Goal: Task Accomplishment & Management: Manage account settings

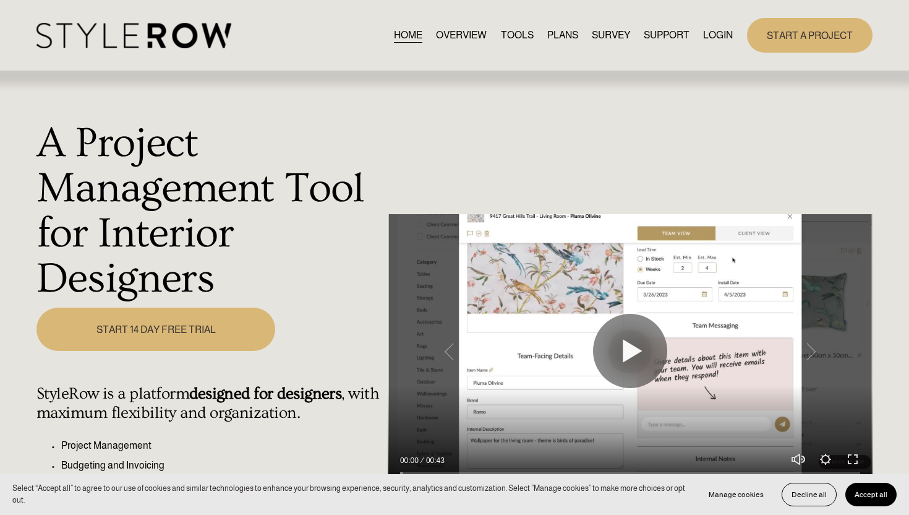
click at [724, 35] on link "LOGIN" at bounding box center [718, 35] width 30 height 17
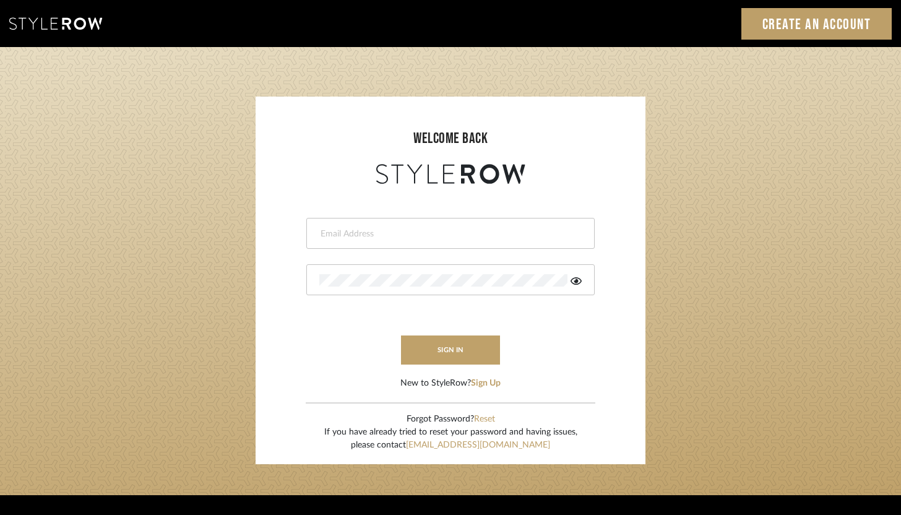
click at [416, 240] on div at bounding box center [450, 233] width 288 height 31
type input "ashley@winnieandcointeriors.com"
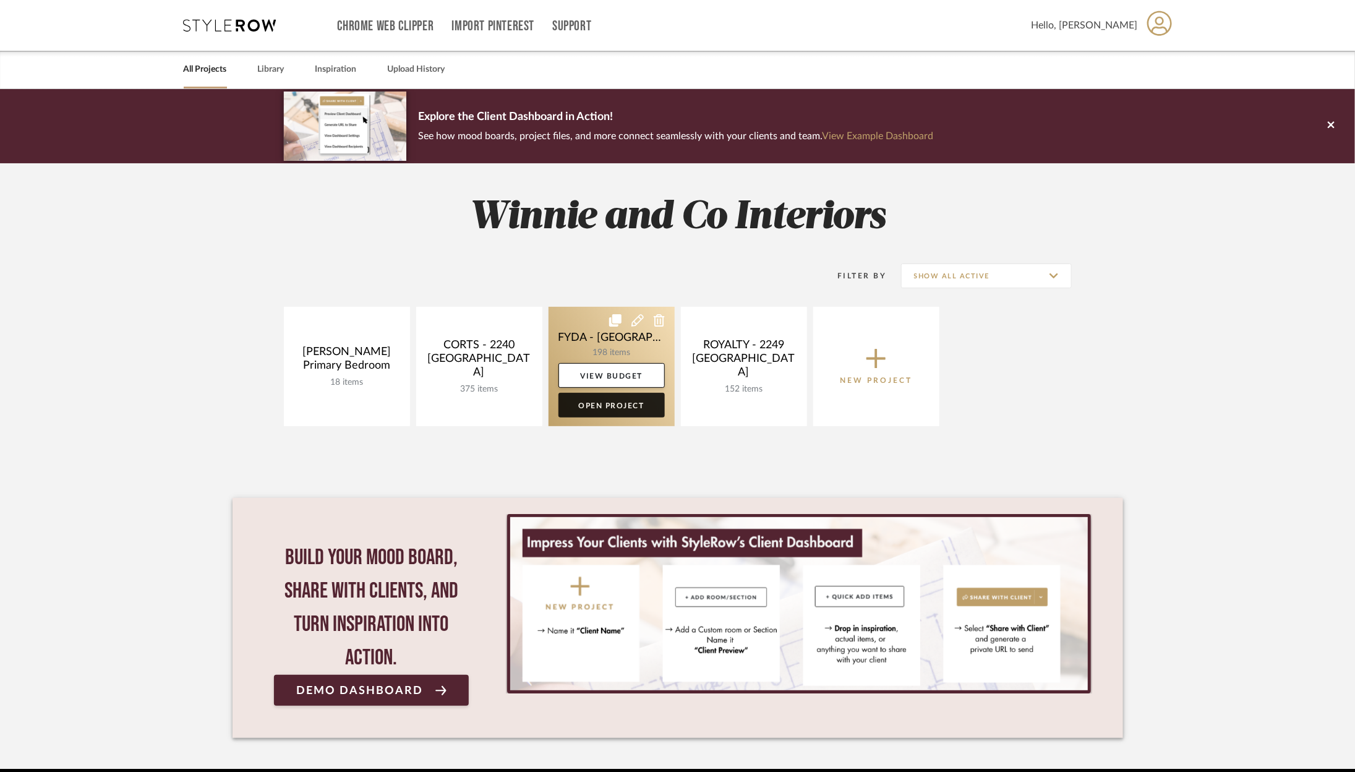
click at [649, 410] on link "Open Project" at bounding box center [612, 405] width 106 height 25
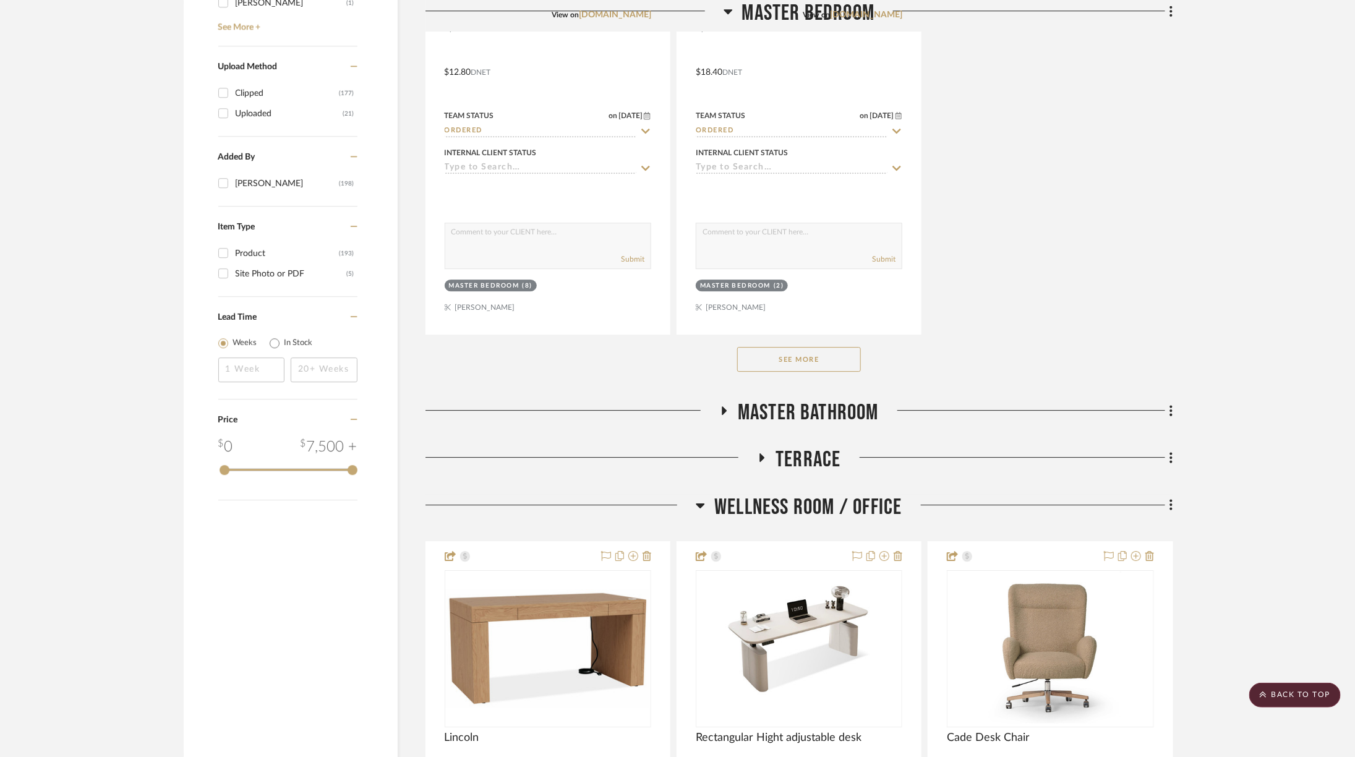
scroll to position [2132, 0]
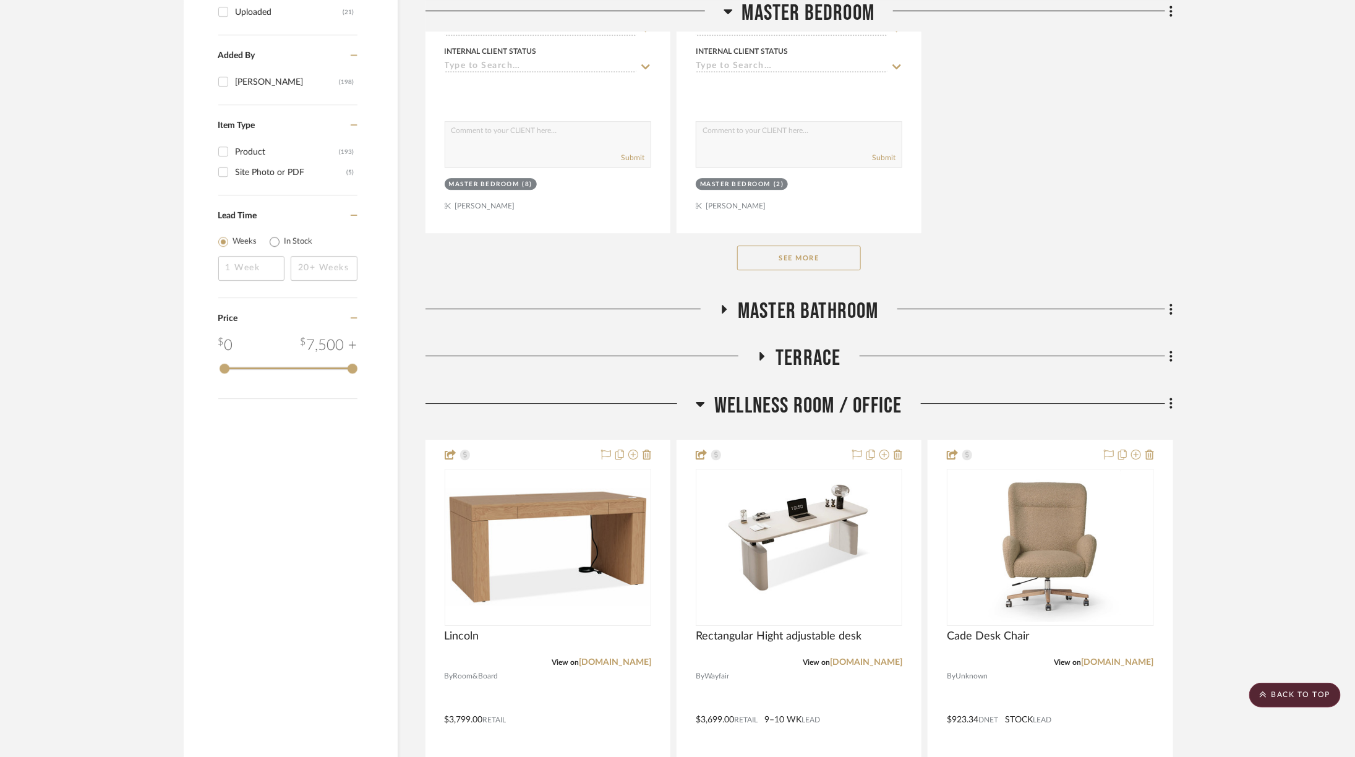
click at [825, 246] on button "See More" at bounding box center [799, 258] width 124 height 25
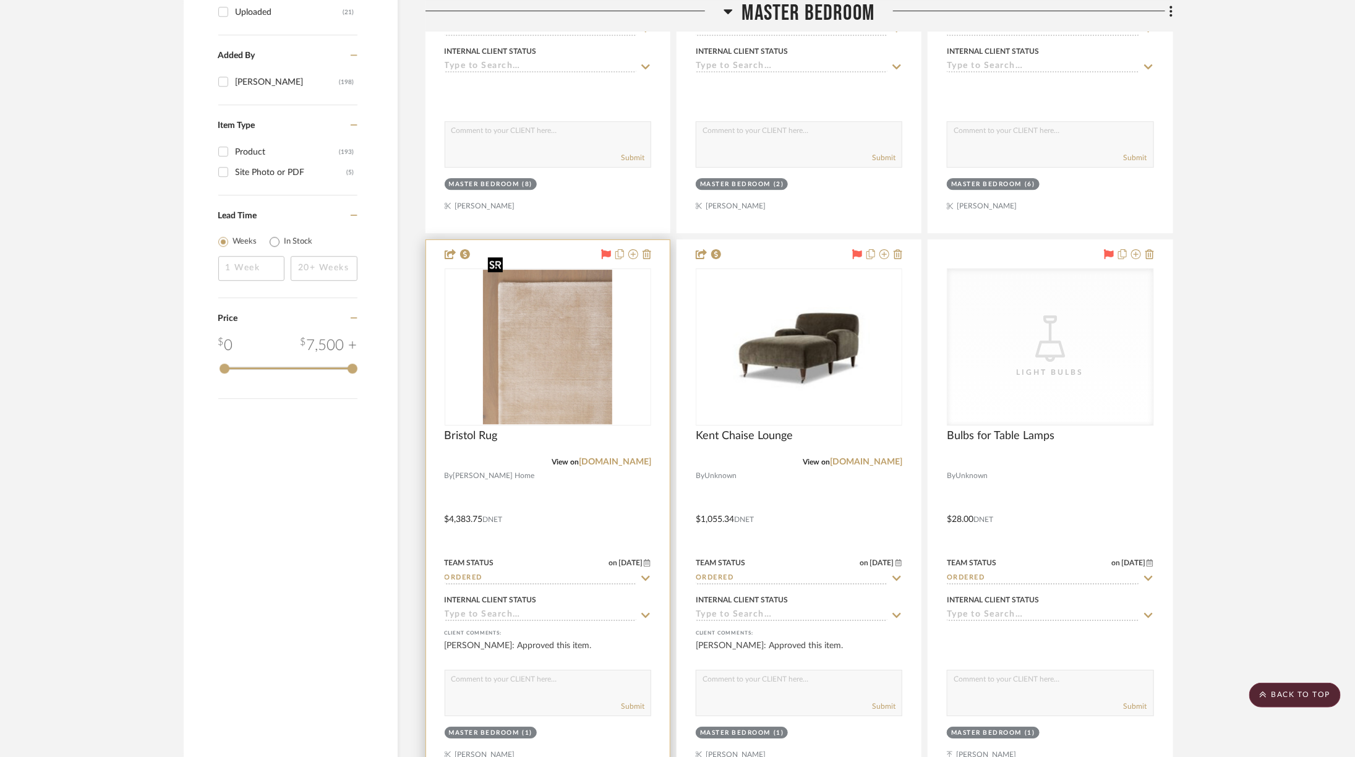
click at [0, 0] on img at bounding box center [0, 0] width 0 height 0
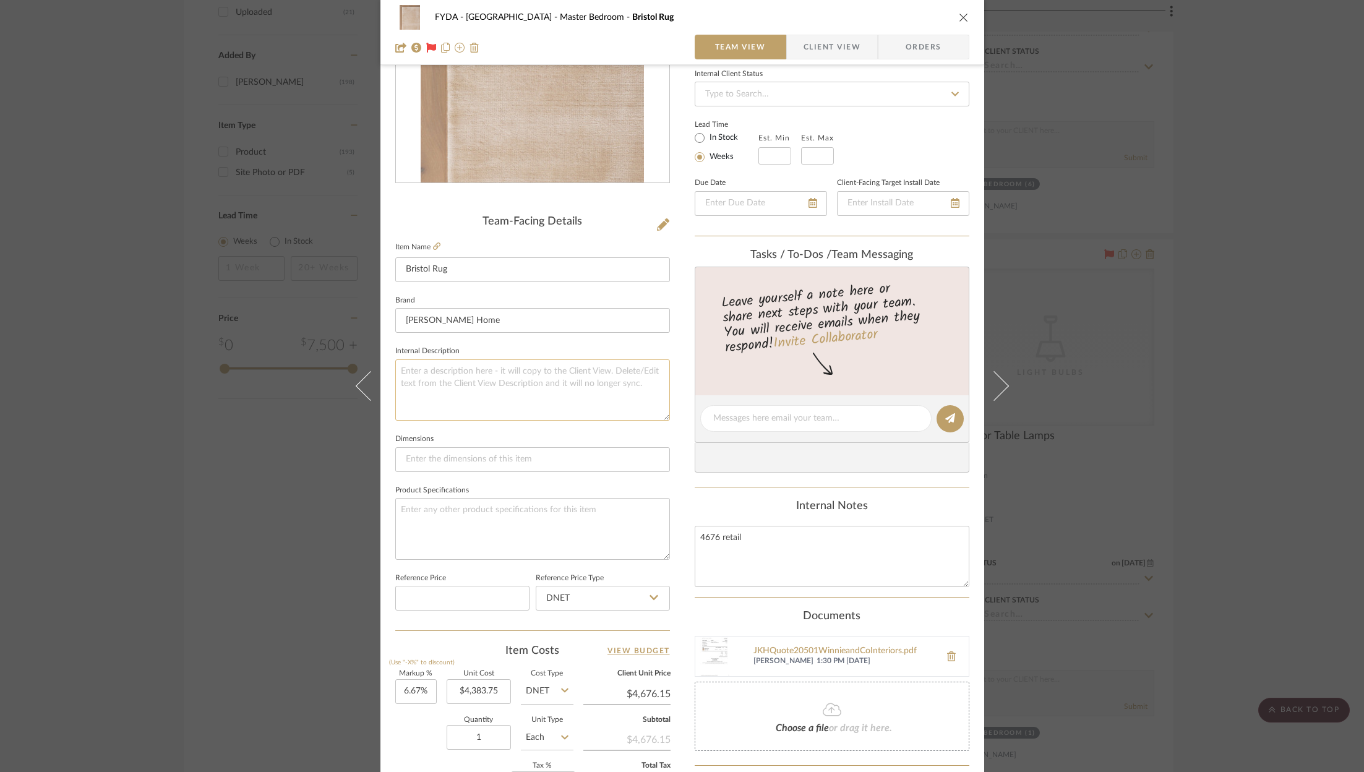
scroll to position [375, 0]
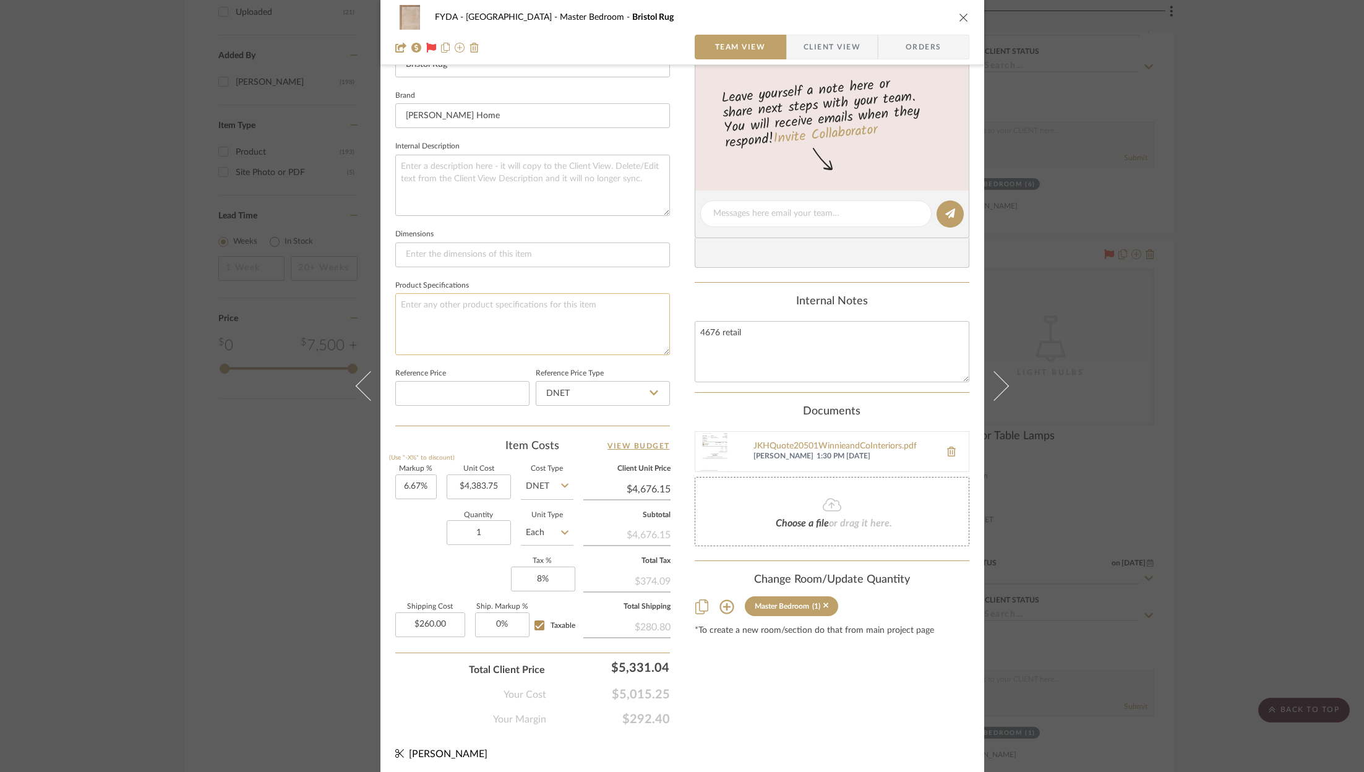
click at [472, 305] on textarea at bounding box center [532, 323] width 275 height 61
type textarea "Mocha"
click at [914, 43] on span "Orders" at bounding box center [923, 47] width 63 height 25
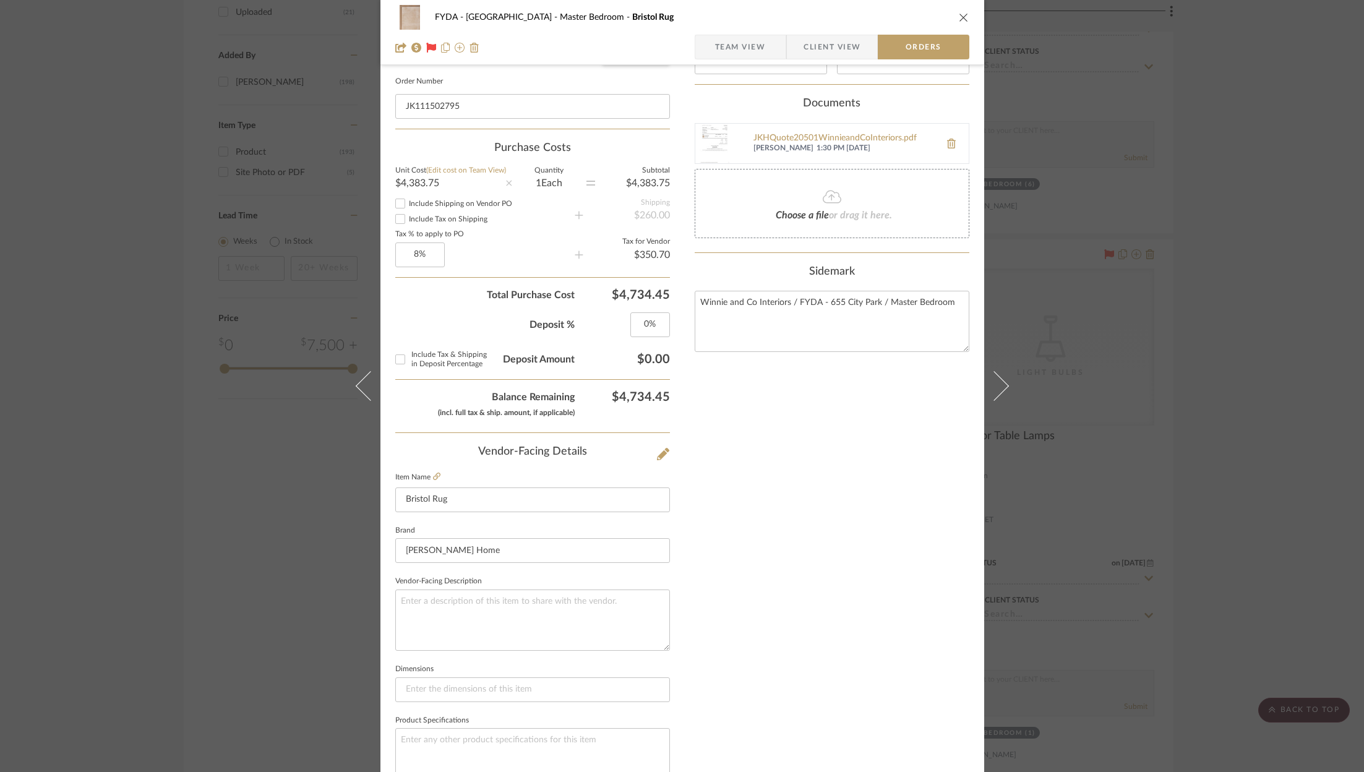
type textarea "Mocha"
click at [495, 108] on input "JK111502795" at bounding box center [532, 106] width 275 height 25
paste input "20648"
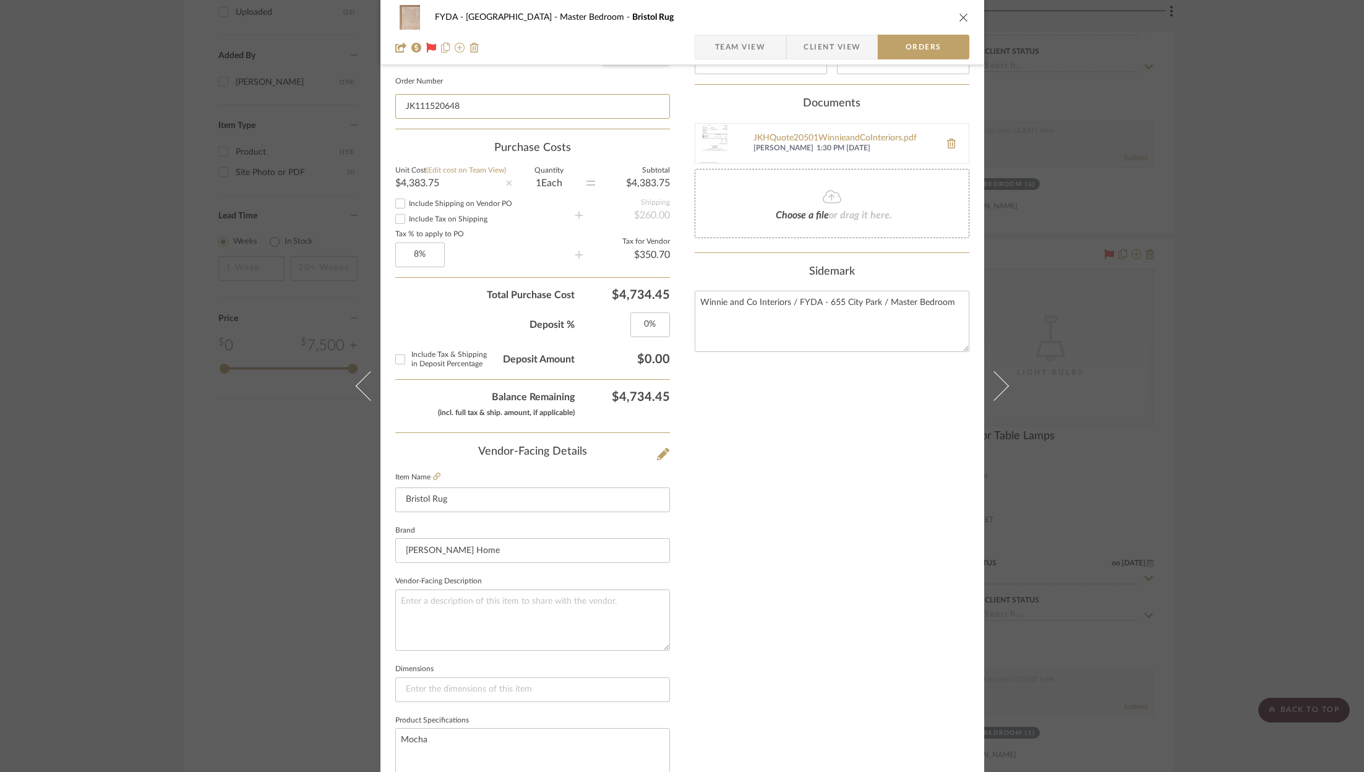
type input "JK111520648"
click at [959, 12] on icon "close" at bounding box center [964, 17] width 10 height 10
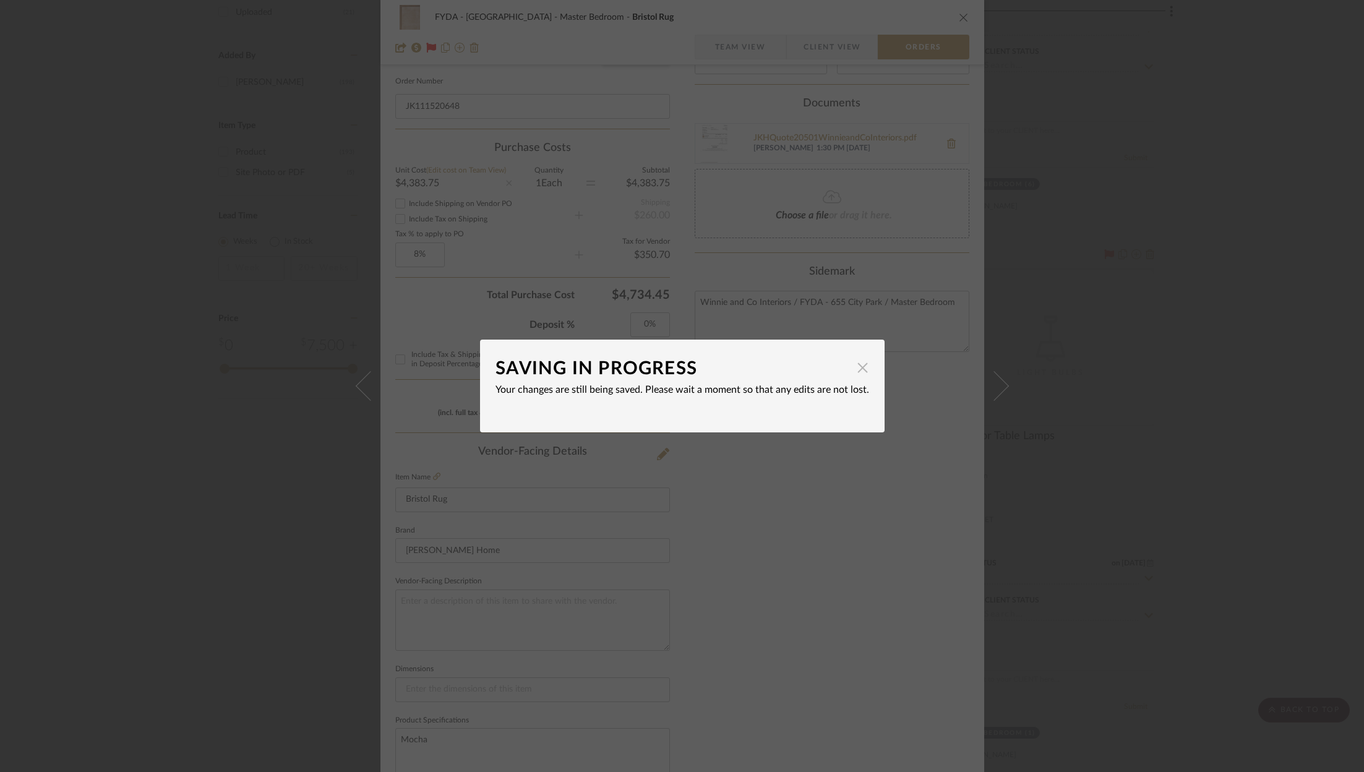
click at [857, 366] on span "button" at bounding box center [863, 367] width 25 height 25
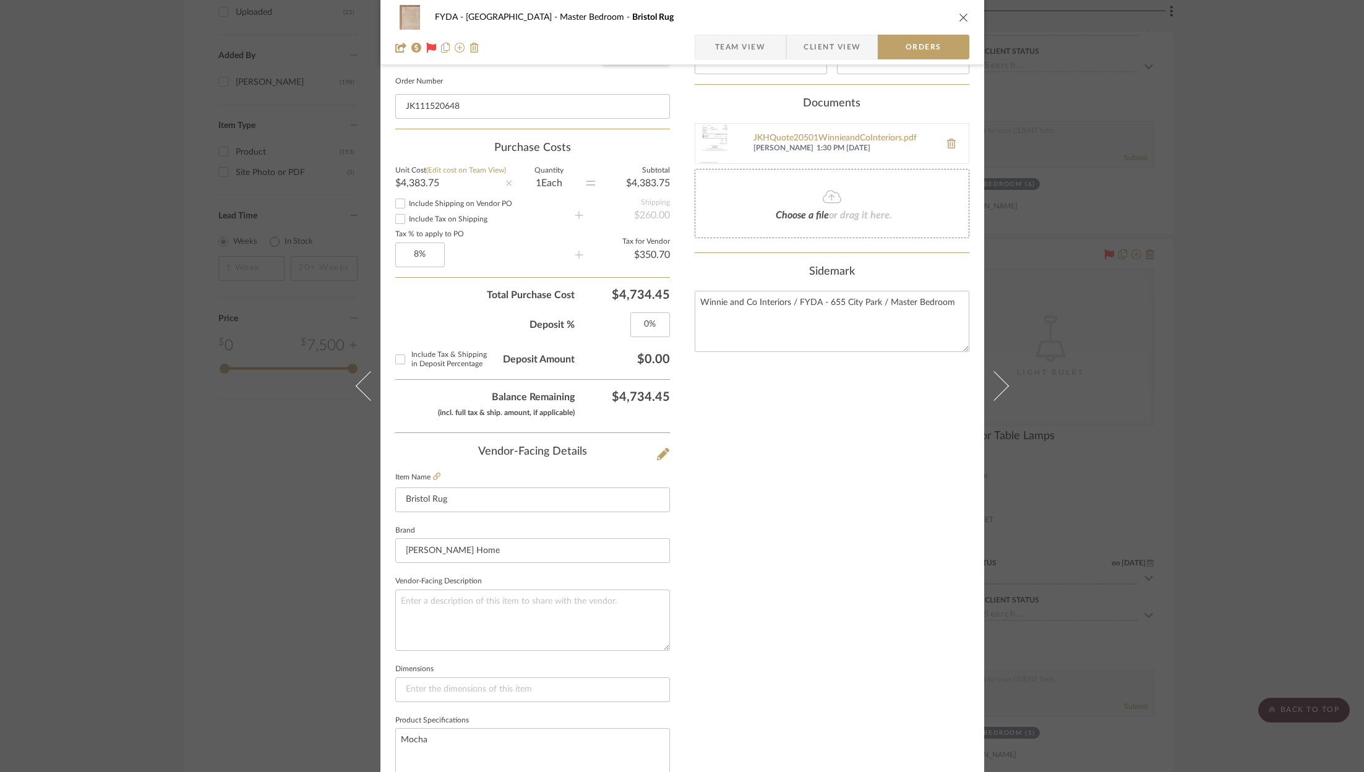
click at [1116, 293] on div "FYDA - 655 City Park Master Bedroom Bristol Rug Team View Client View Orders Or…" at bounding box center [682, 386] width 1364 height 772
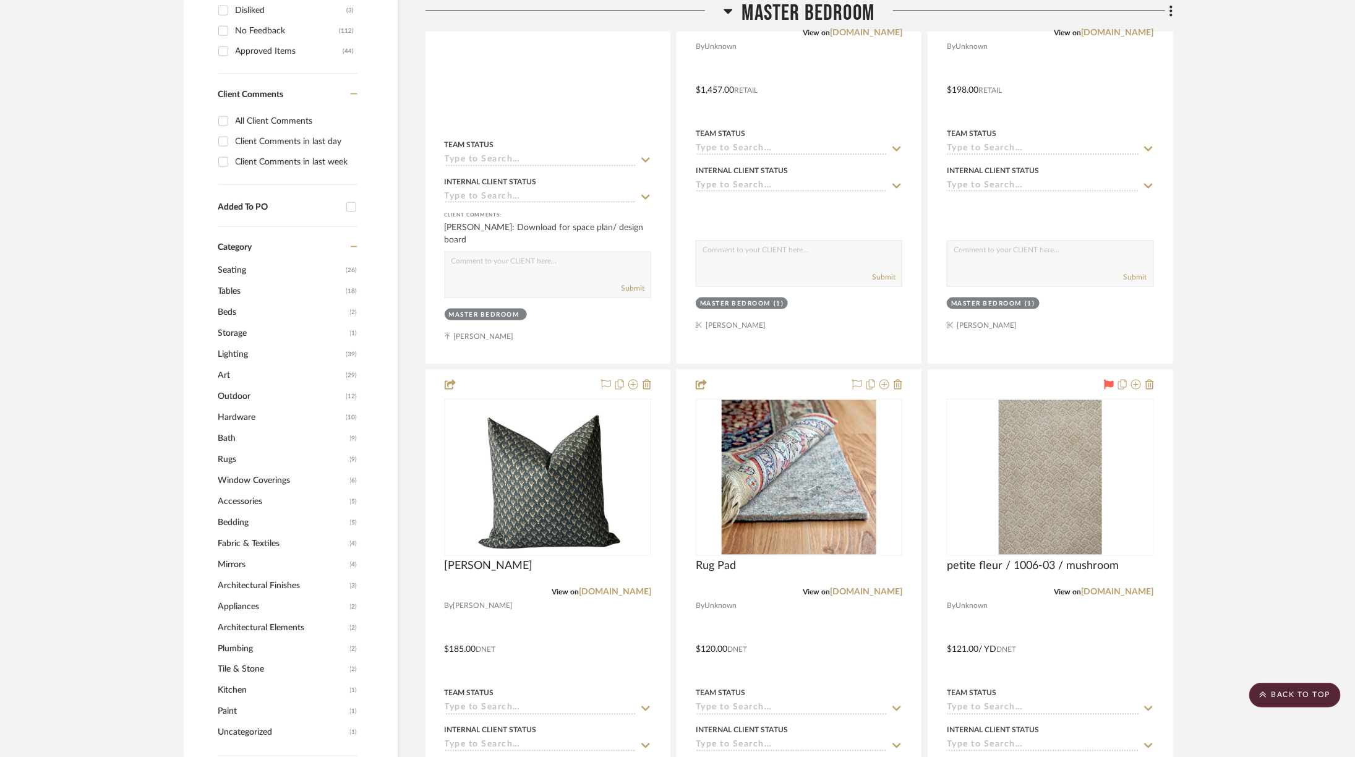
scroll to position [0, 0]
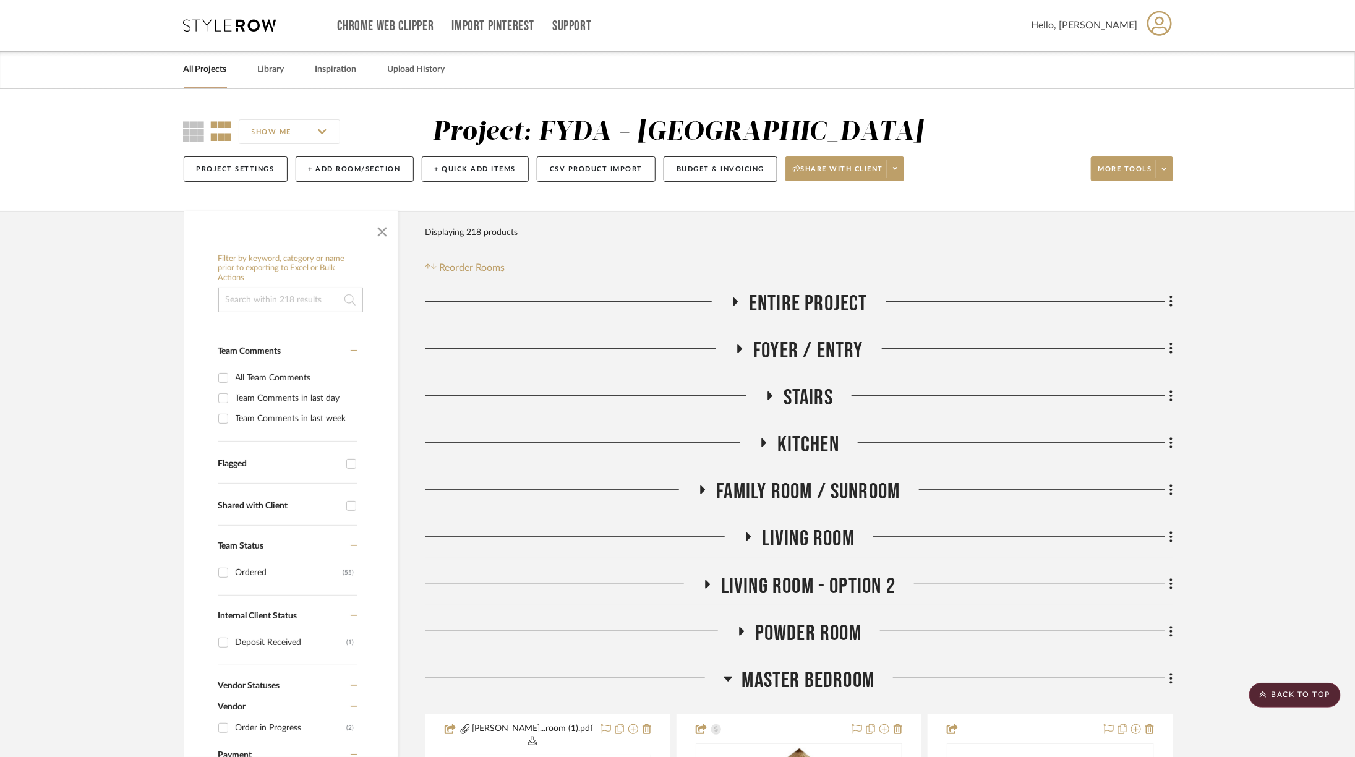
click at [237, 7] on div "Chrome Web Clipper Import Pinterest Support All Projects Library Inspiration Up…" at bounding box center [679, 25] width 990 height 51
click at [237, 23] on icon at bounding box center [230, 25] width 93 height 12
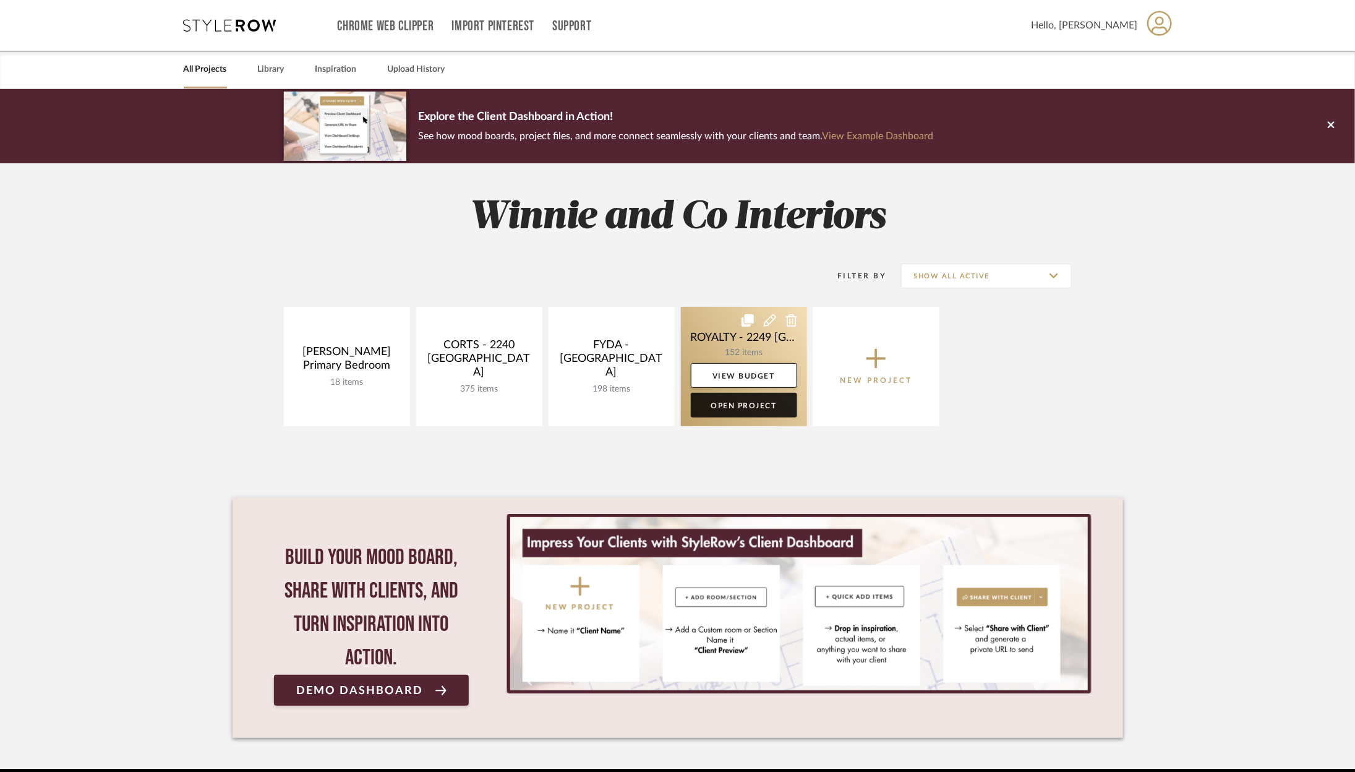
click at [753, 405] on link "Open Project" at bounding box center [744, 405] width 106 height 25
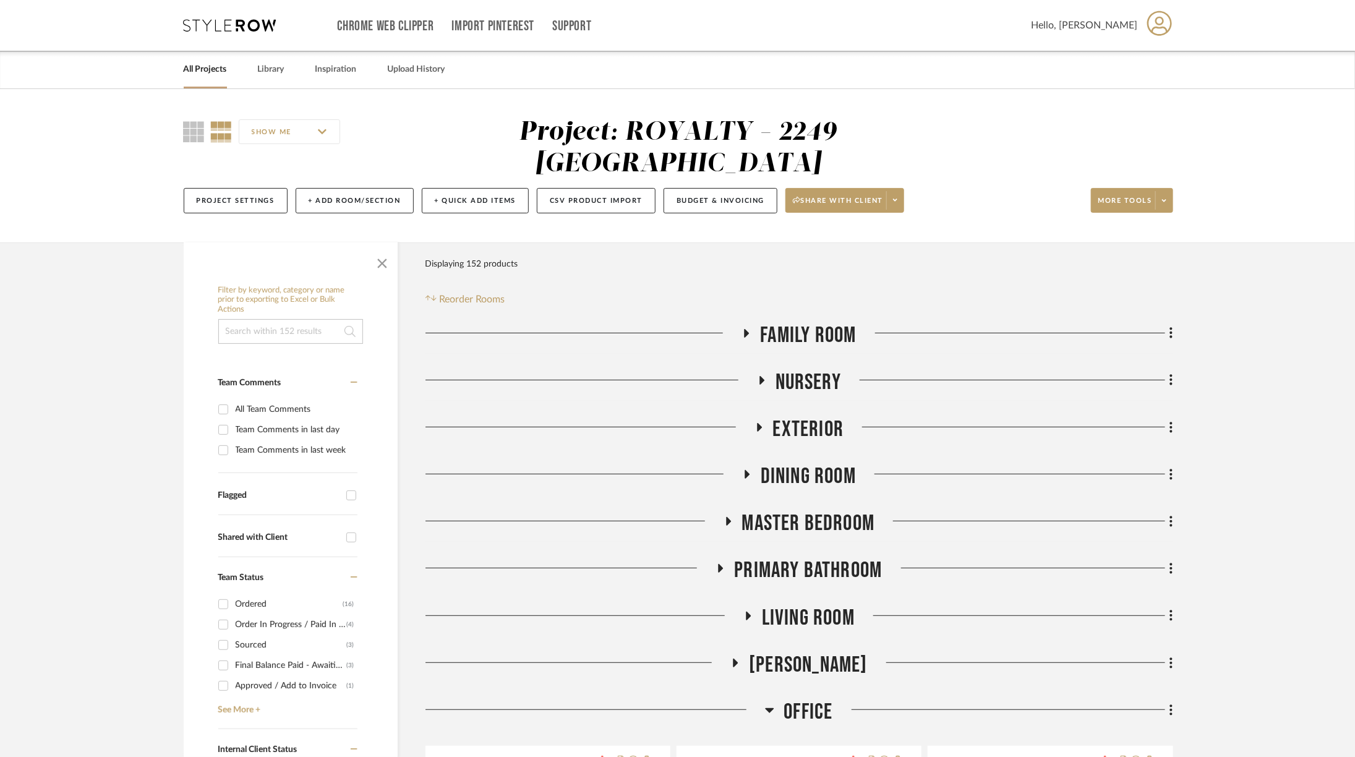
click at [779, 510] on span "Master Bedroom" at bounding box center [808, 523] width 133 height 27
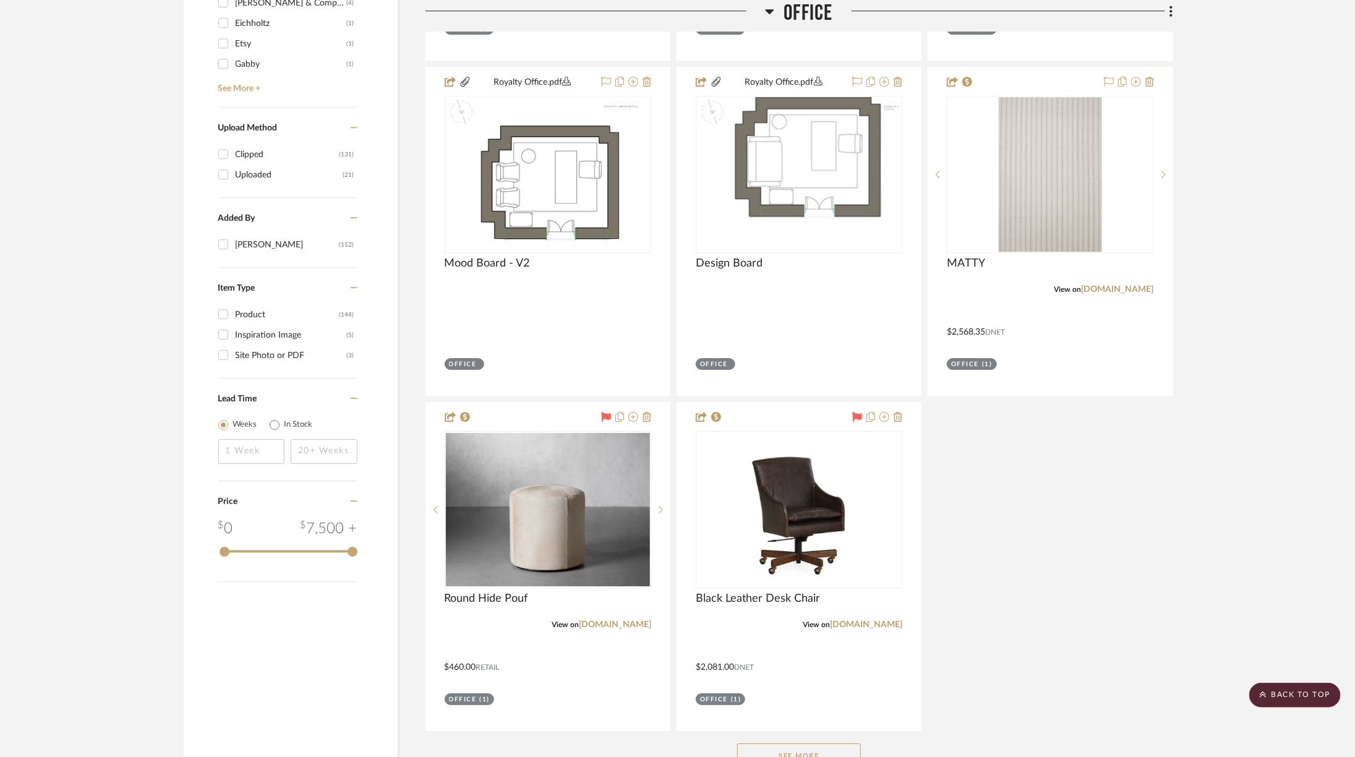
scroll to position [2121, 0]
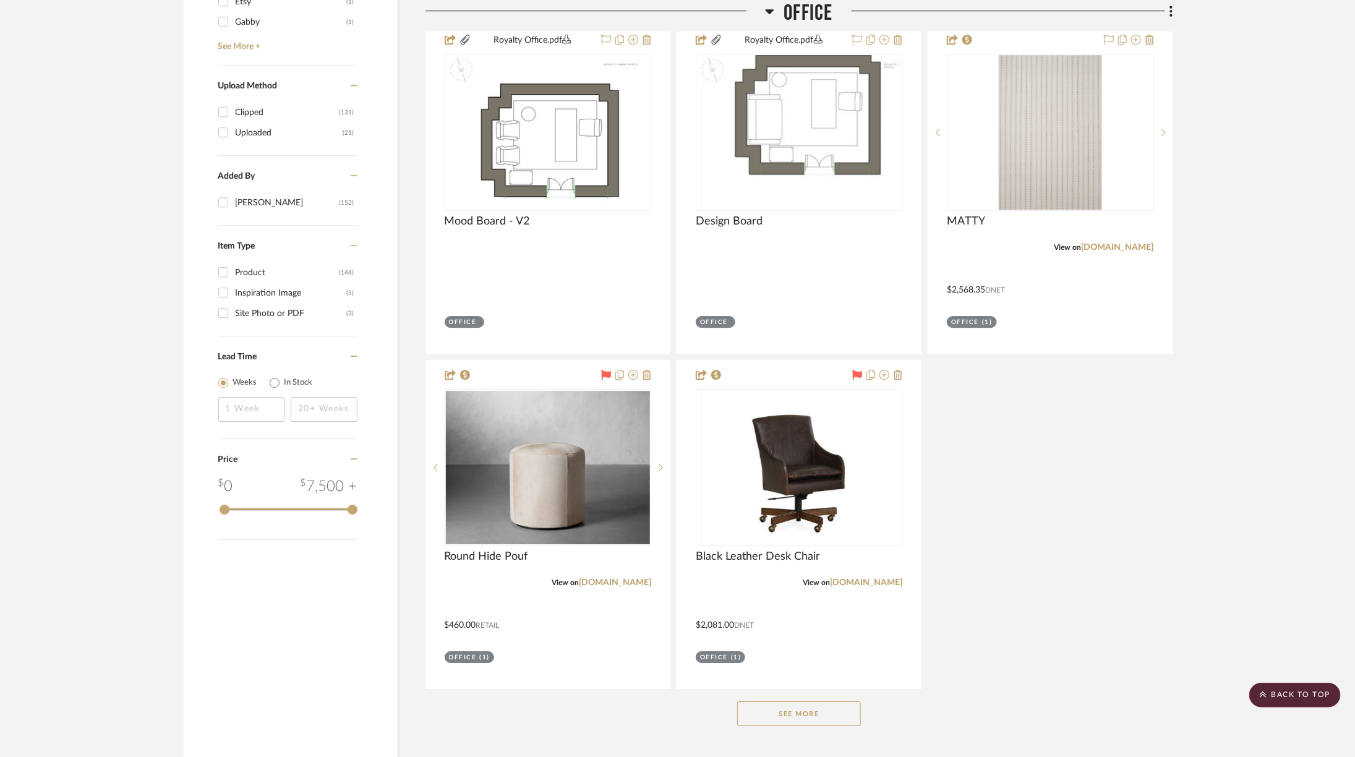
click at [838, 701] on button "See More" at bounding box center [799, 713] width 124 height 25
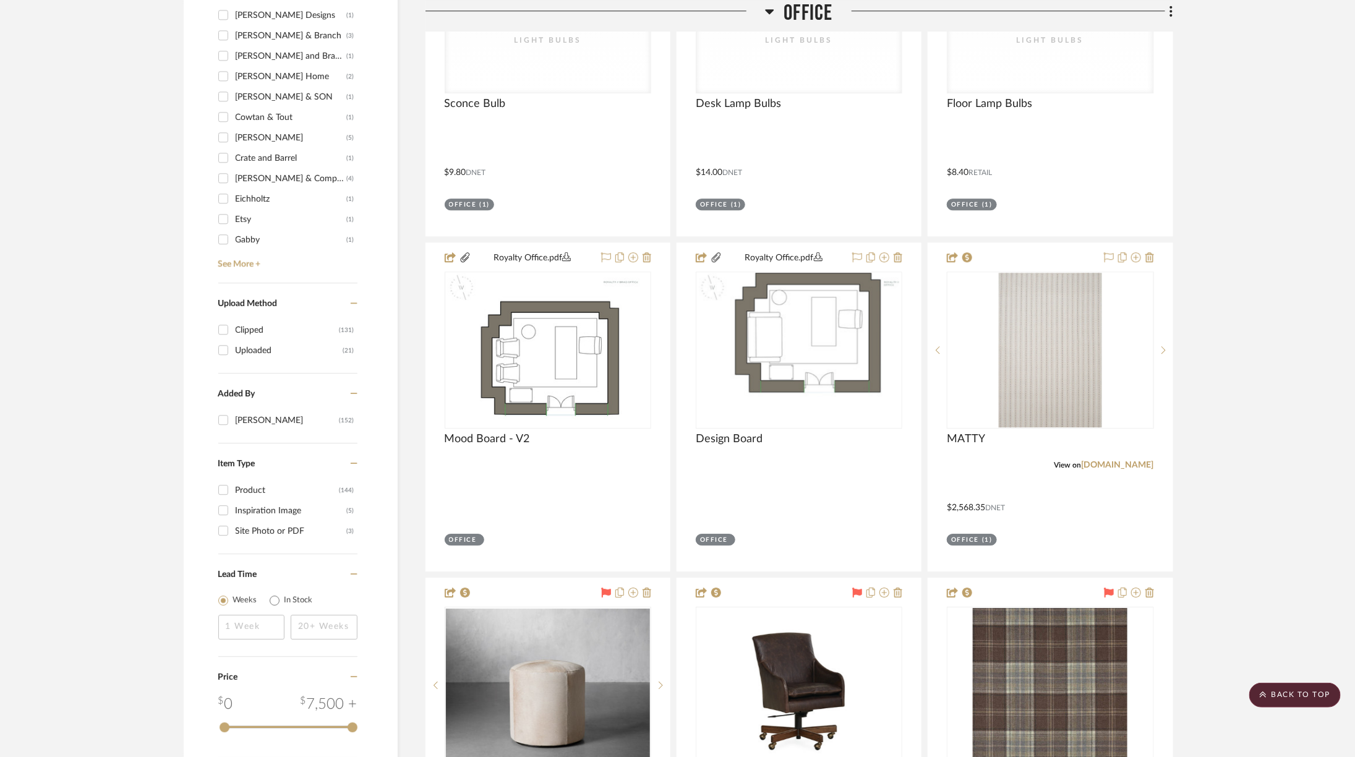
scroll to position [1837, 0]
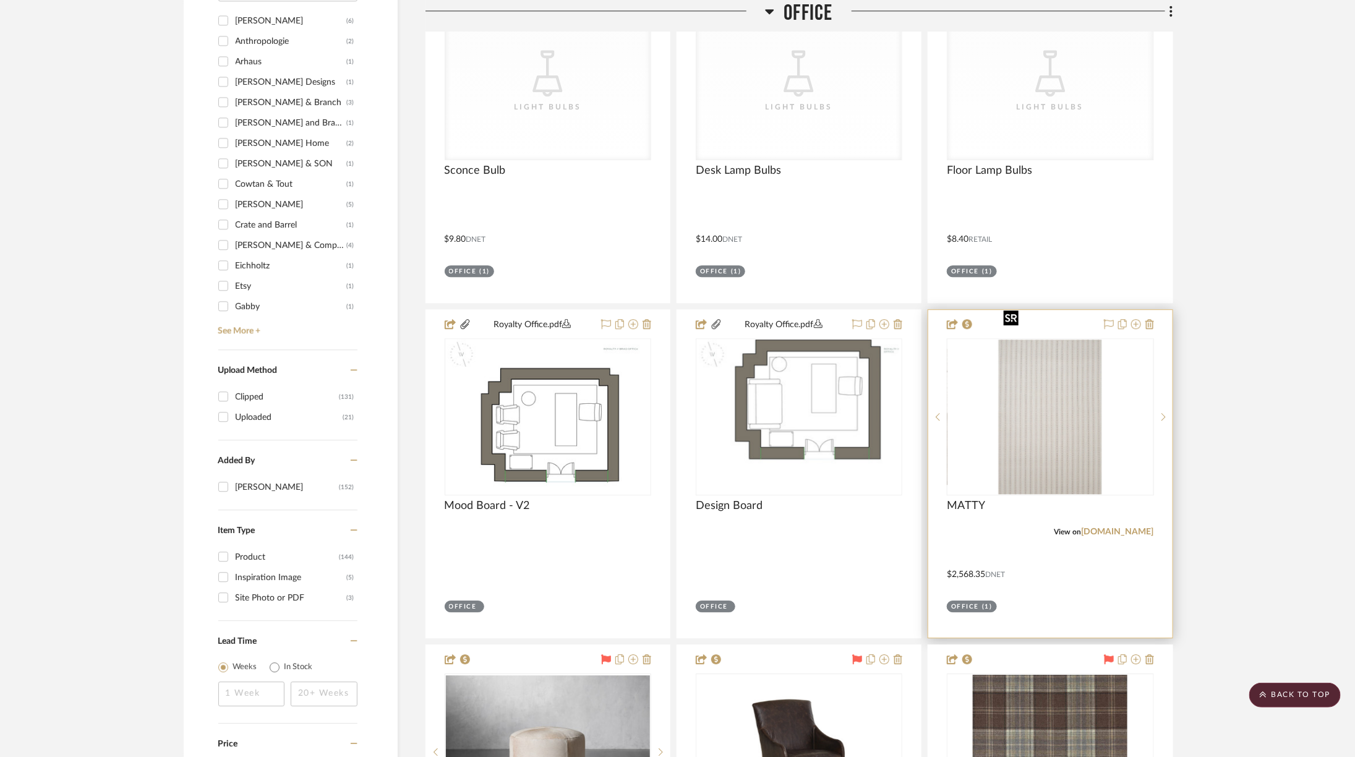
click at [0, 0] on img at bounding box center [0, 0] width 0 height 0
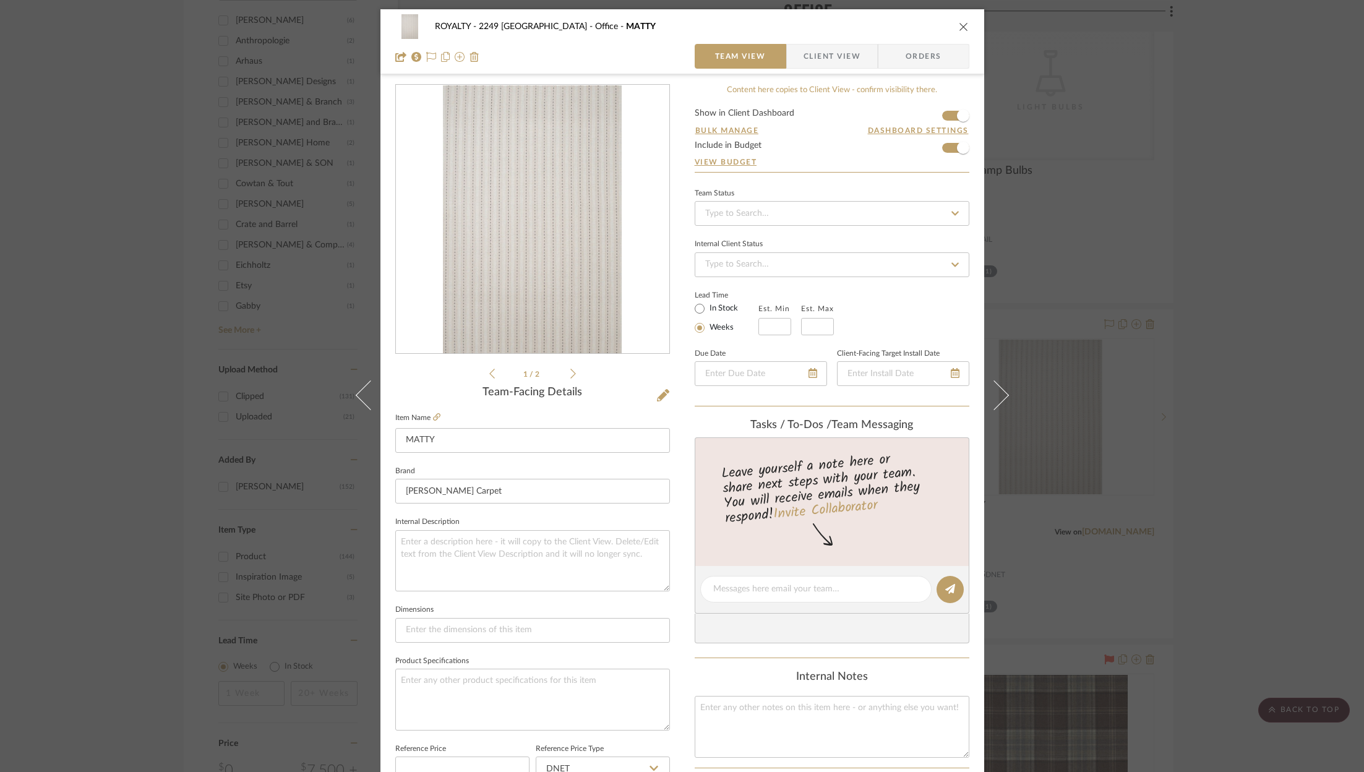
scroll to position [375, 0]
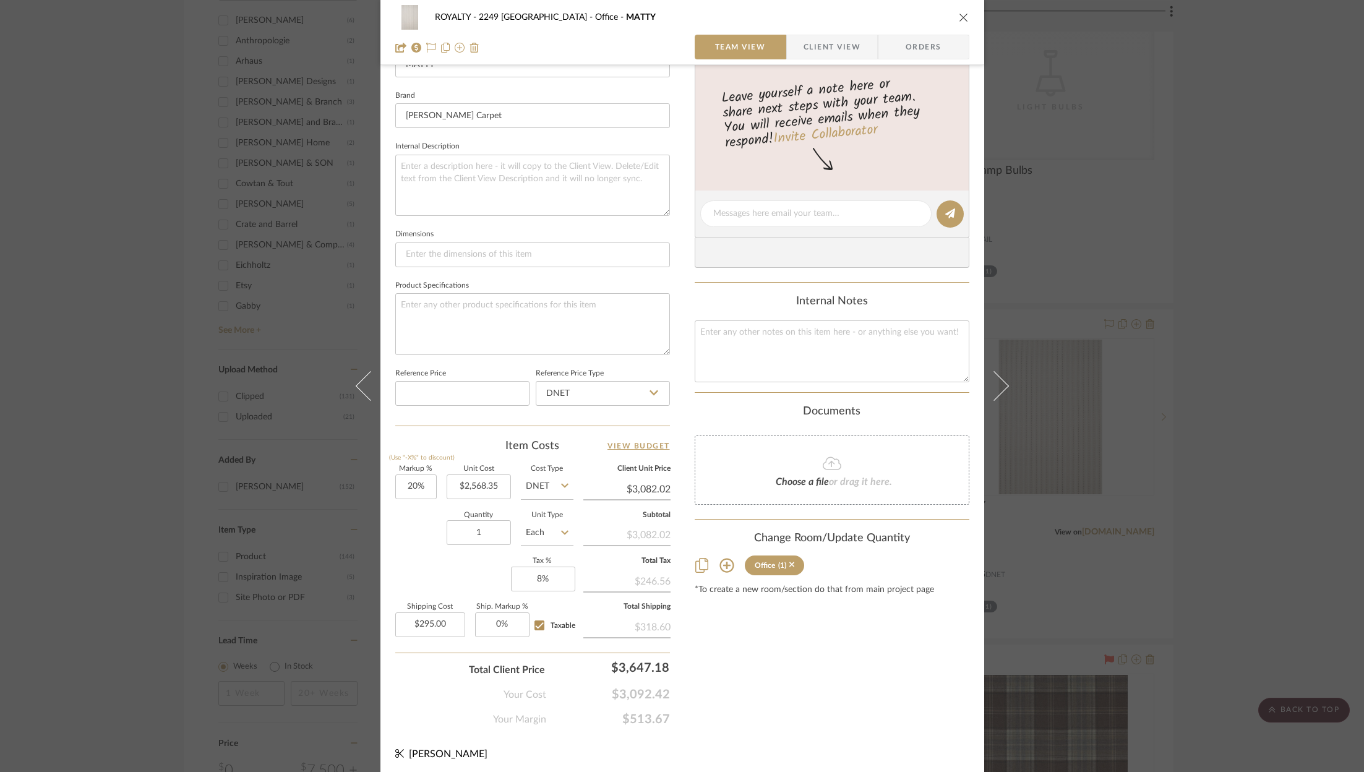
click at [1122, 290] on div "ROYALTY - 2249 Yorkshire Office MATTY Team View Client View Orders 1 / 2 Team-F…" at bounding box center [682, 386] width 1364 height 772
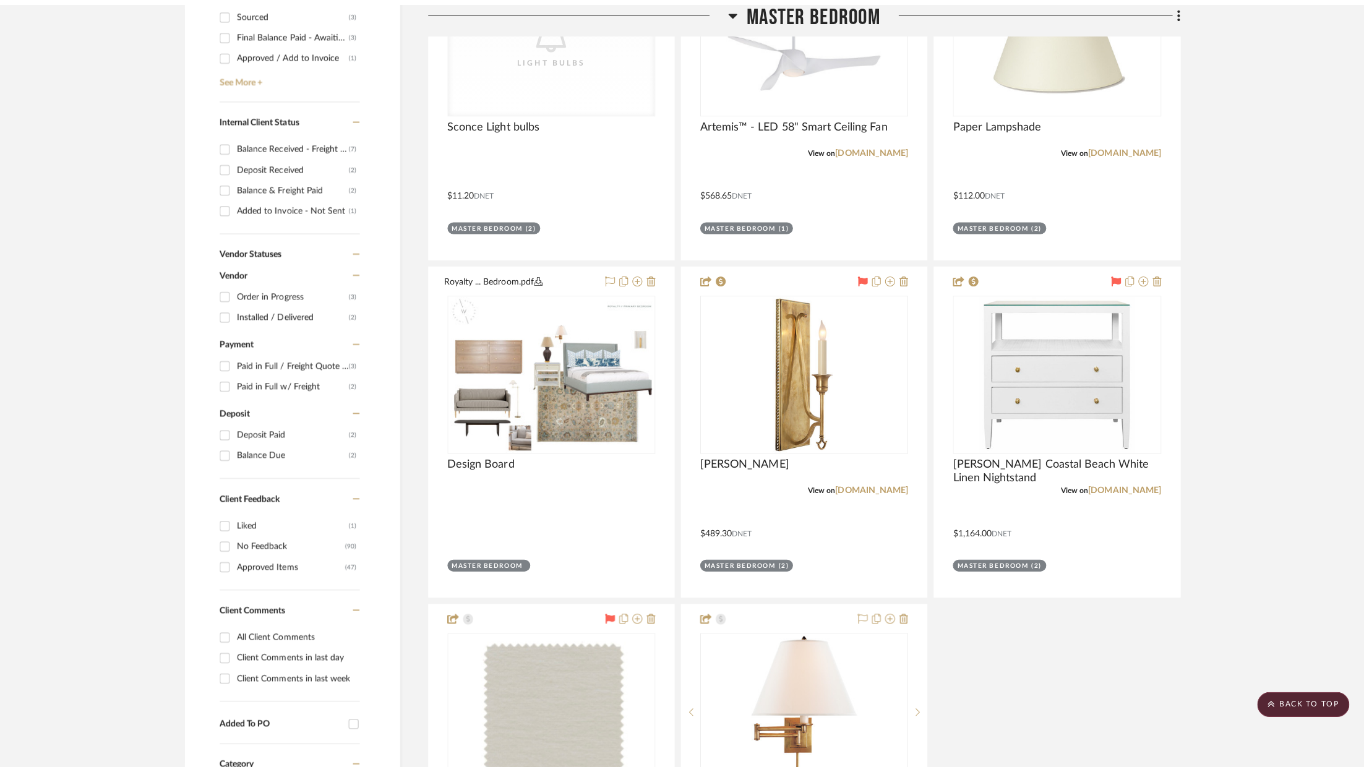
scroll to position [0, 0]
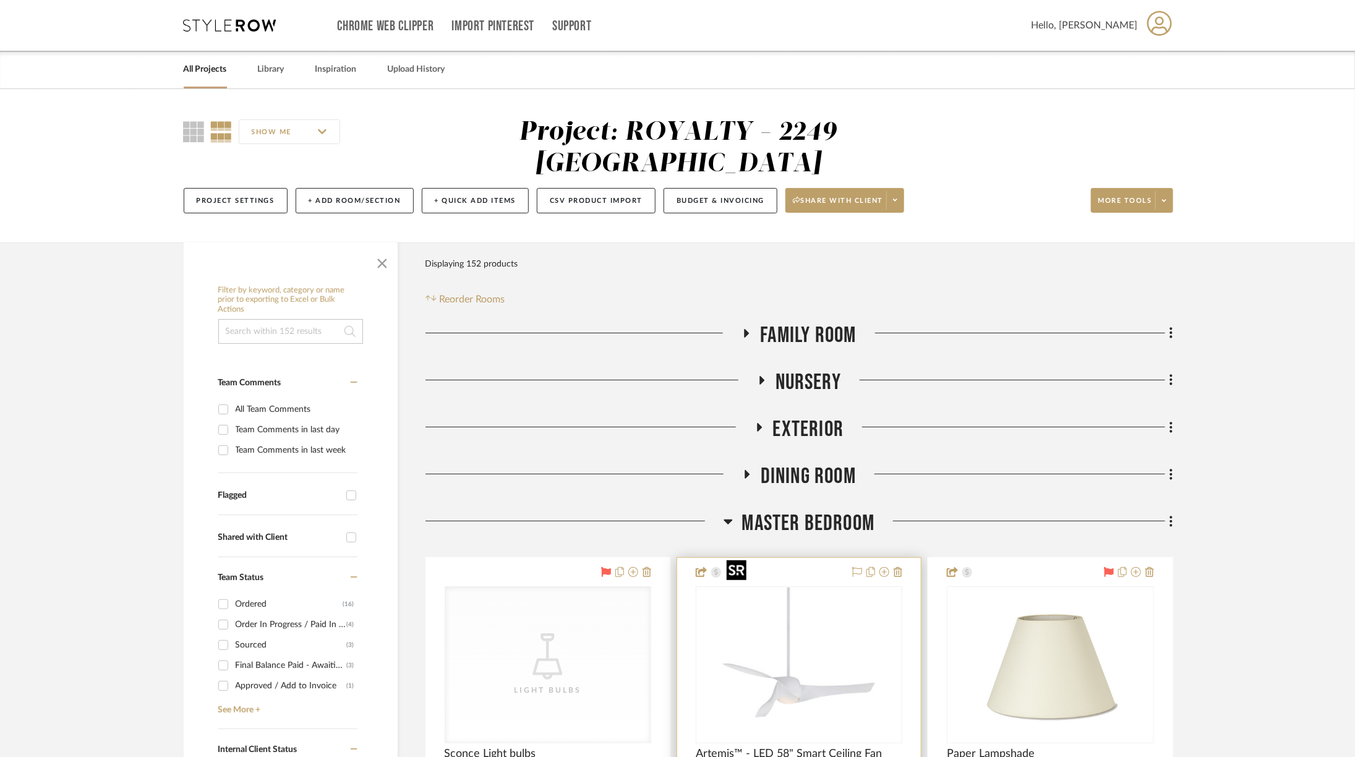
click at [810, 619] on img "0" at bounding box center [799, 665] width 155 height 155
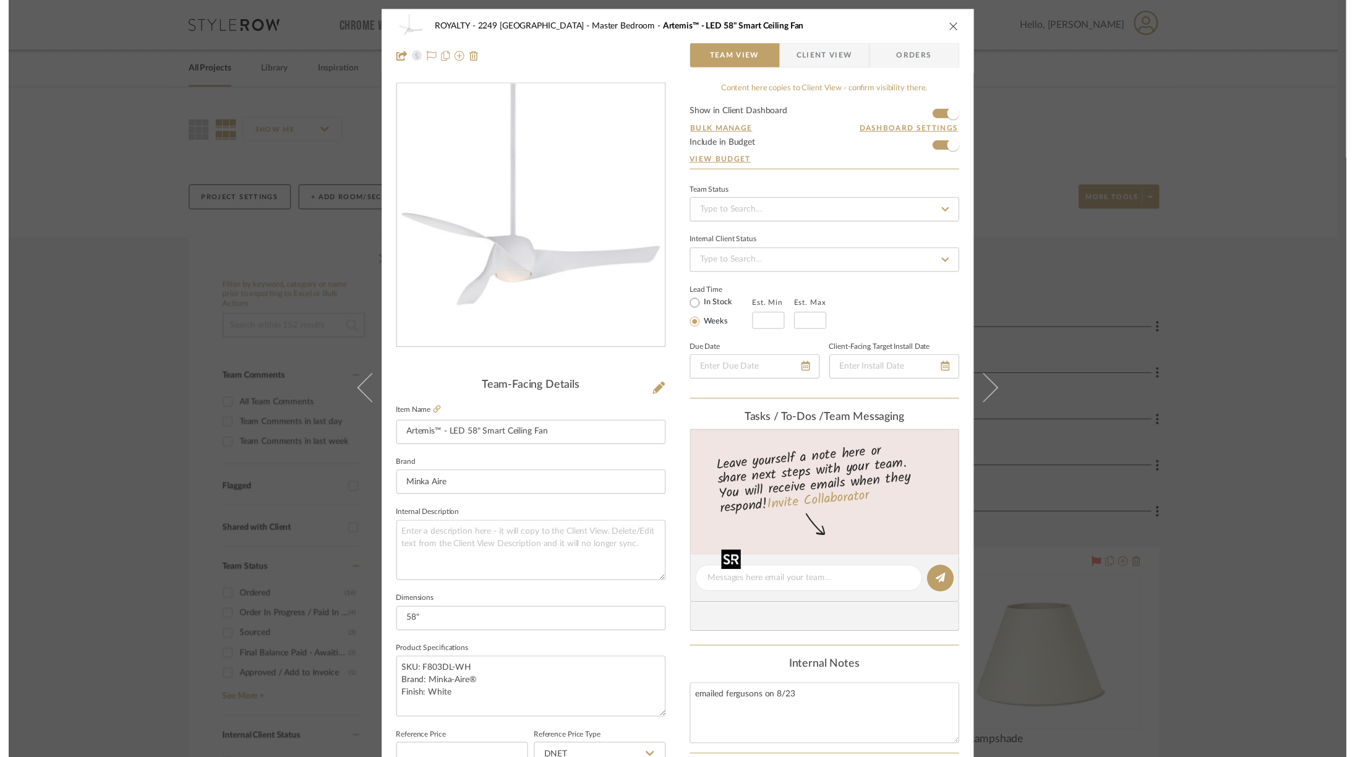
scroll to position [375, 0]
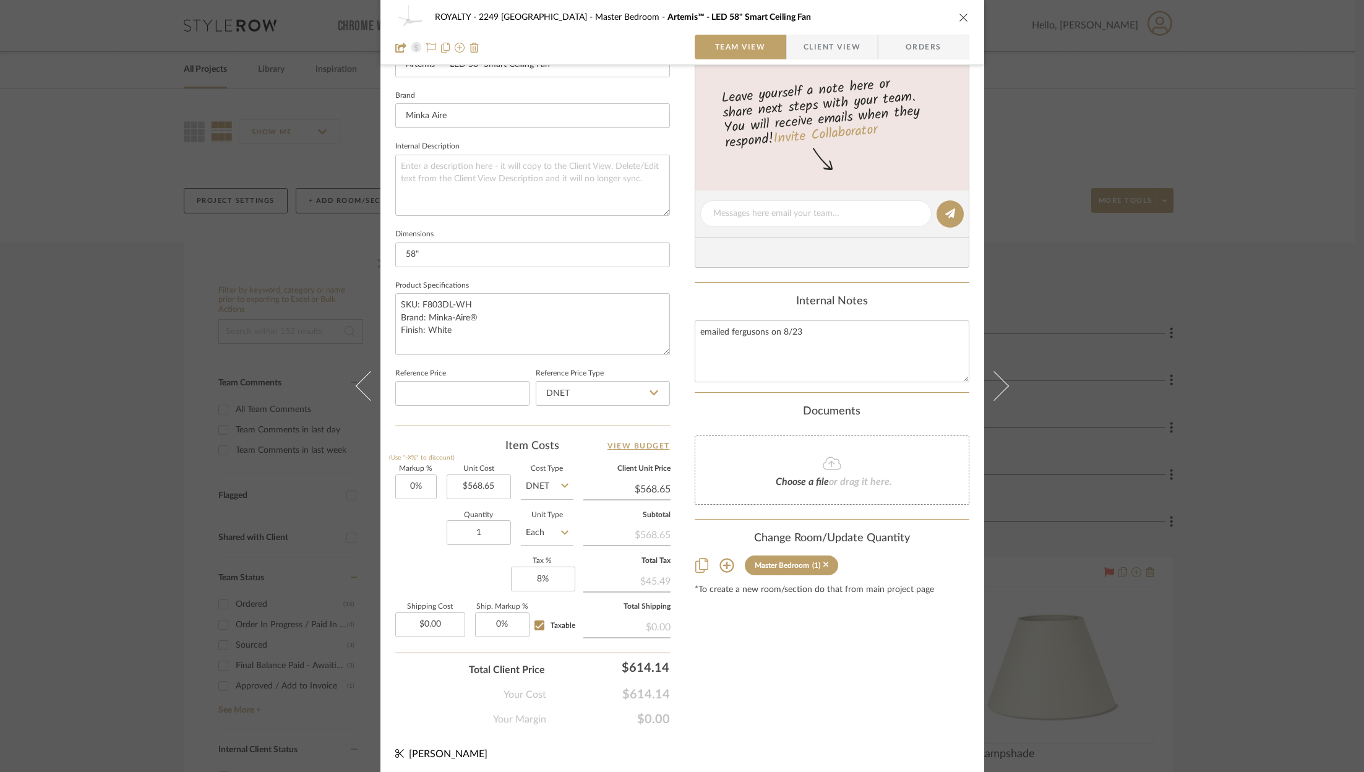
click at [959, 19] on icon "close" at bounding box center [964, 17] width 10 height 10
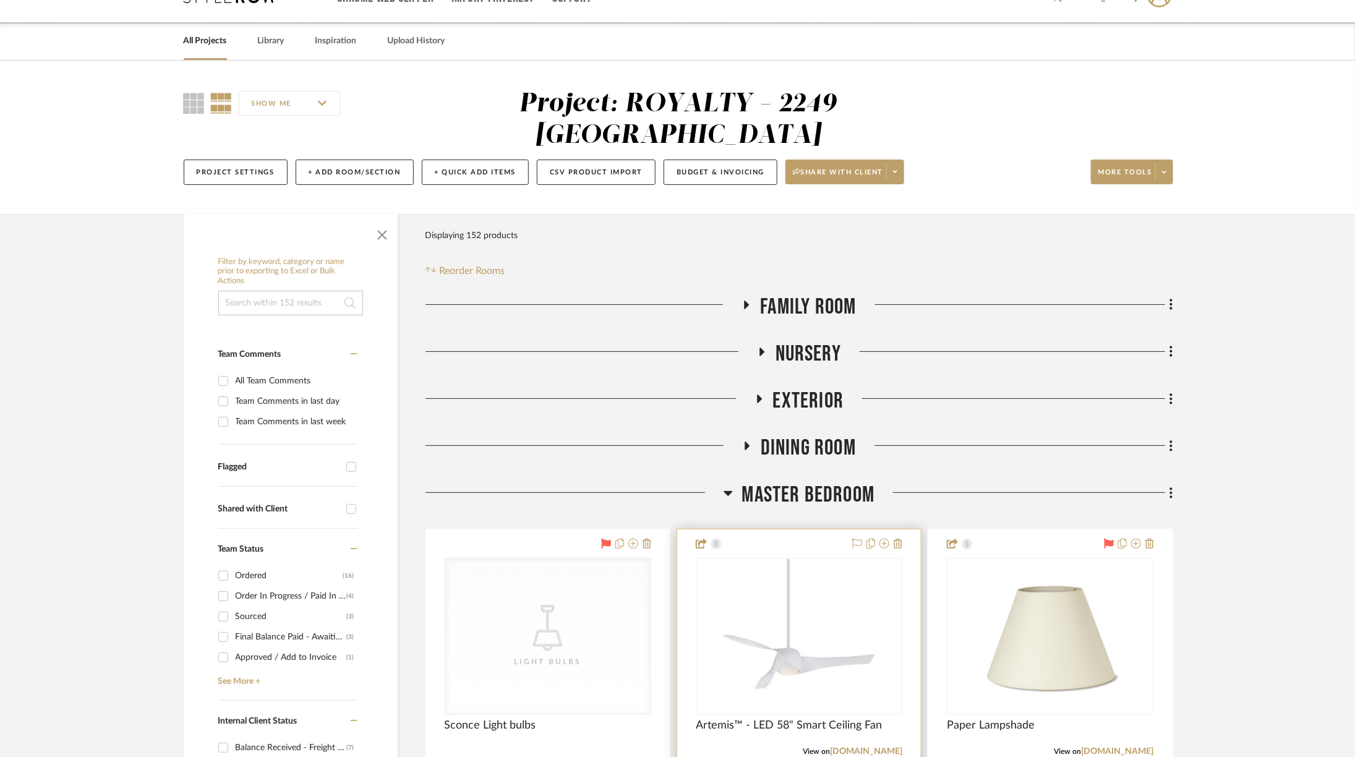
scroll to position [33, 0]
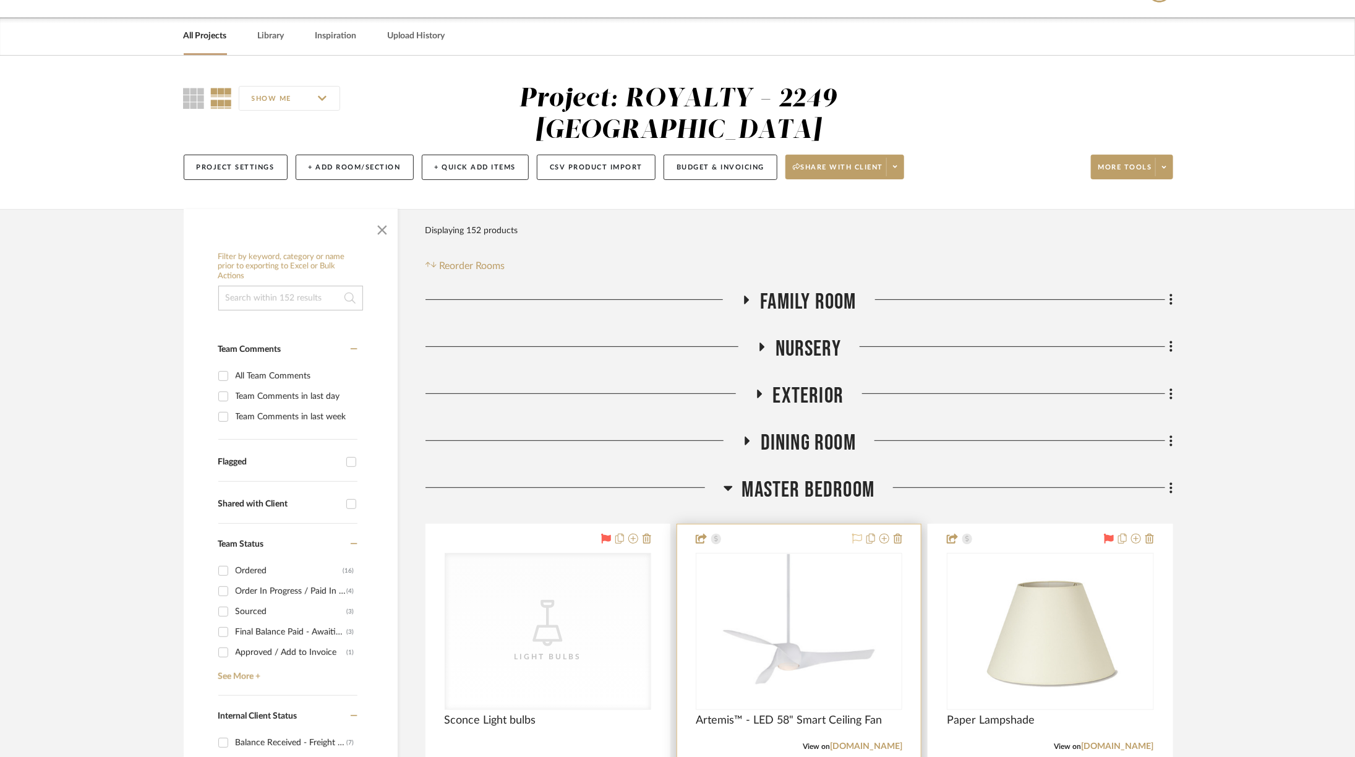
click at [852, 534] on icon at bounding box center [857, 539] width 10 height 10
click at [839, 588] on img "0" at bounding box center [799, 631] width 155 height 155
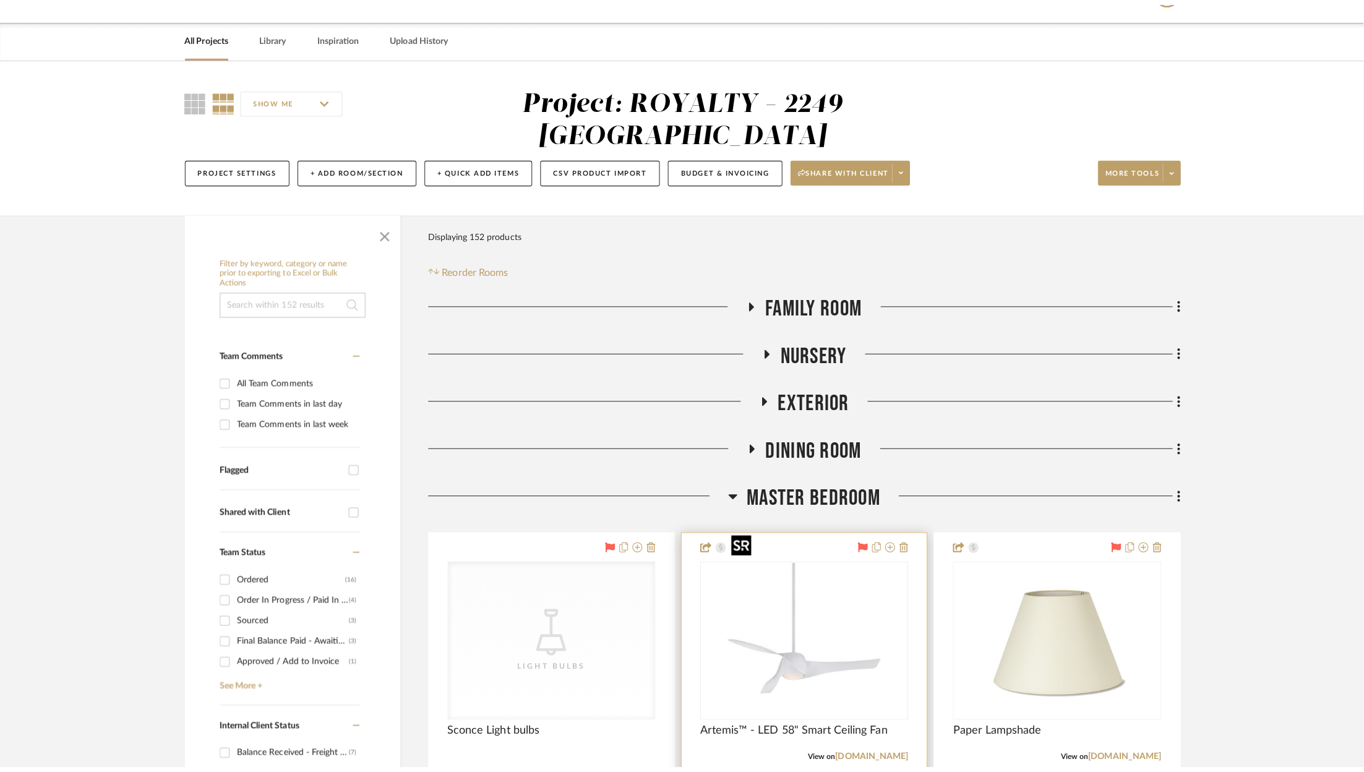
scroll to position [0, 0]
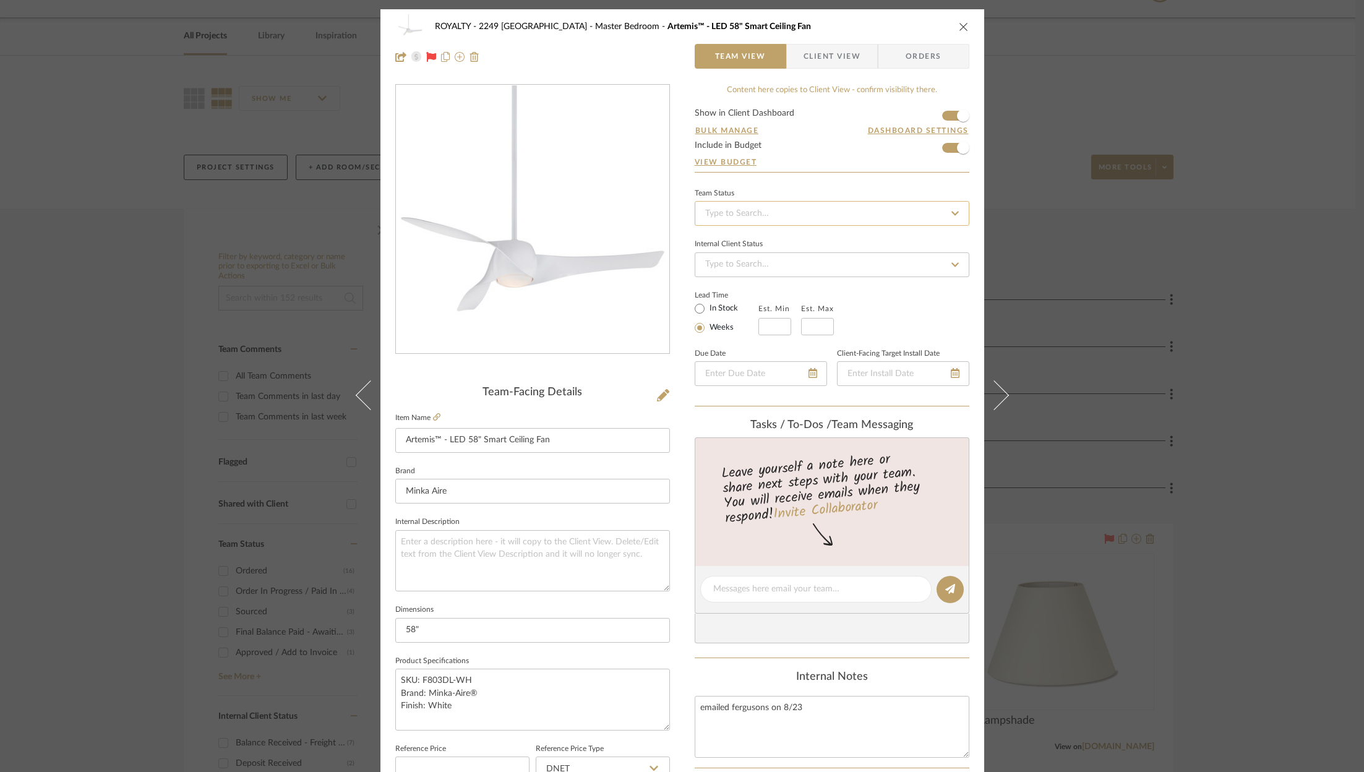
click at [833, 213] on input at bounding box center [832, 213] width 275 height 25
click at [810, 278] on div "Ordered" at bounding box center [827, 277] width 273 height 32
type input "8/28/2025"
type input "Ordered"
click at [935, 50] on span "Orders" at bounding box center [923, 56] width 63 height 25
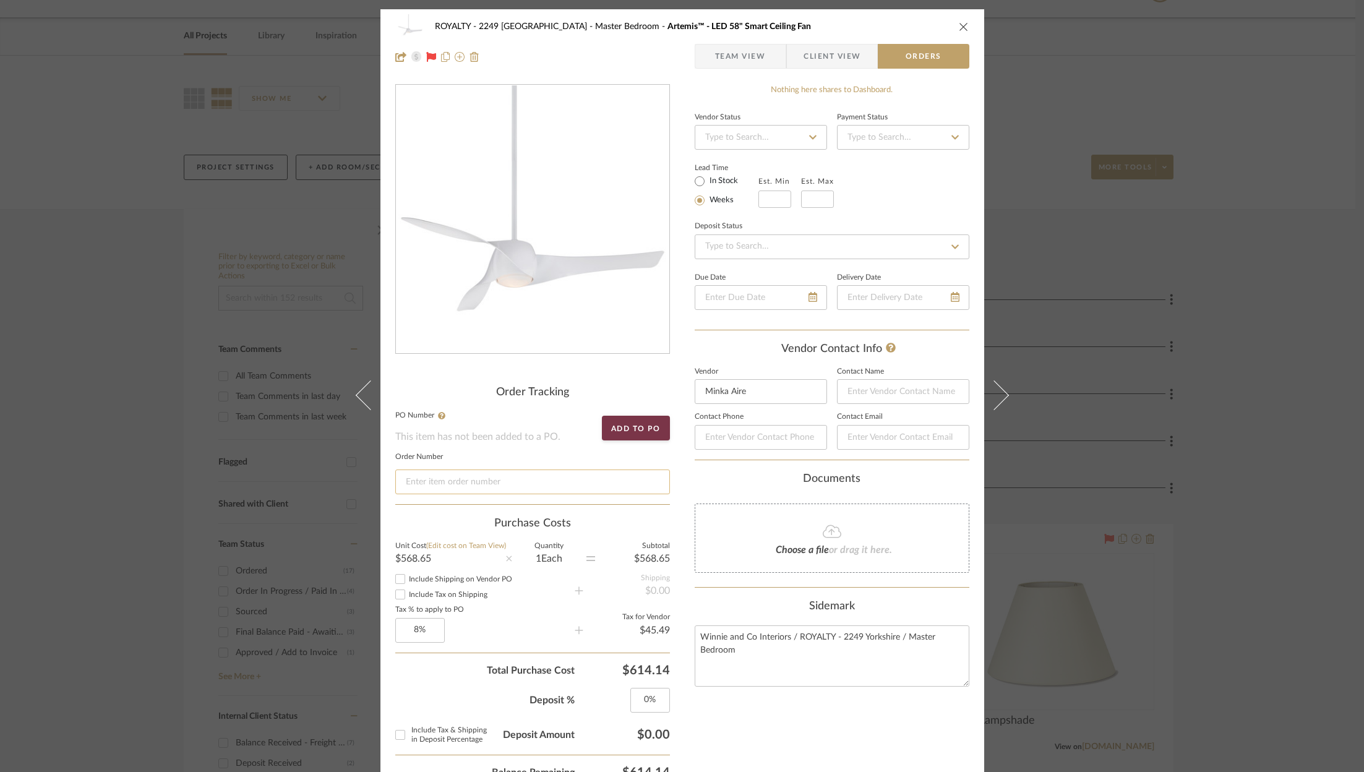
click at [535, 484] on input at bounding box center [532, 482] width 275 height 25
paste input "92812472"
type input "92812472"
click at [961, 24] on icon "close" at bounding box center [964, 27] width 10 height 10
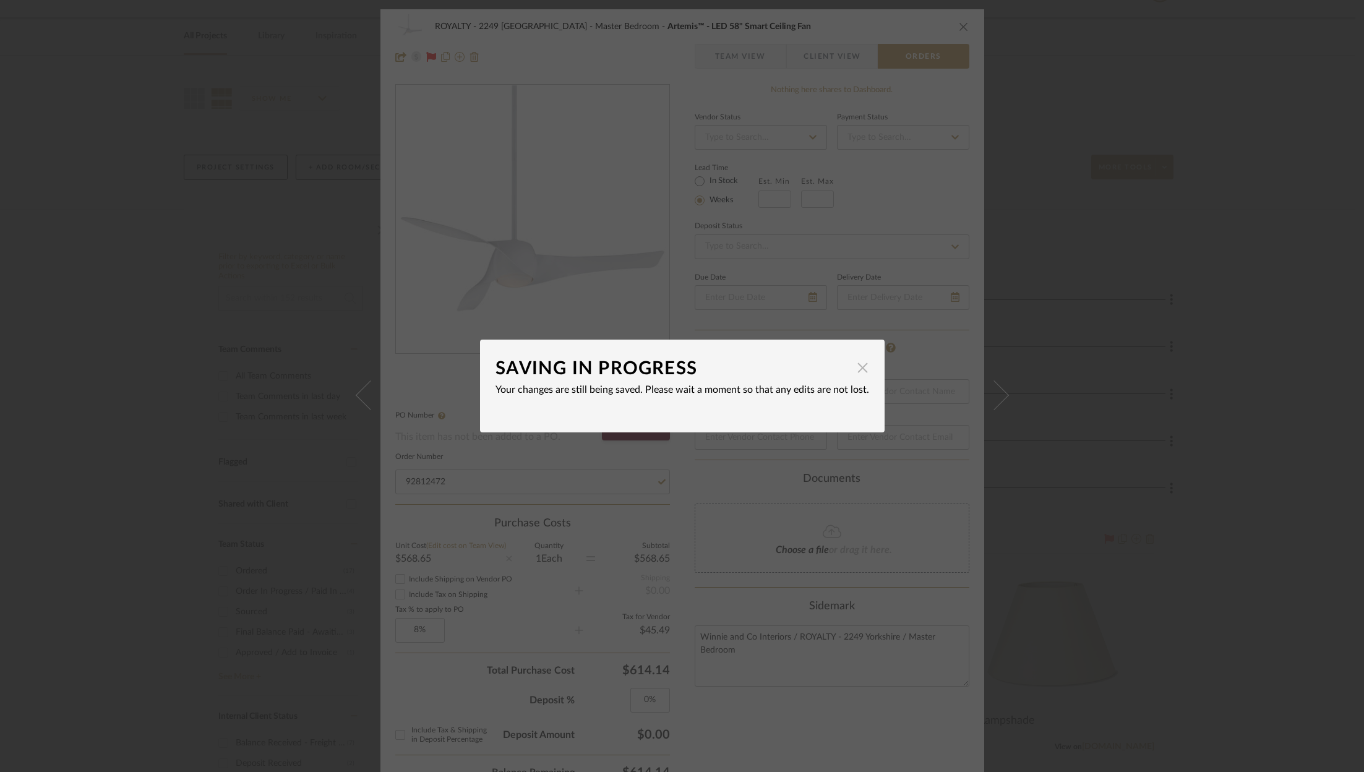
click at [858, 369] on span "button" at bounding box center [863, 367] width 25 height 25
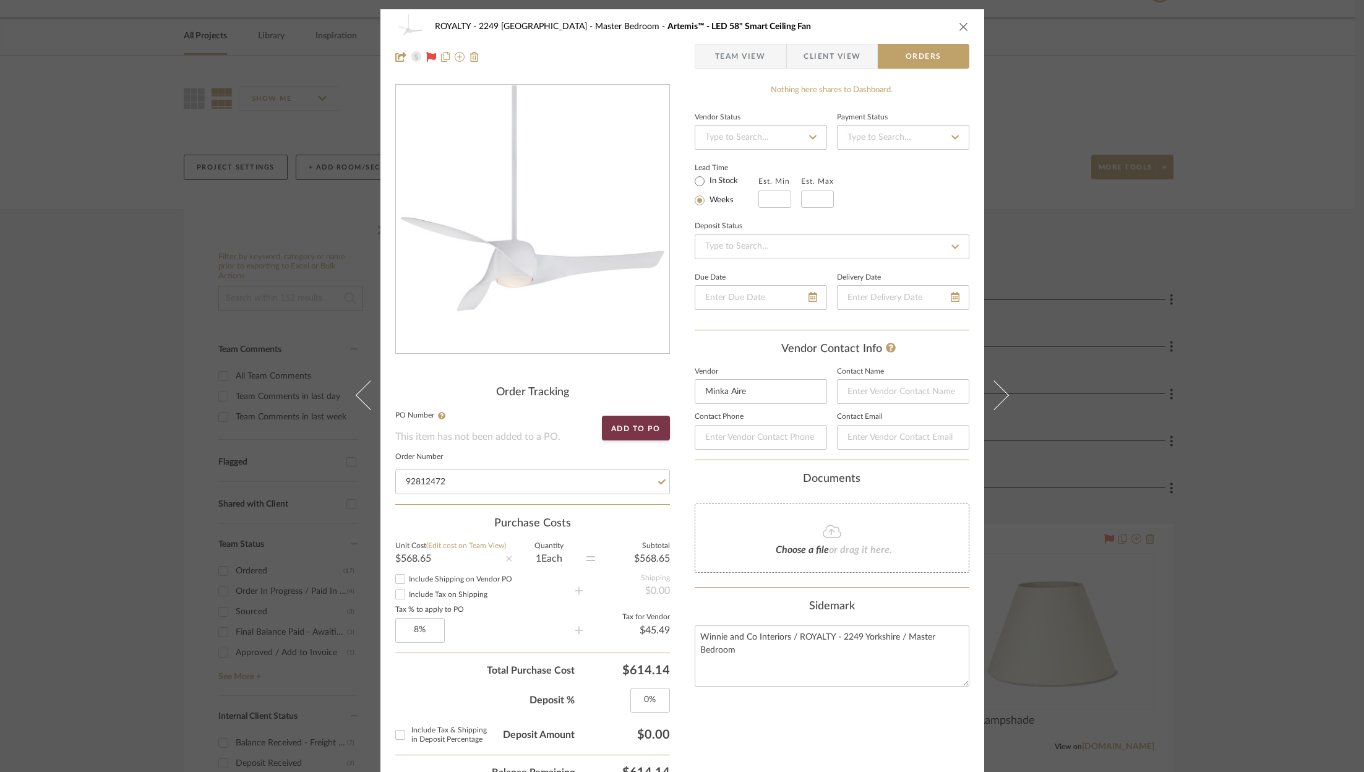
click at [961, 28] on icon "close" at bounding box center [964, 27] width 10 height 10
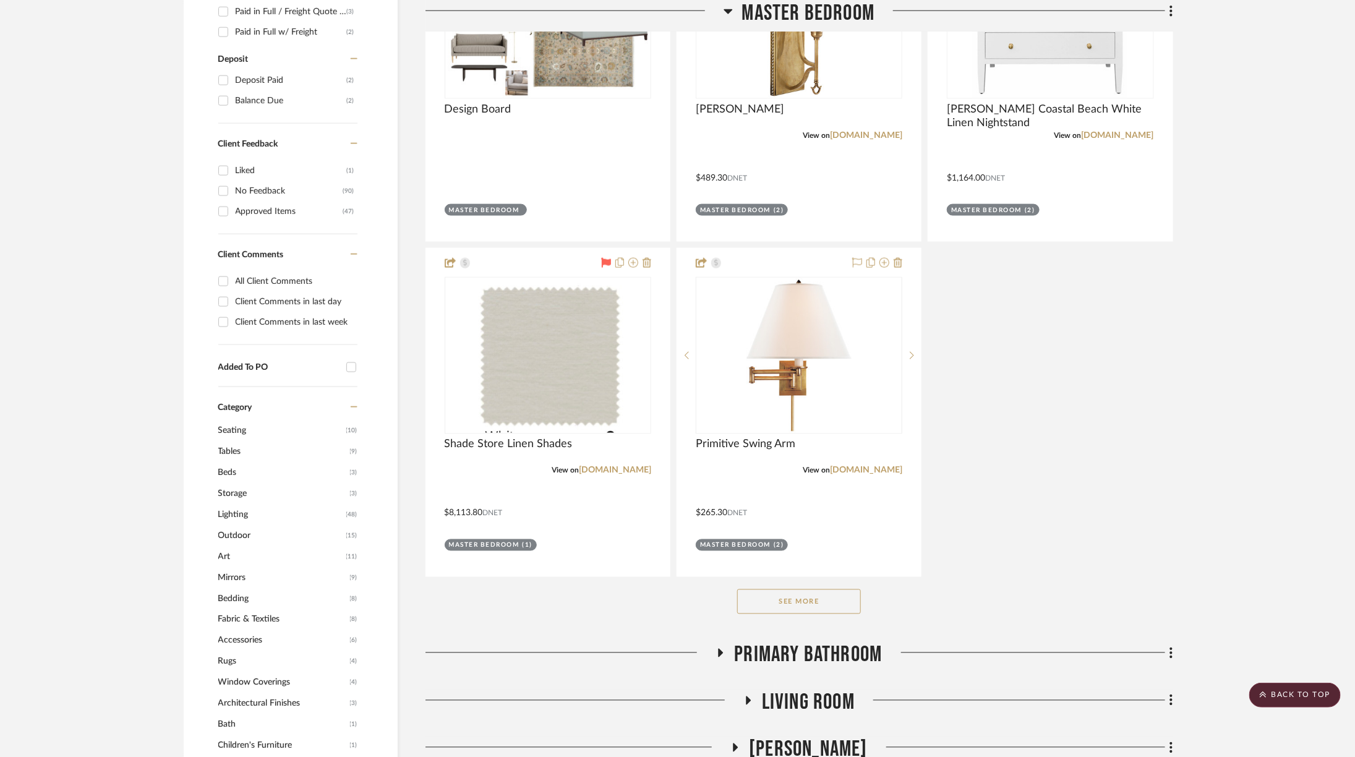
scroll to position [988, 0]
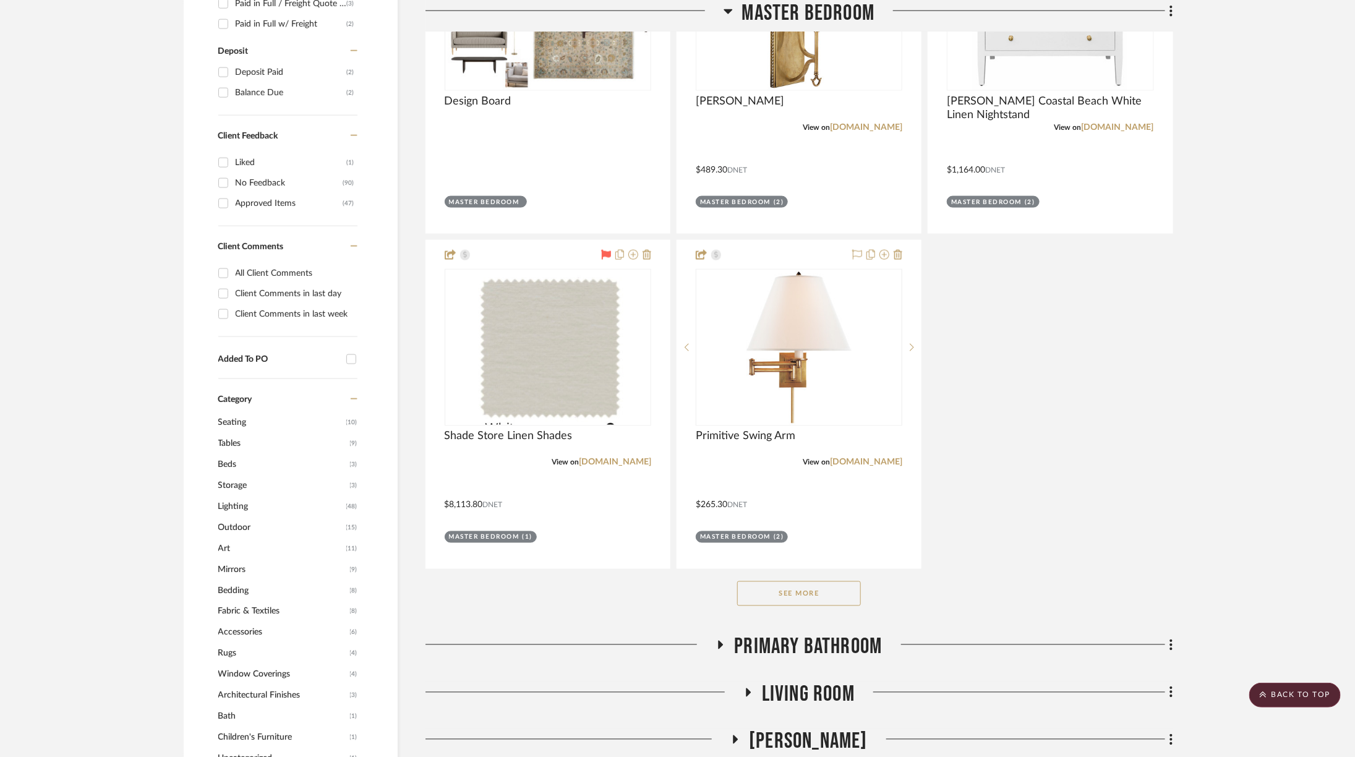
click at [805, 581] on button "See More" at bounding box center [799, 593] width 124 height 25
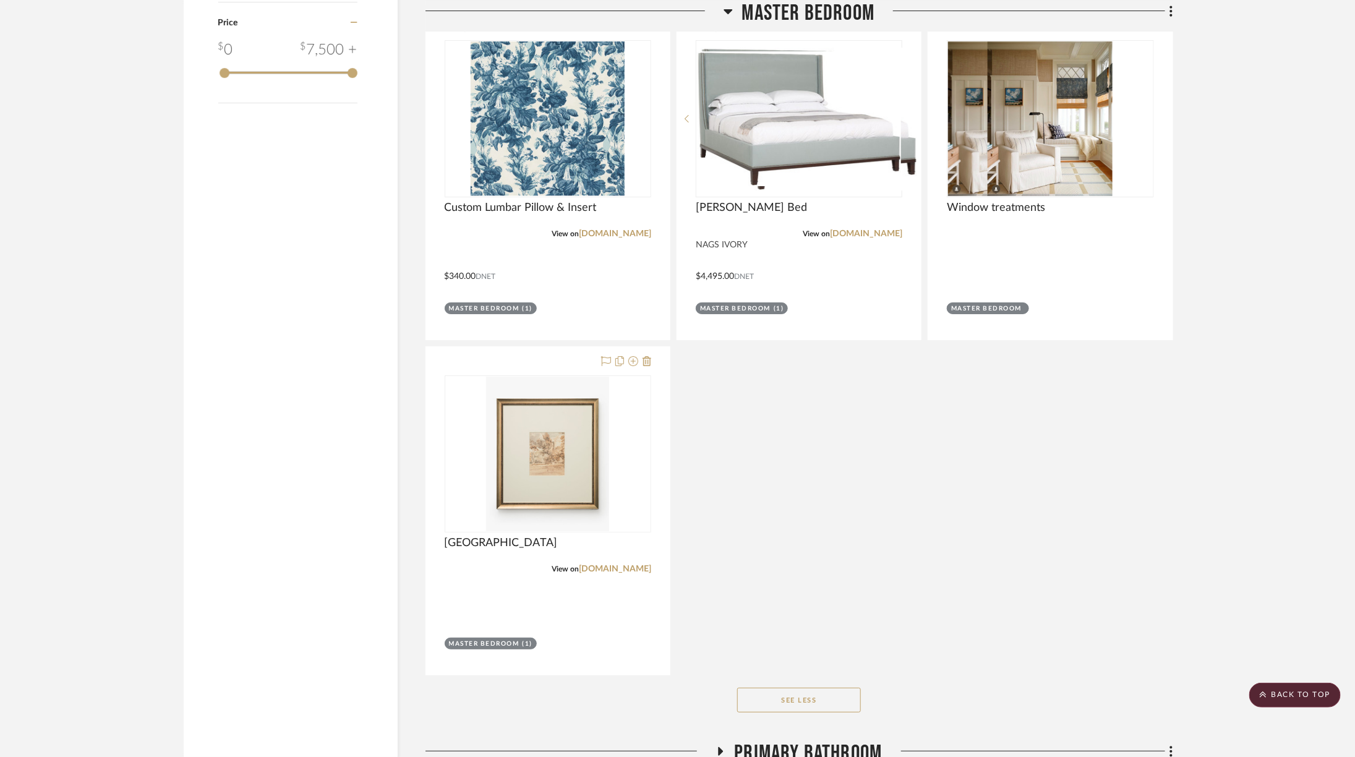
click at [853, 10] on span "Master Bedroom" at bounding box center [808, 13] width 133 height 27
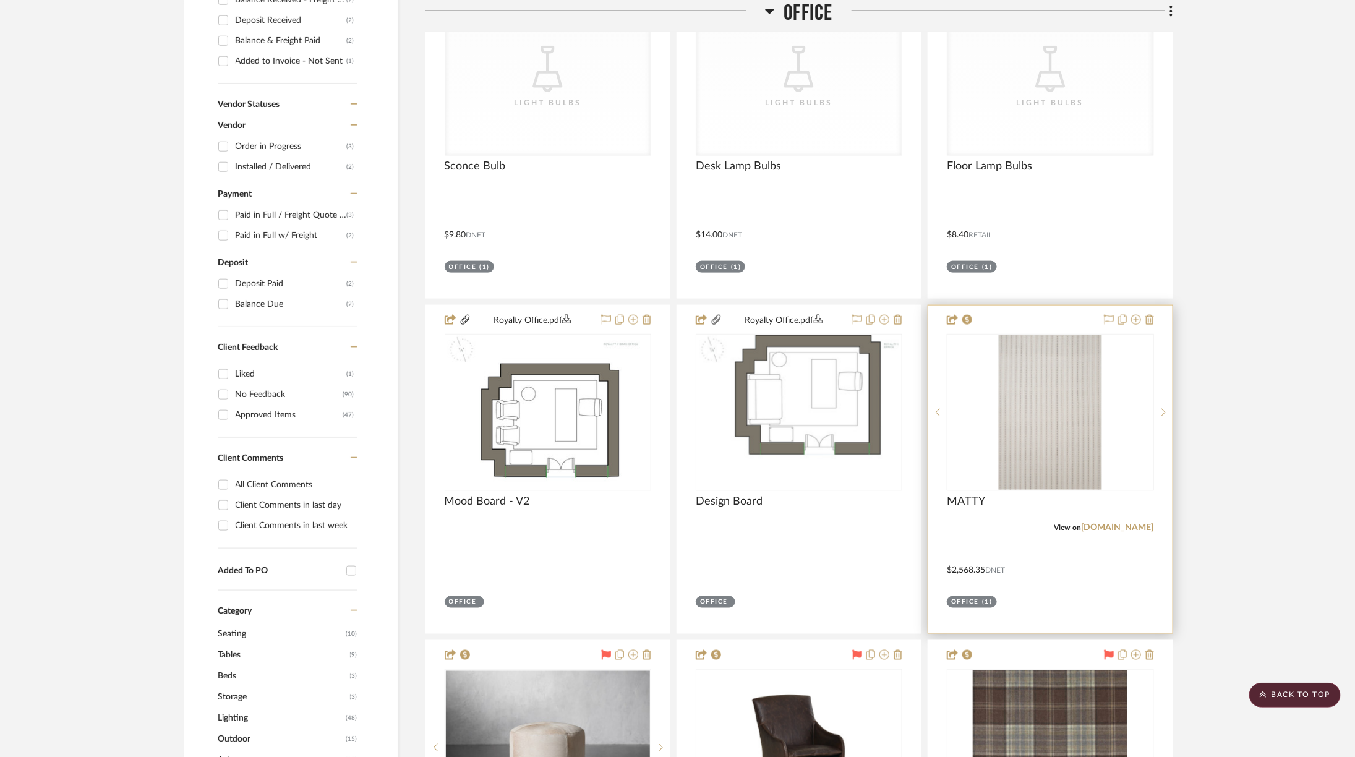
scroll to position [797, 0]
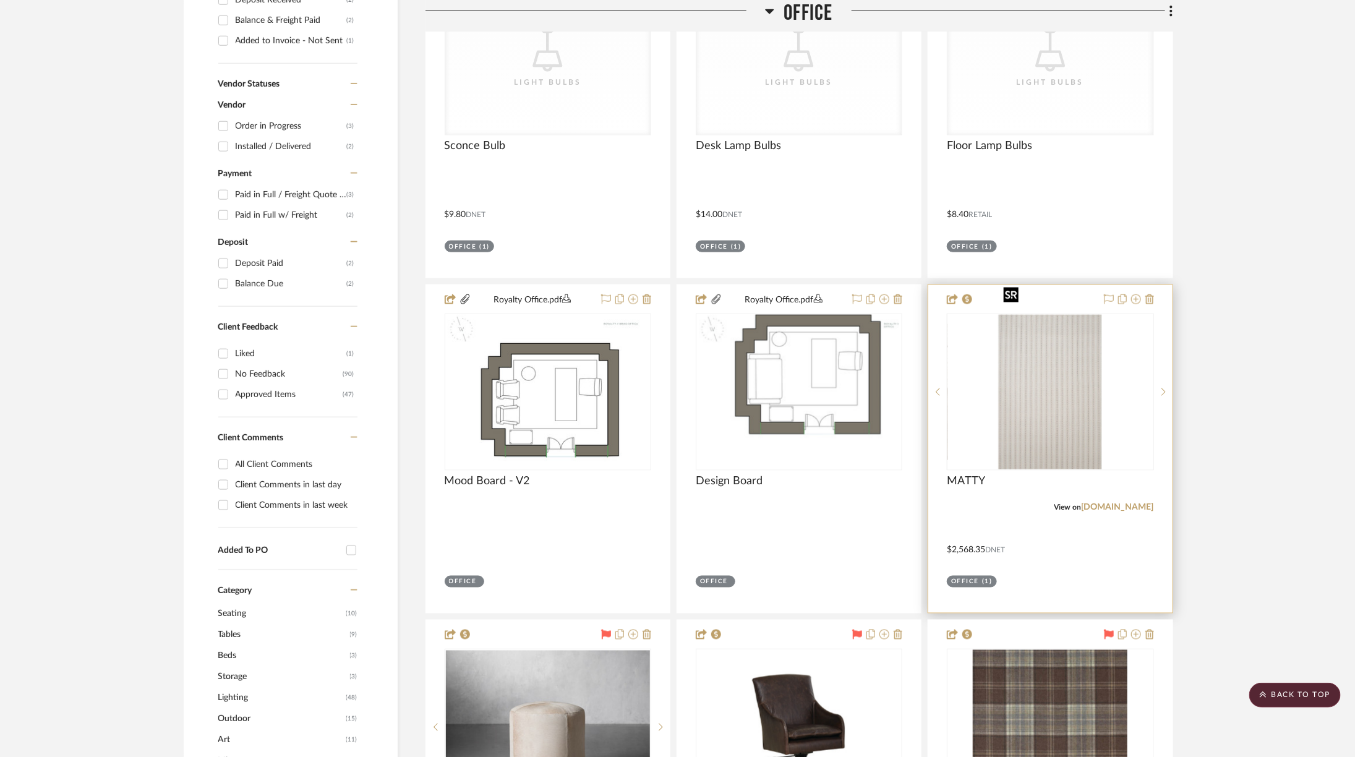
click at [1042, 330] on img "0" at bounding box center [1050, 392] width 103 height 155
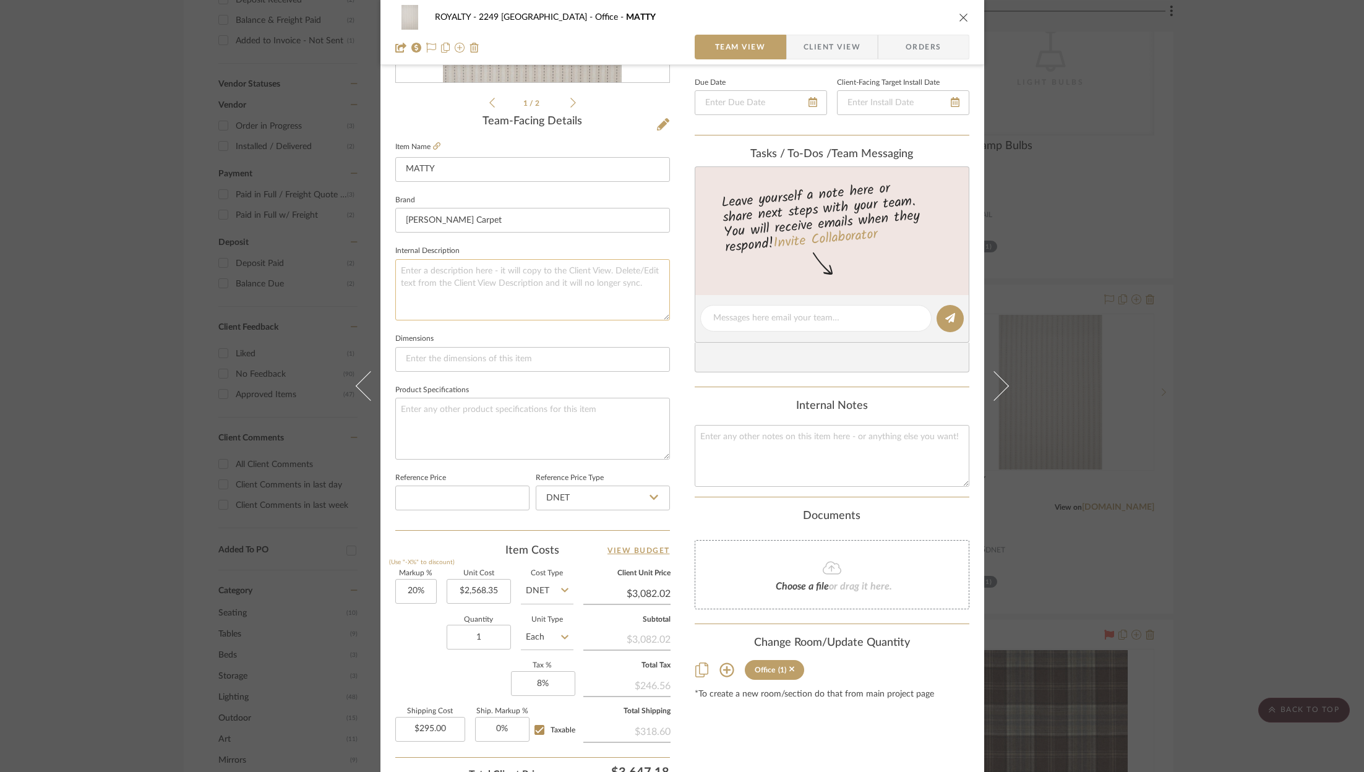
scroll to position [280, 0]
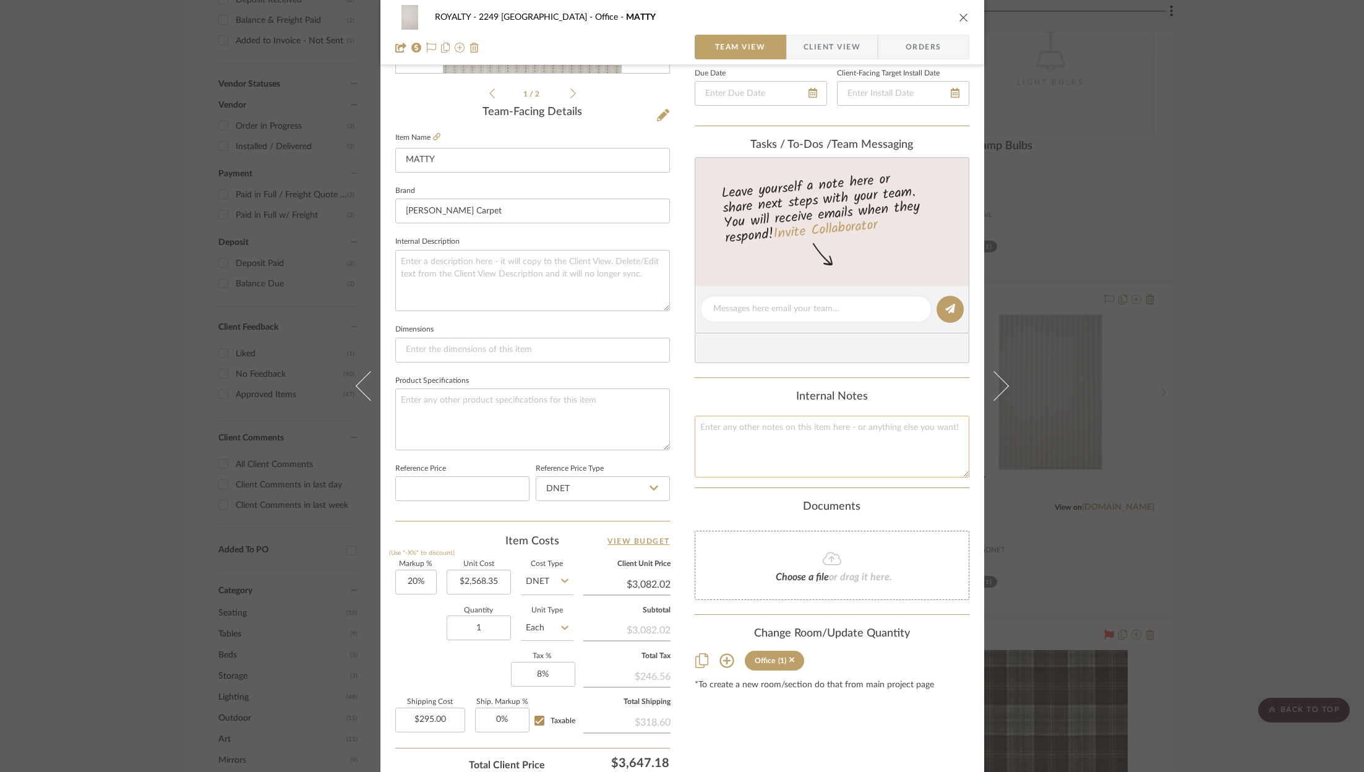
click at [789, 429] on textarea at bounding box center [832, 446] width 275 height 61
type textarea "2"
type textarea "3082.02"
click at [683, 518] on div "ROYALTY - 2249 Yorkshire Office MATTY Team View Client View Orders 1 / 2 Team-F…" at bounding box center [682, 300] width 604 height 1143
click at [479, 577] on input "2568.35" at bounding box center [479, 582] width 64 height 25
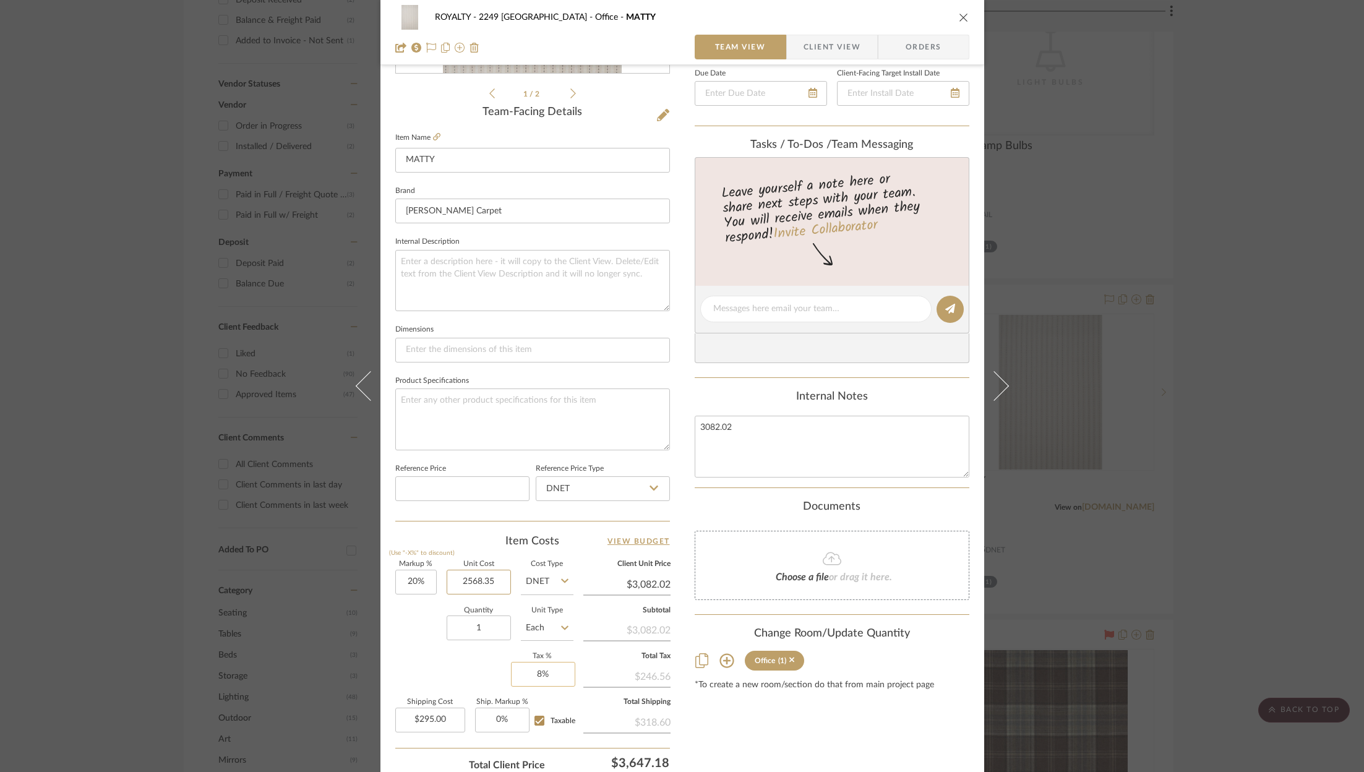
paste input "348.96"
type input "$2,348.96"
click at [485, 645] on sr-form-field "Quantity 1" at bounding box center [479, 629] width 64 height 44
type input "$2,818.75"
click at [774, 421] on textarea "3082.02" at bounding box center [832, 446] width 275 height 61
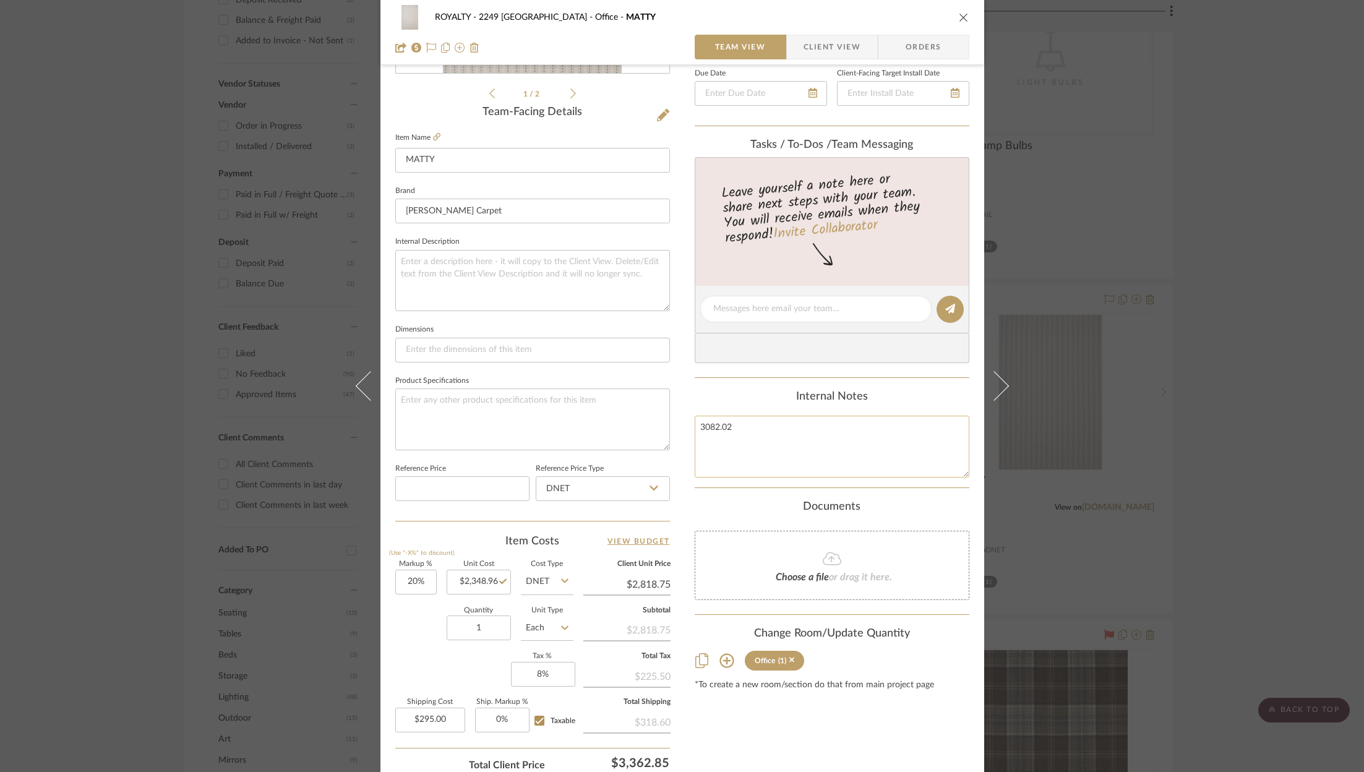
click at [774, 421] on textarea "3082.02" at bounding box center [832, 446] width 275 height 61
click at [633, 580] on input "2818.75" at bounding box center [626, 584] width 87 height 19
paste input "3082.02"
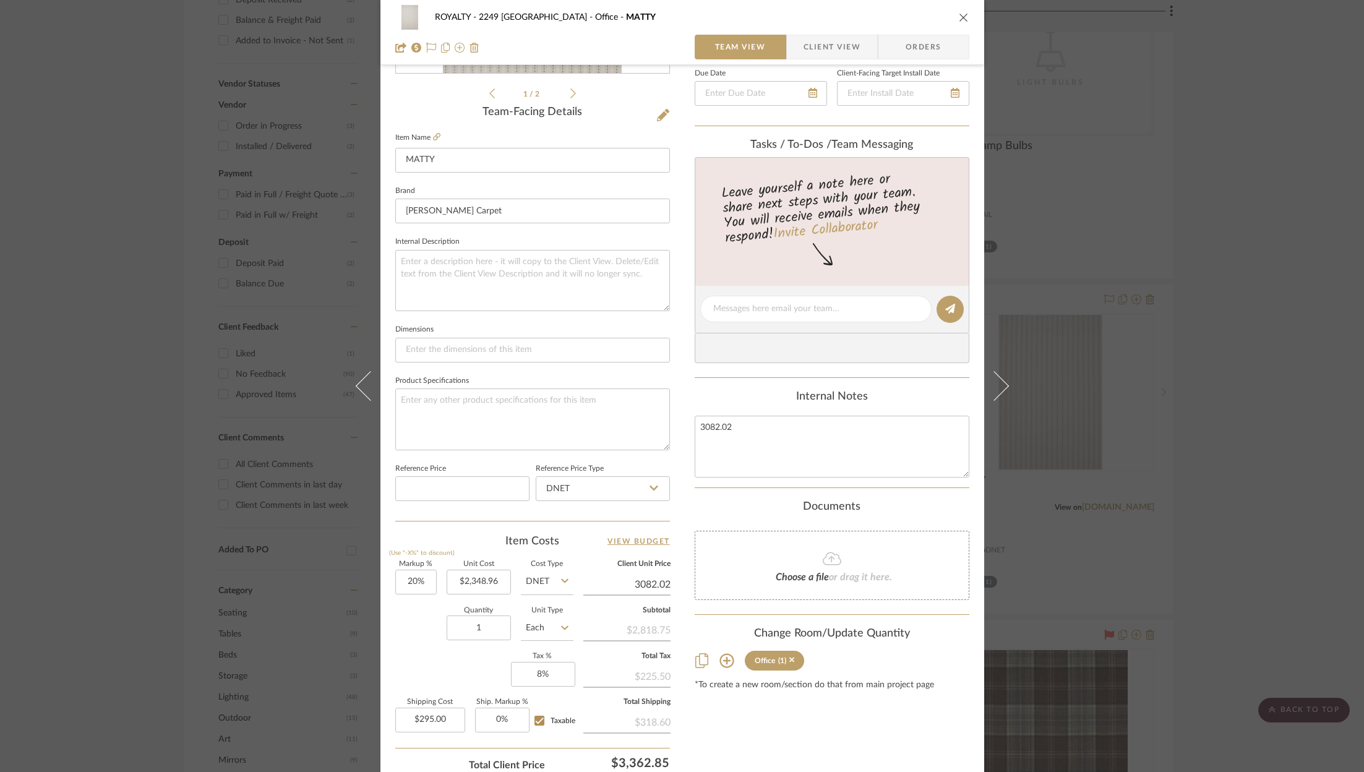
type input "3082.02"
type input "31.21%"
type input "$3,082.02"
click at [495, 666] on div "Markup % (Use "-X%" to discount) 31.21% Unit Cost $2,348.96 Cost Type DNET Clie…" at bounding box center [532, 651] width 275 height 181
type input "$3,082.07"
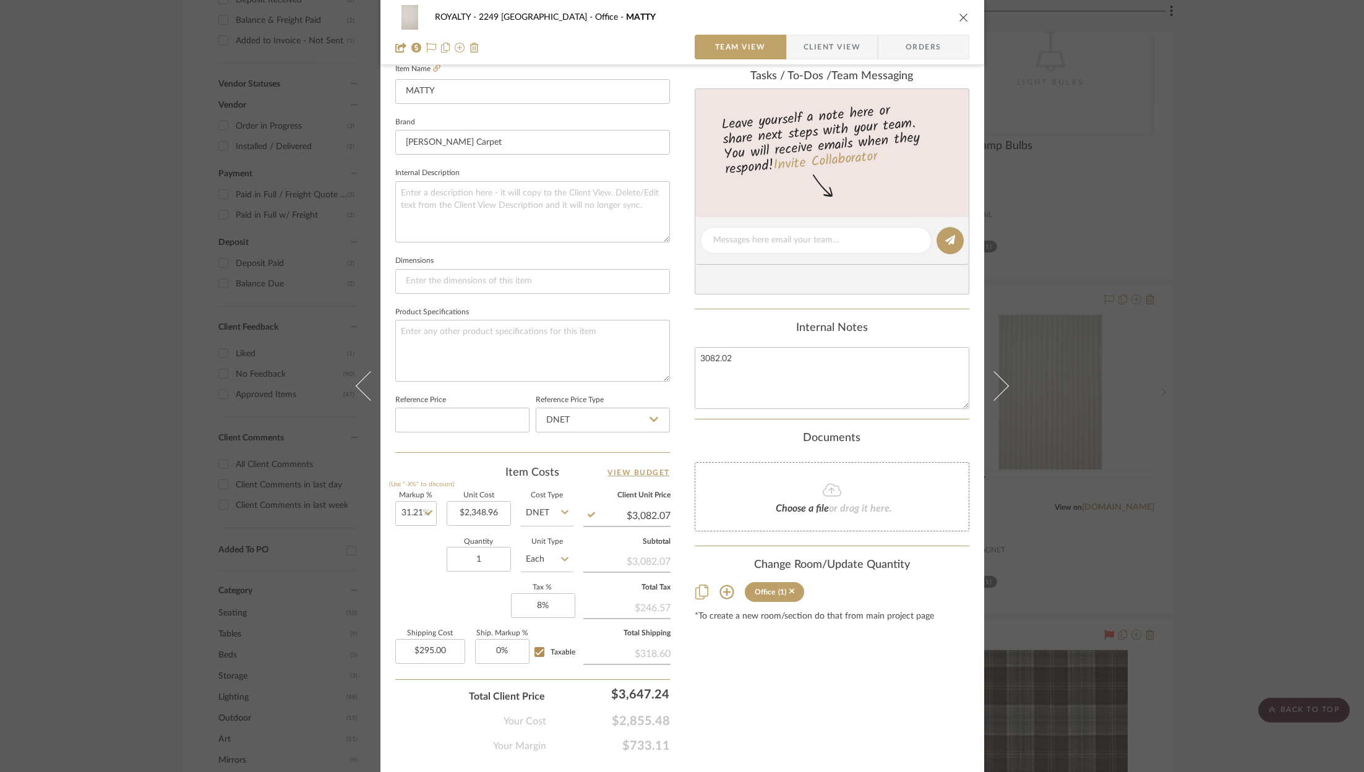
scroll to position [375, 0]
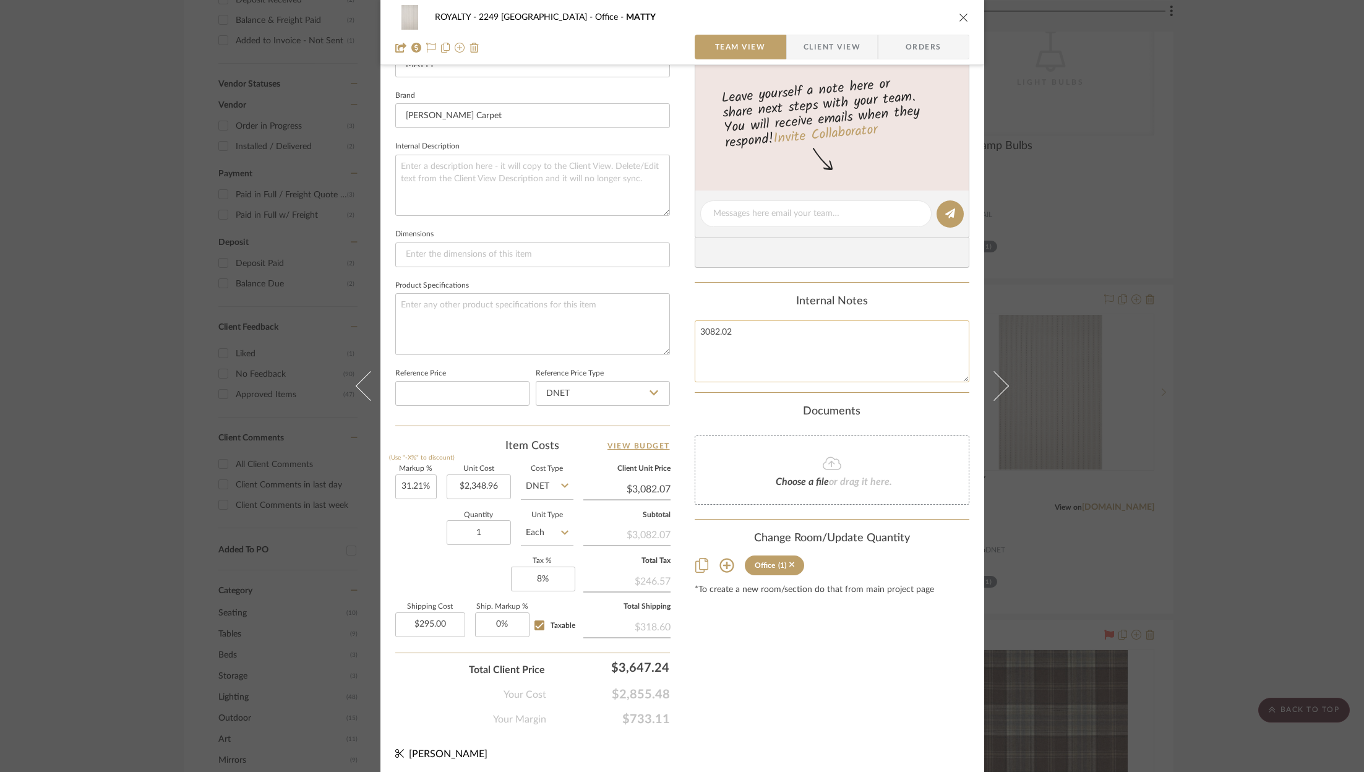
click at [838, 346] on textarea "3082.02" at bounding box center [832, 350] width 275 height 61
click at [437, 618] on input "295.00" at bounding box center [430, 624] width 70 height 25
type input "$195.00"
click at [780, 681] on div "Content here copies to Client View - confirm visibility there. Show in Client D…" at bounding box center [832, 218] width 275 height 1018
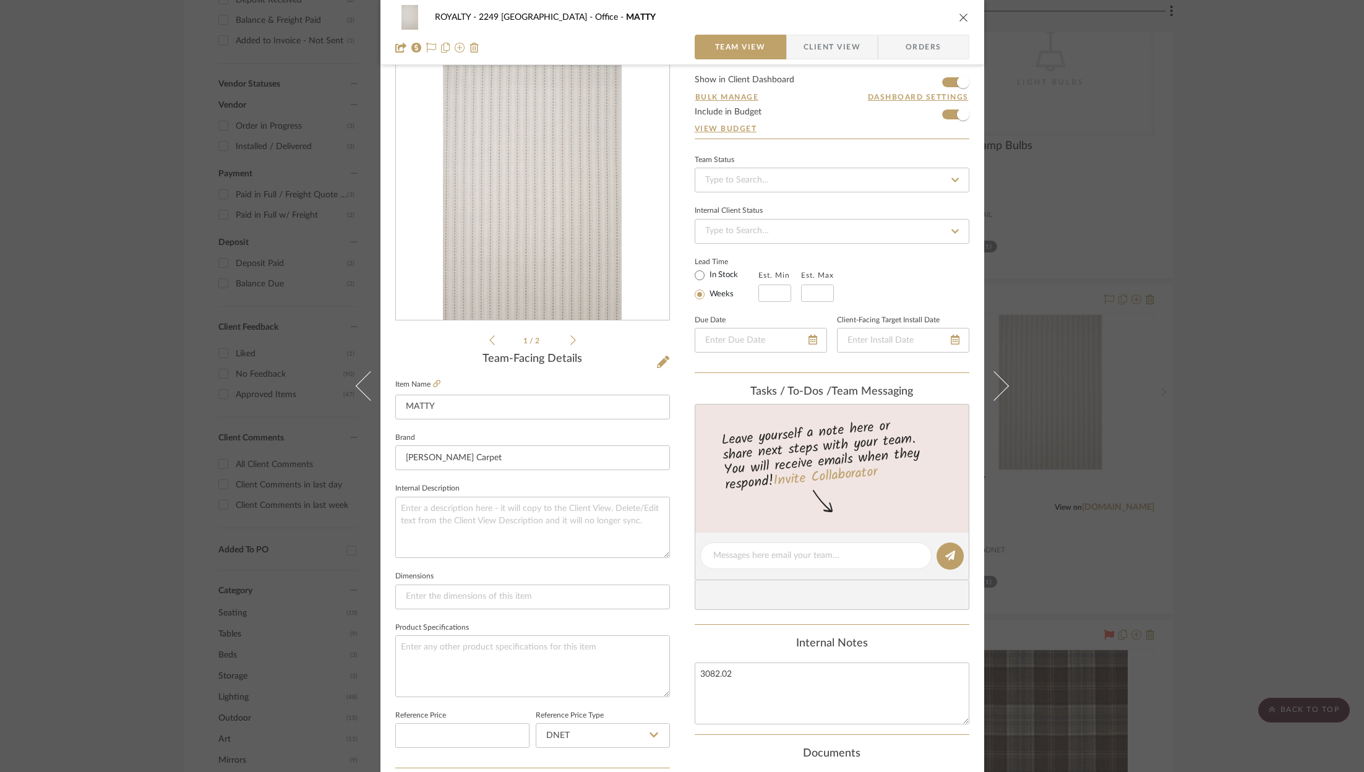
scroll to position [0, 0]
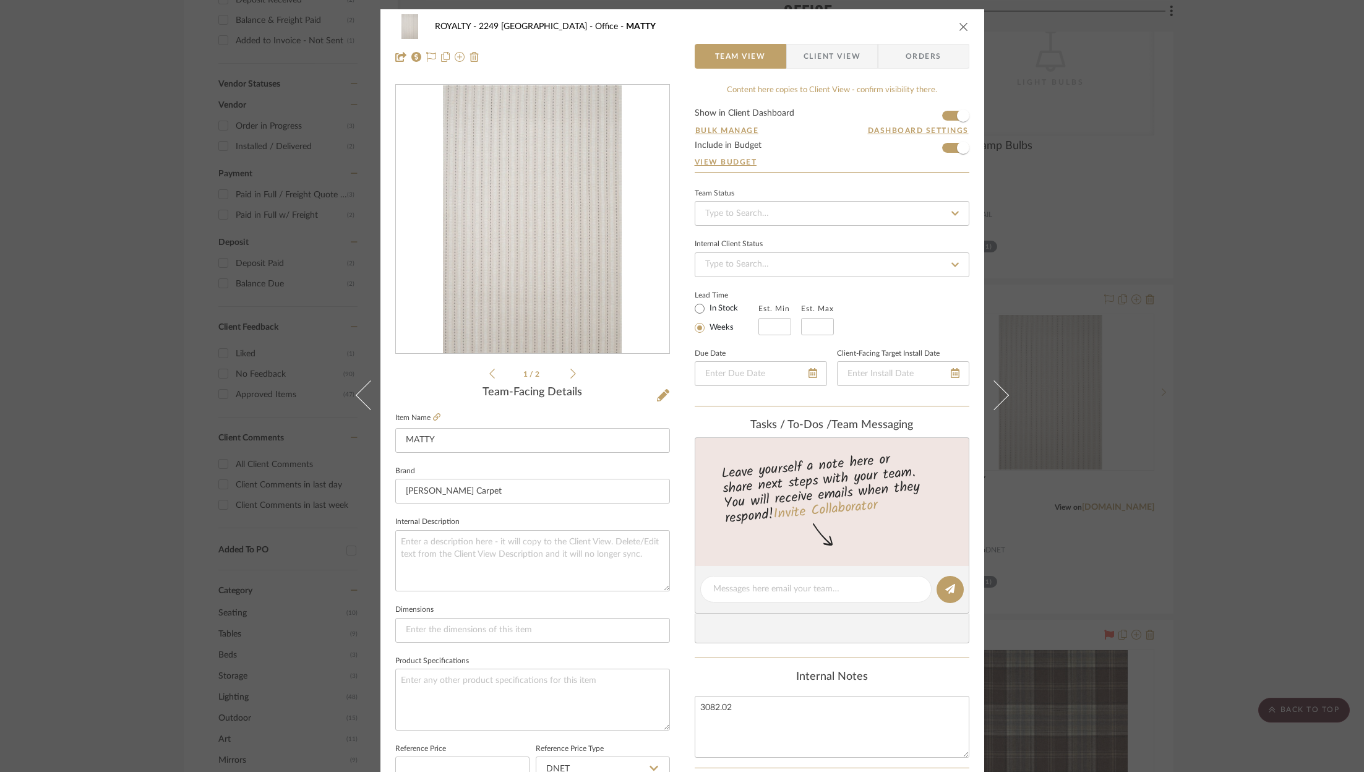
click at [961, 27] on icon "close" at bounding box center [964, 27] width 10 height 10
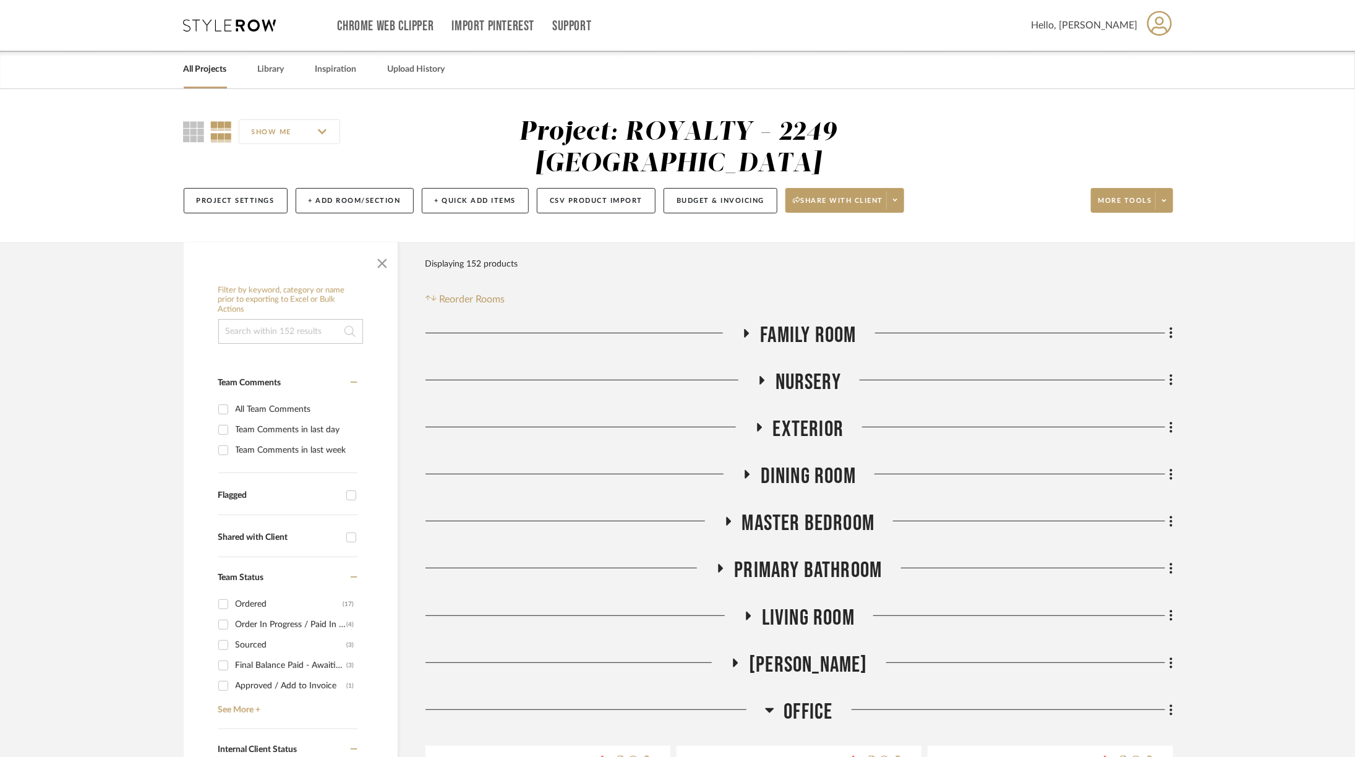
click at [238, 15] on div "Chrome Web Clipper Import Pinterest Support All Projects Library Inspiration Up…" at bounding box center [679, 25] width 990 height 51
click at [254, 25] on icon at bounding box center [230, 25] width 93 height 12
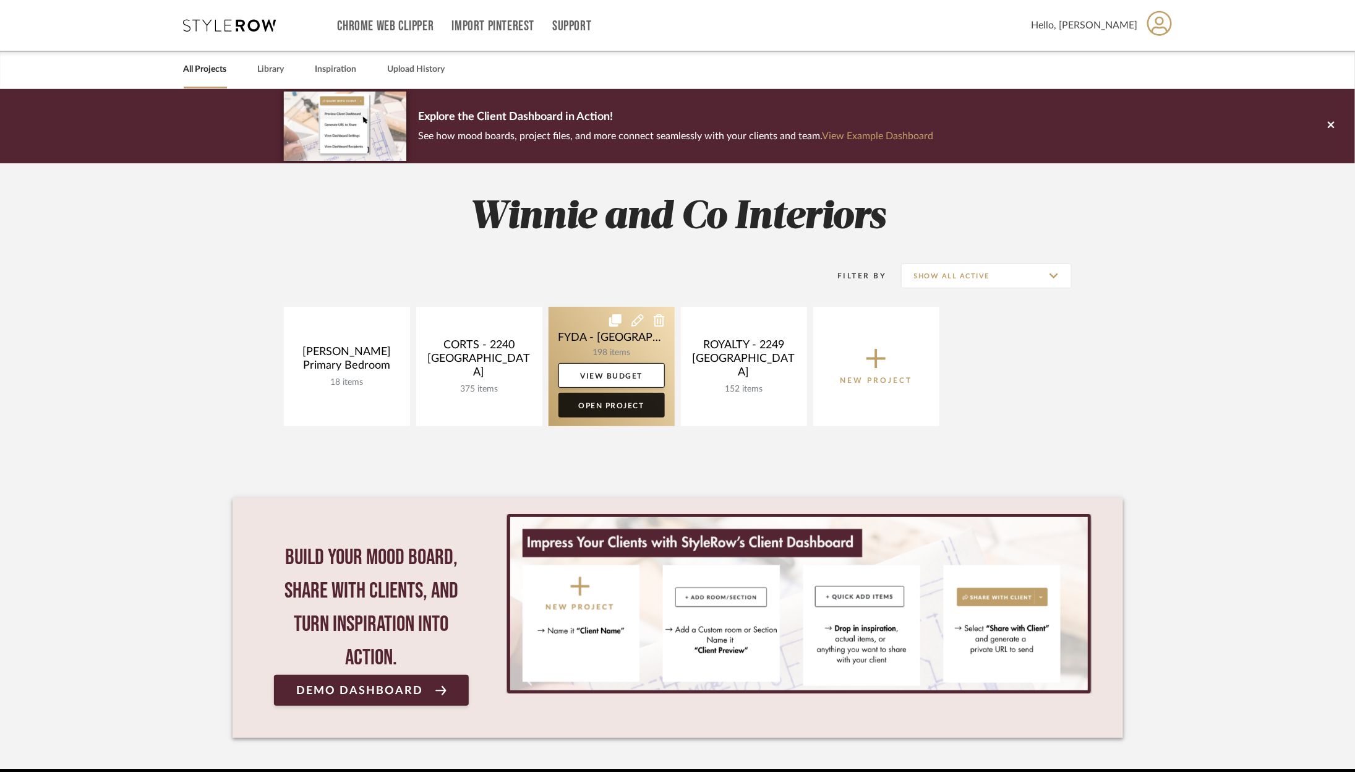
click at [642, 405] on link "Open Project" at bounding box center [612, 405] width 106 height 25
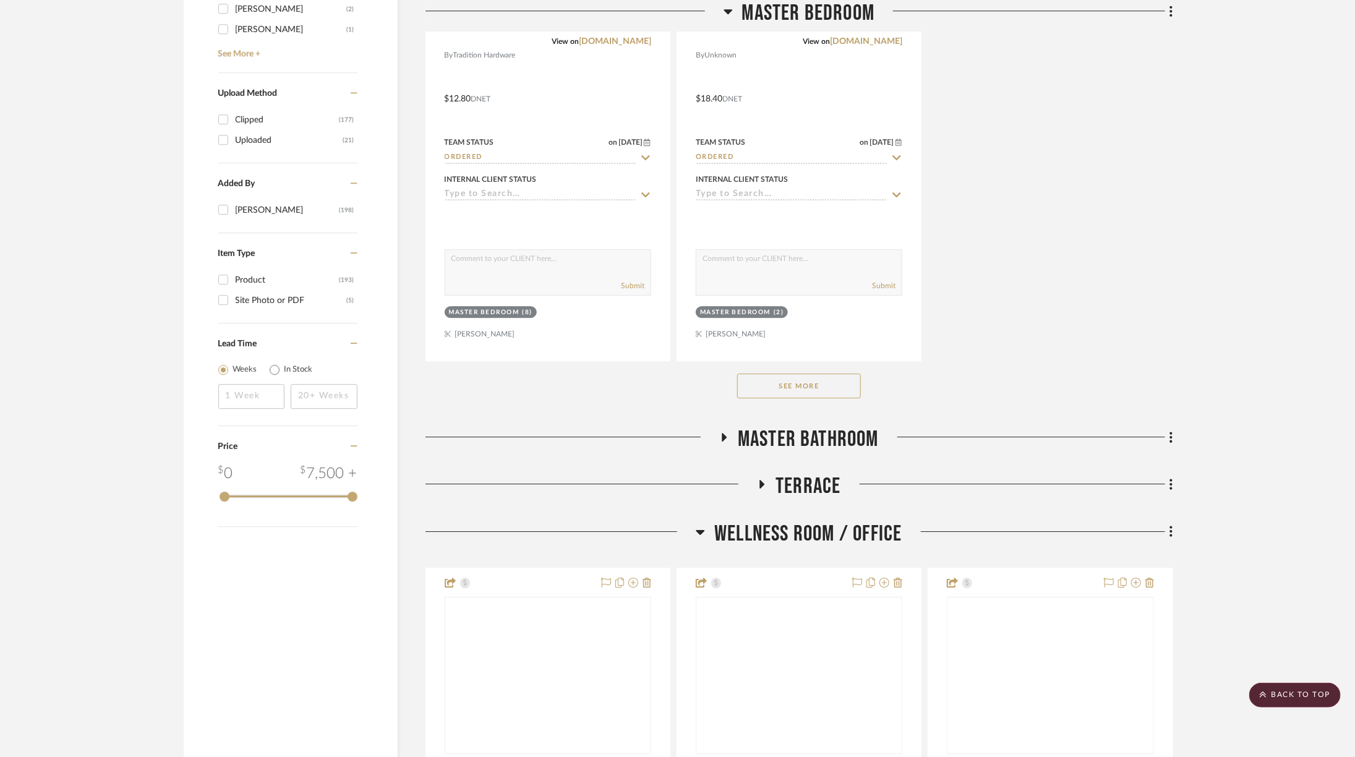
scroll to position [2129, 0]
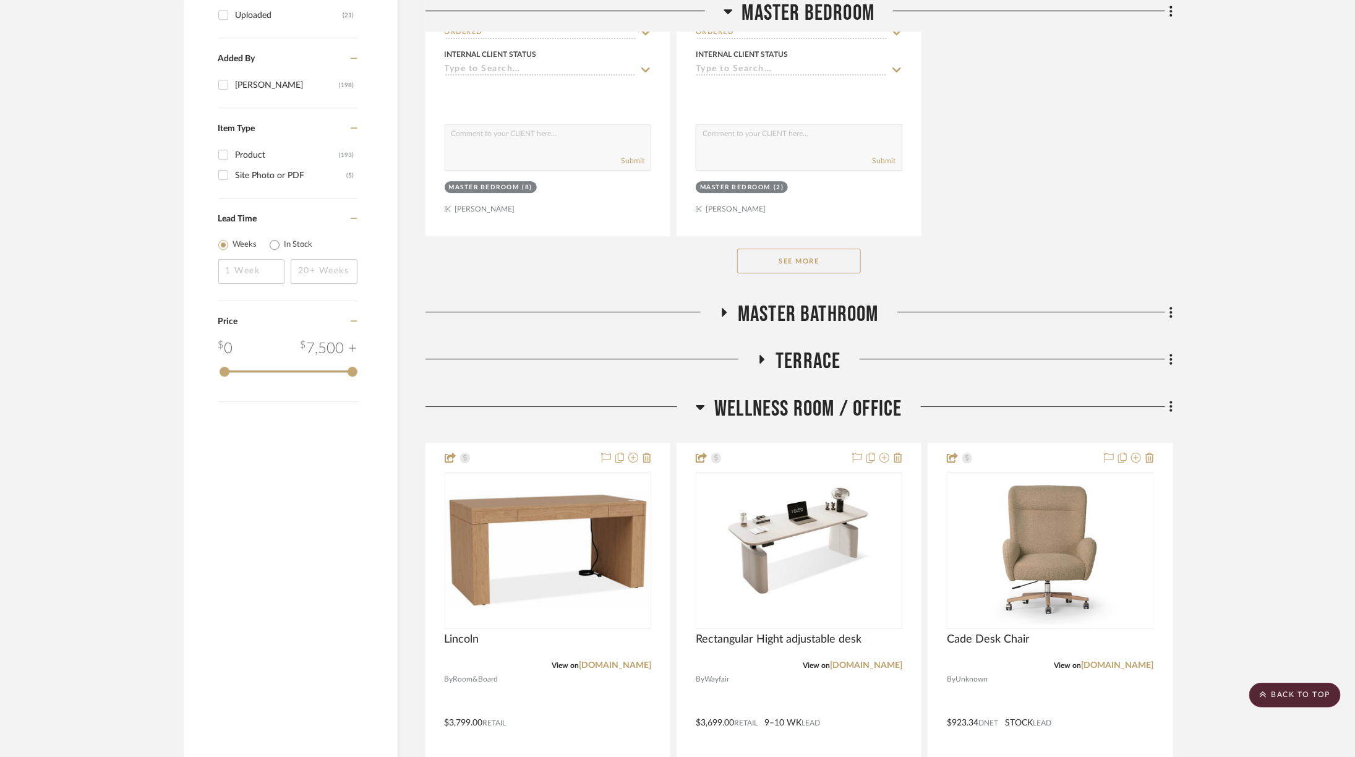
click at [830, 396] on span "Wellness Room / Office" at bounding box center [807, 409] width 187 height 27
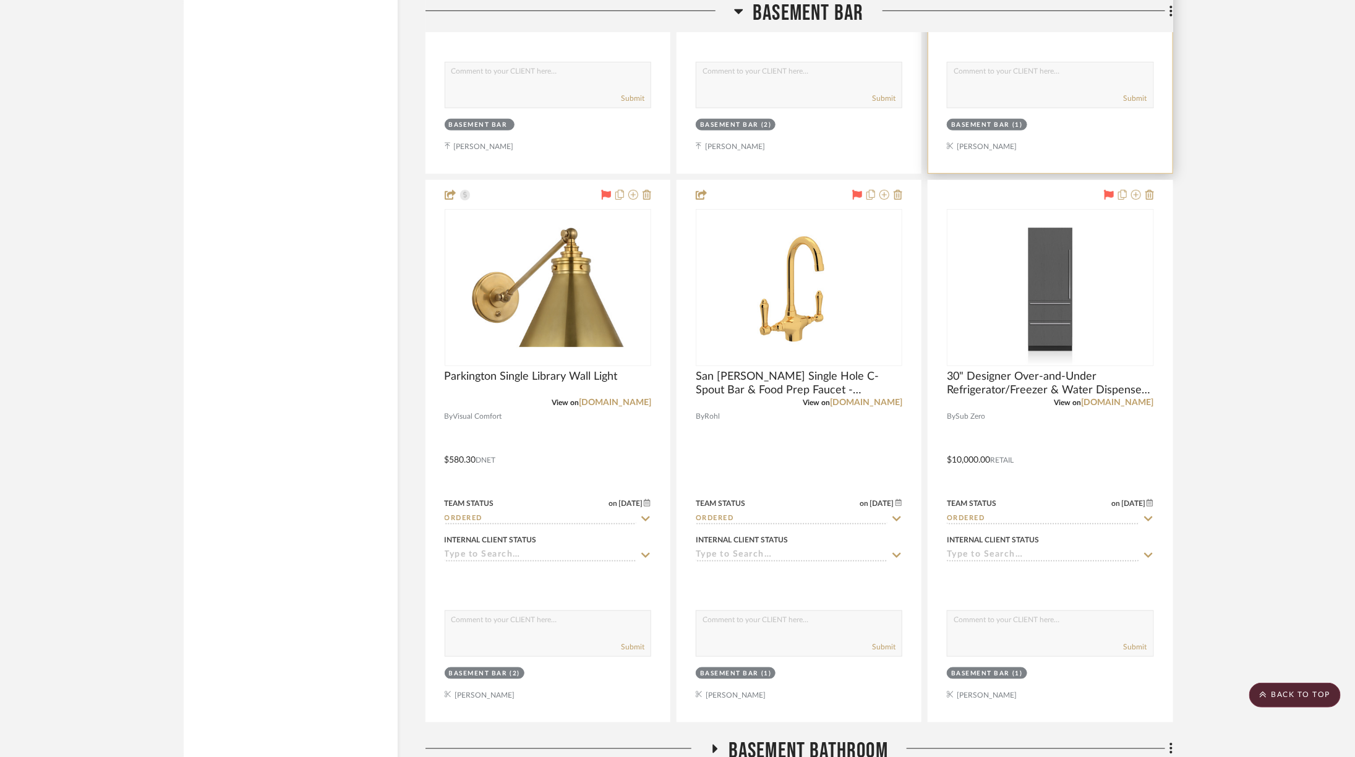
scroll to position [3276, 0]
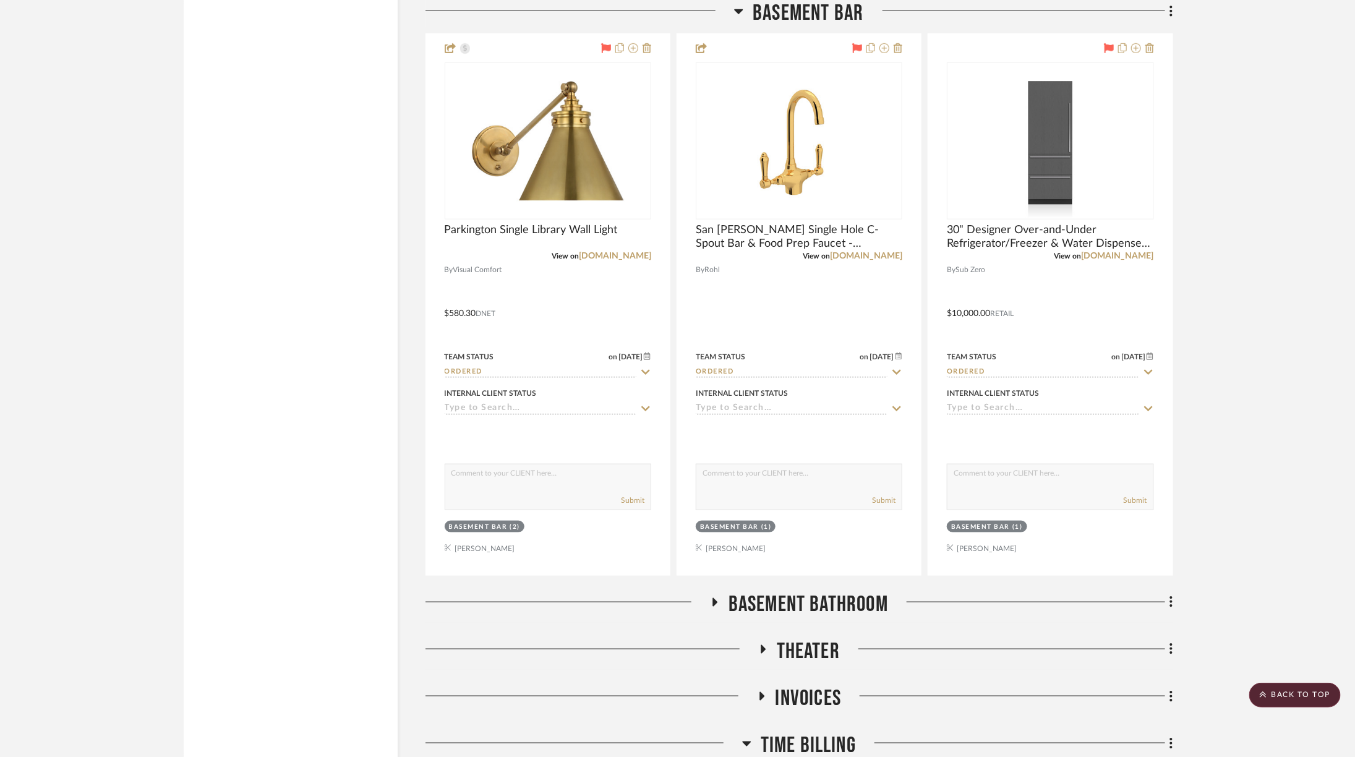
click at [844, 595] on span "Basement Bathroom" at bounding box center [809, 604] width 160 height 27
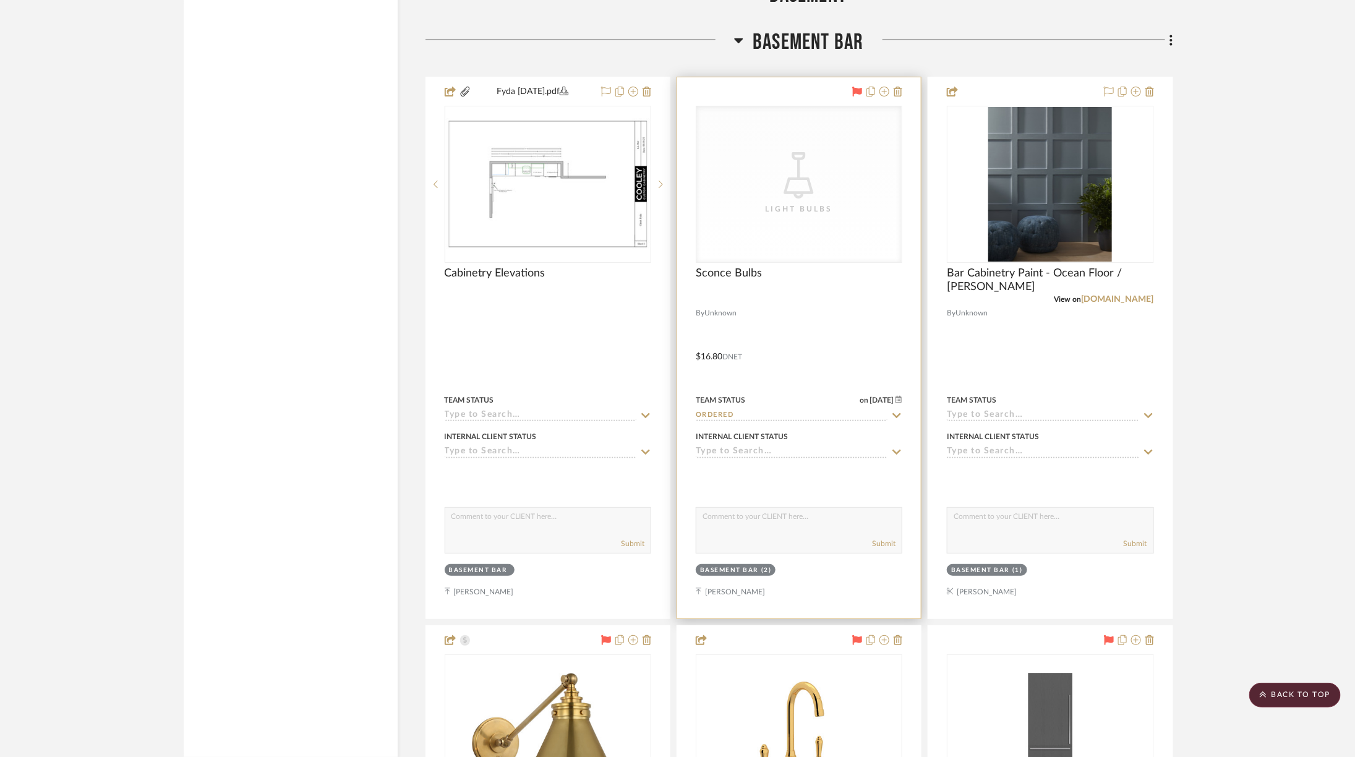
scroll to position [2640, 0]
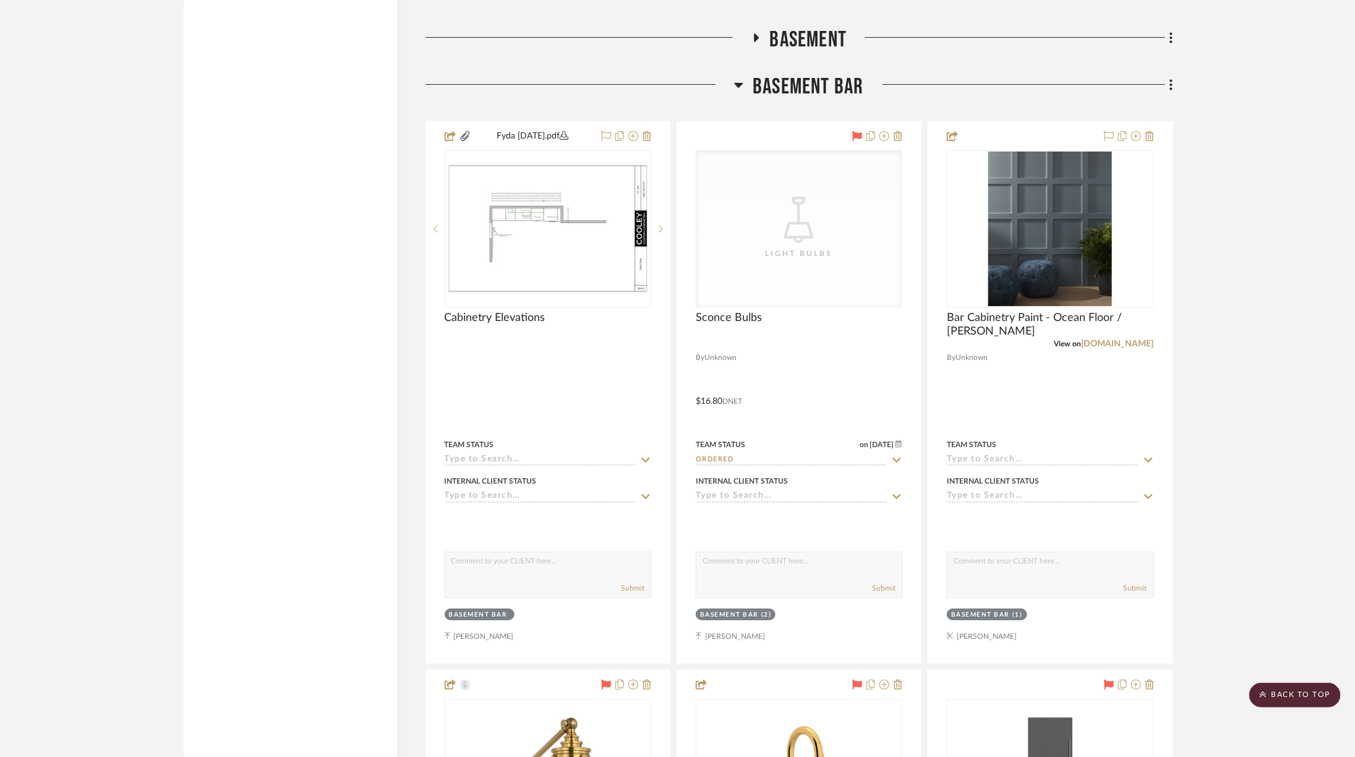
click at [800, 74] on span "Basement Bar" at bounding box center [808, 87] width 111 height 27
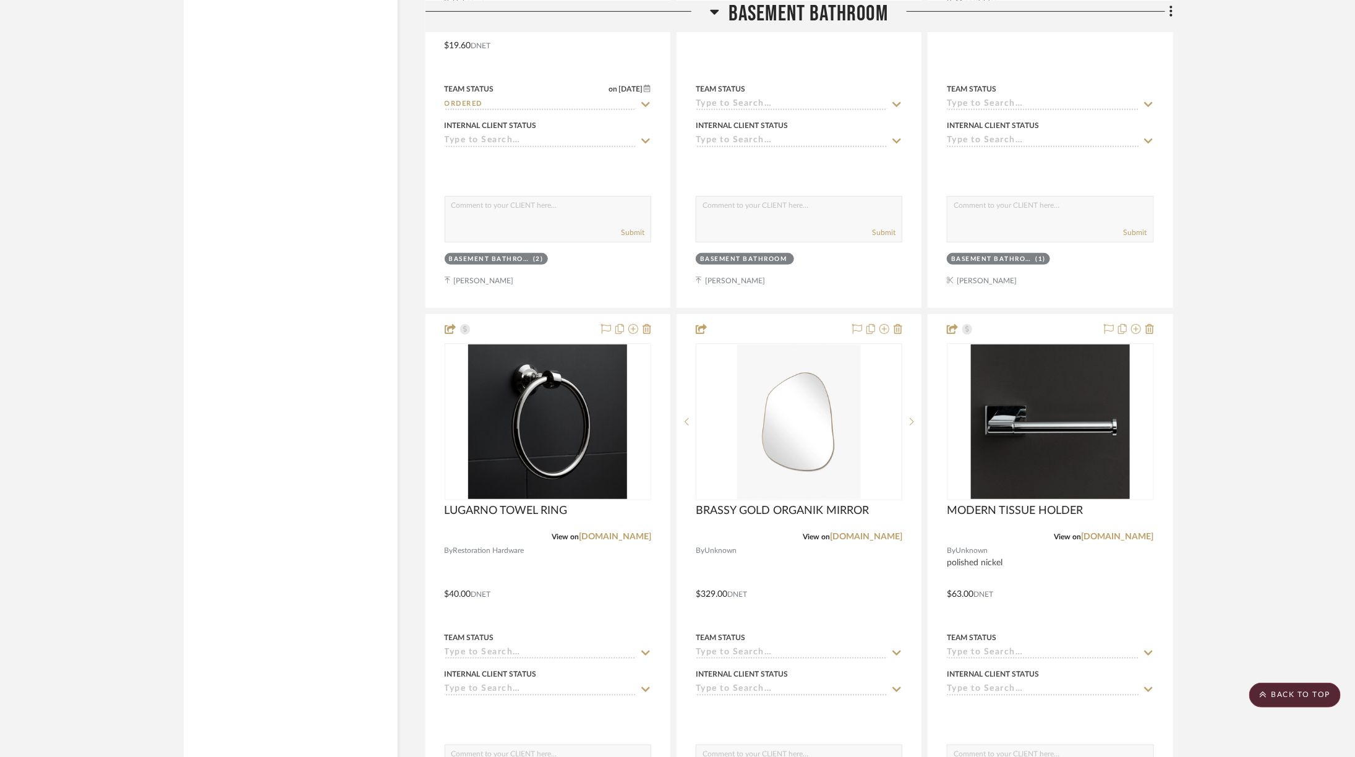
scroll to position [3058, 0]
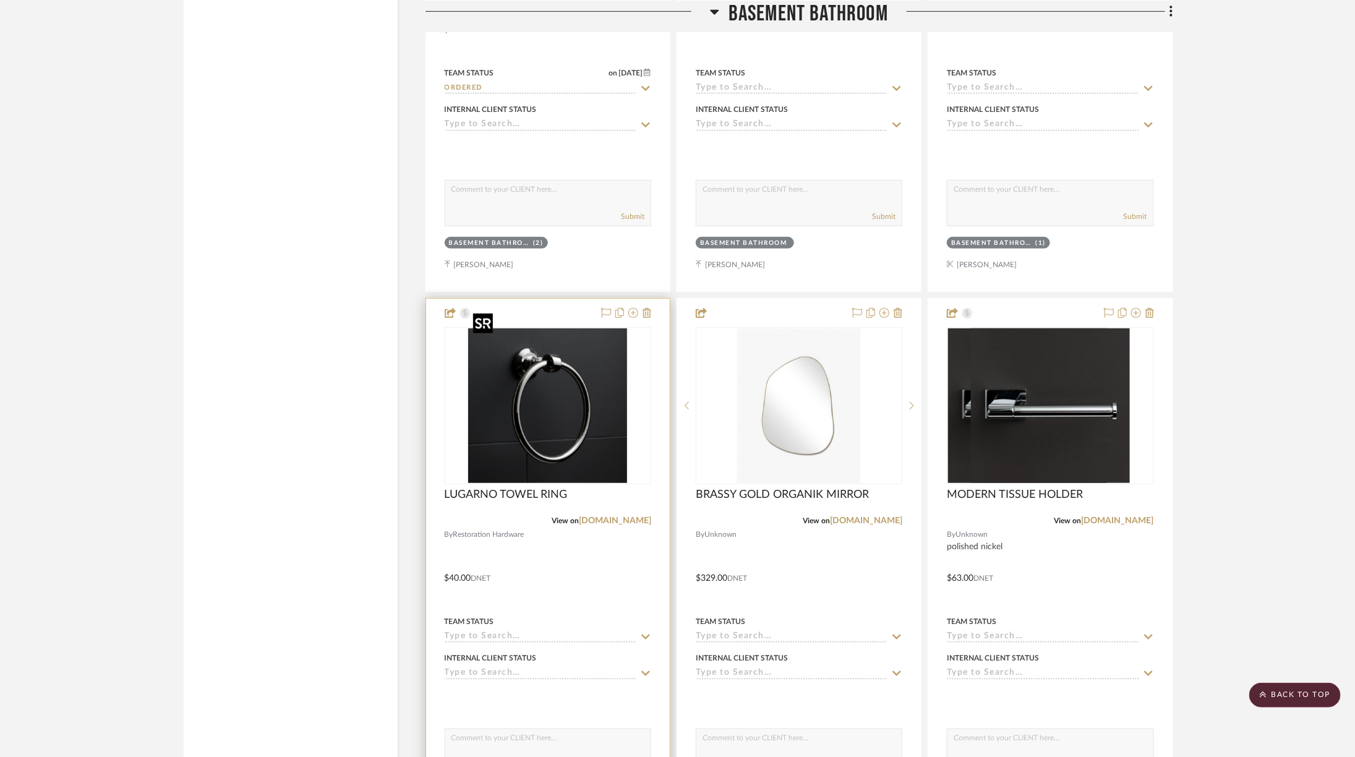
click at [0, 0] on img at bounding box center [0, 0] width 0 height 0
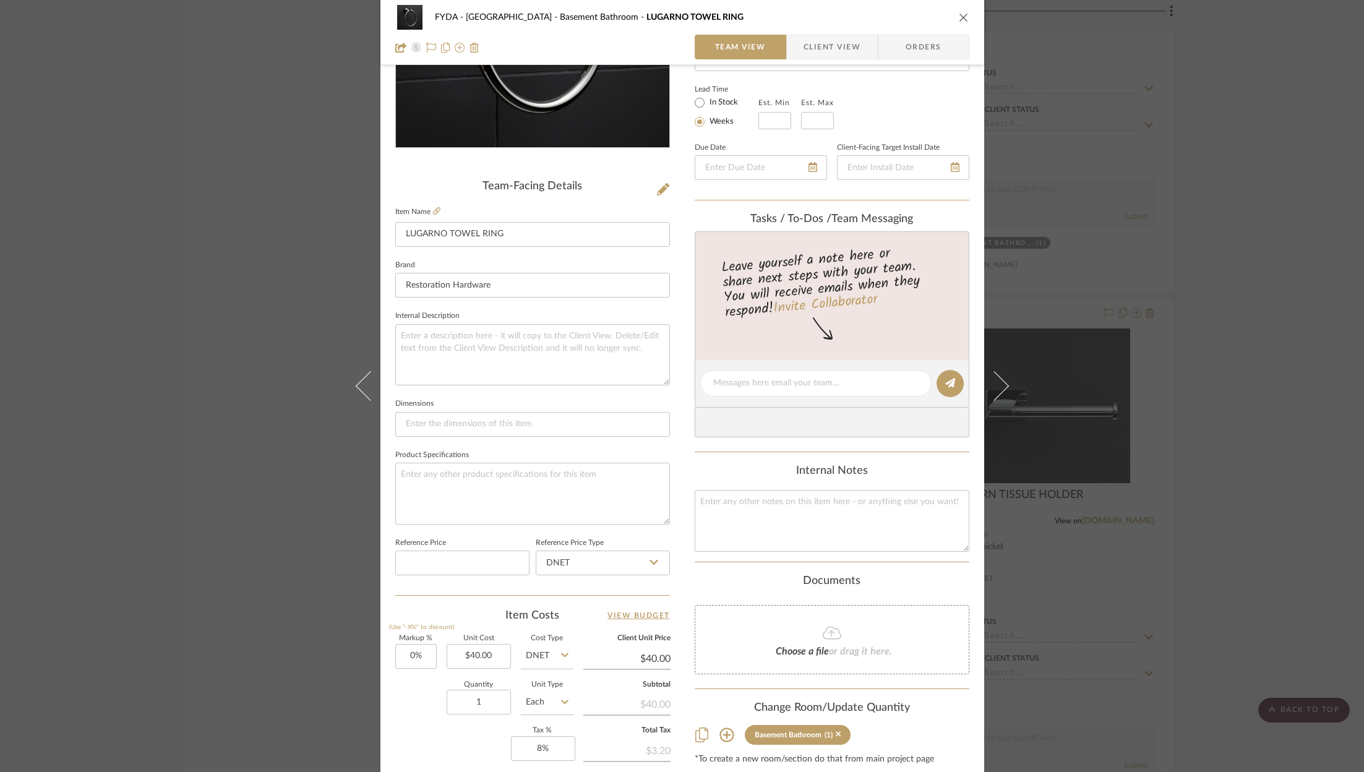
scroll to position [258, 0]
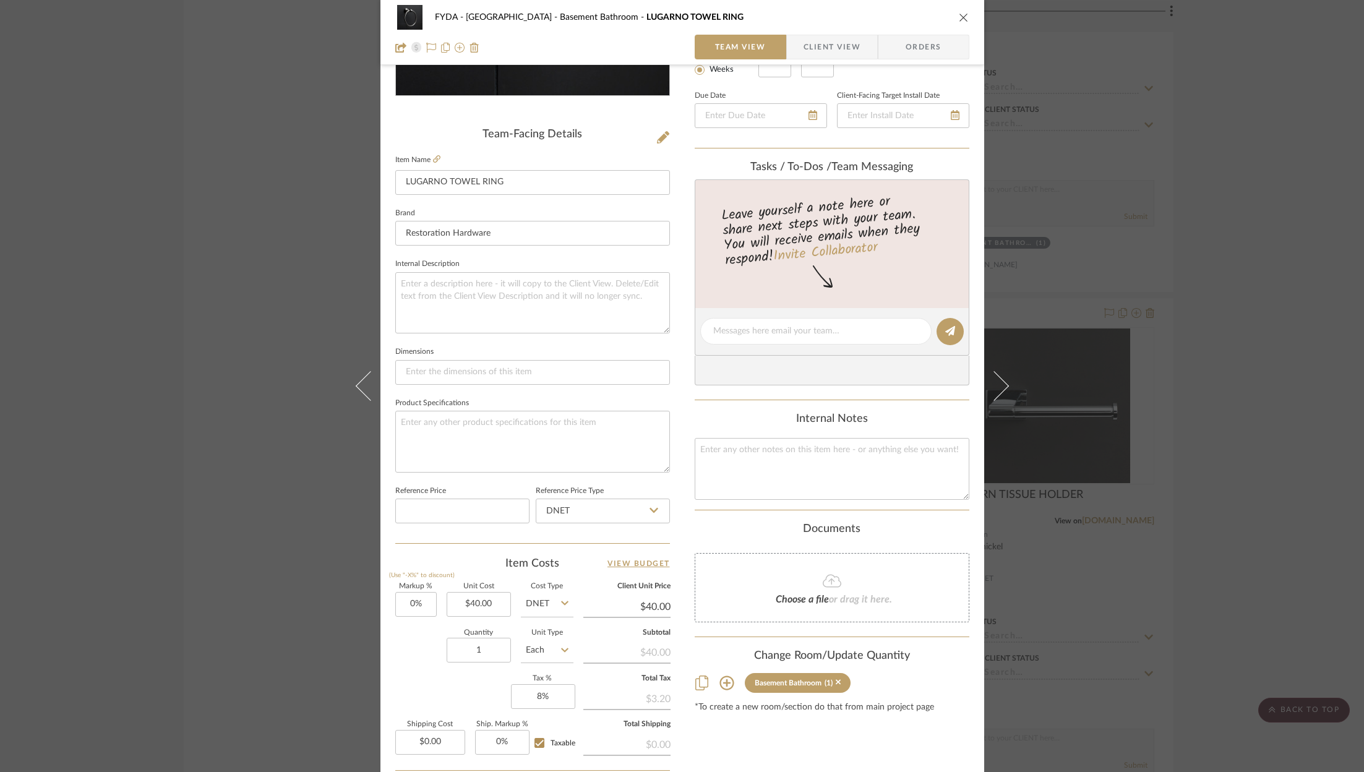
click at [959, 15] on icon "close" at bounding box center [964, 17] width 10 height 10
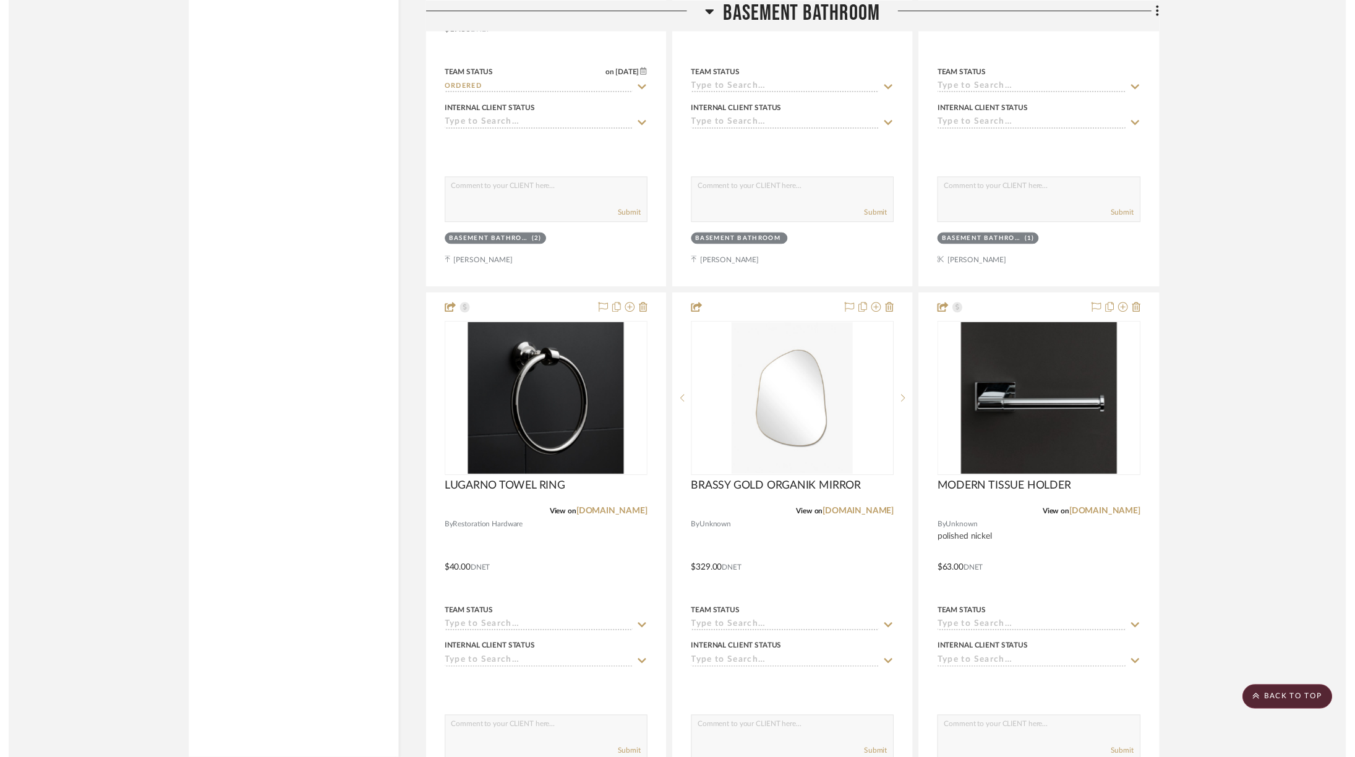
scroll to position [3058, 0]
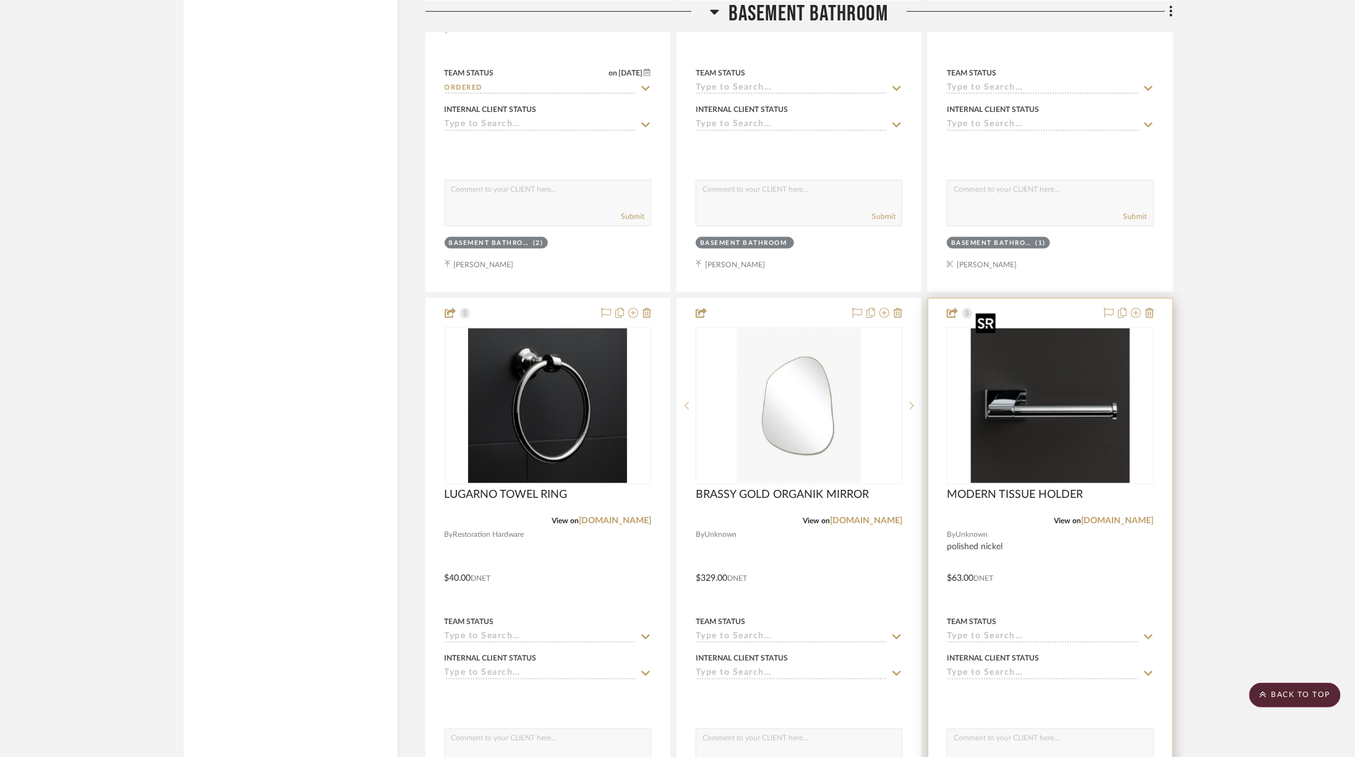
click at [1043, 372] on img "0" at bounding box center [1050, 405] width 159 height 155
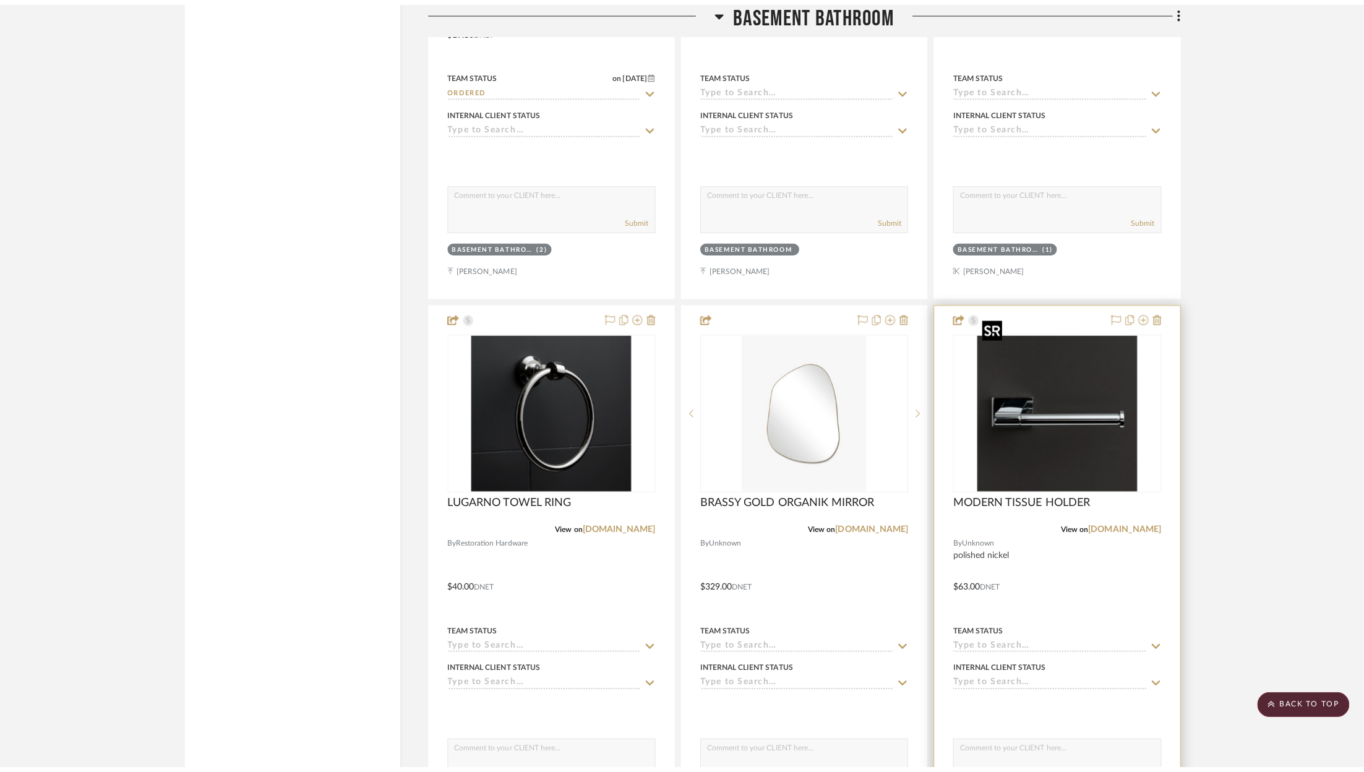
scroll to position [0, 0]
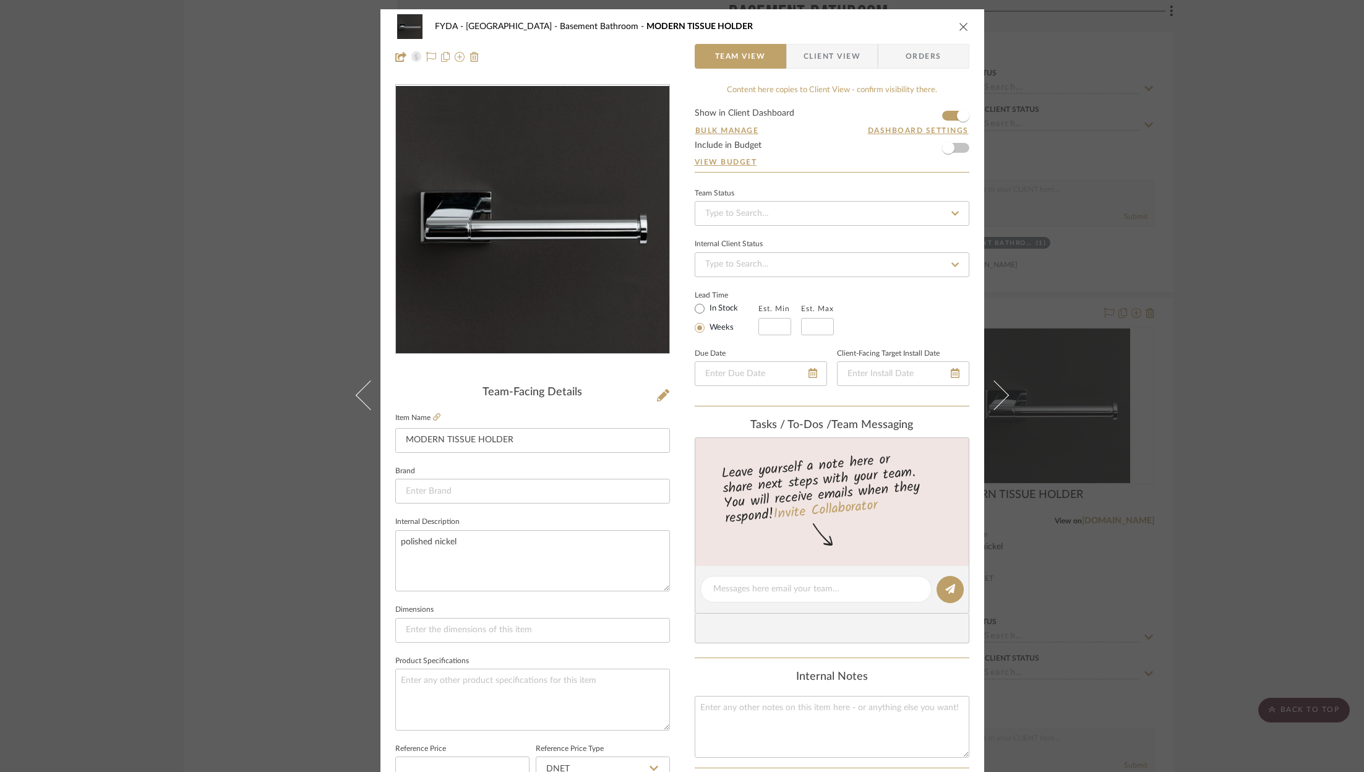
click at [959, 23] on icon "close" at bounding box center [964, 27] width 10 height 10
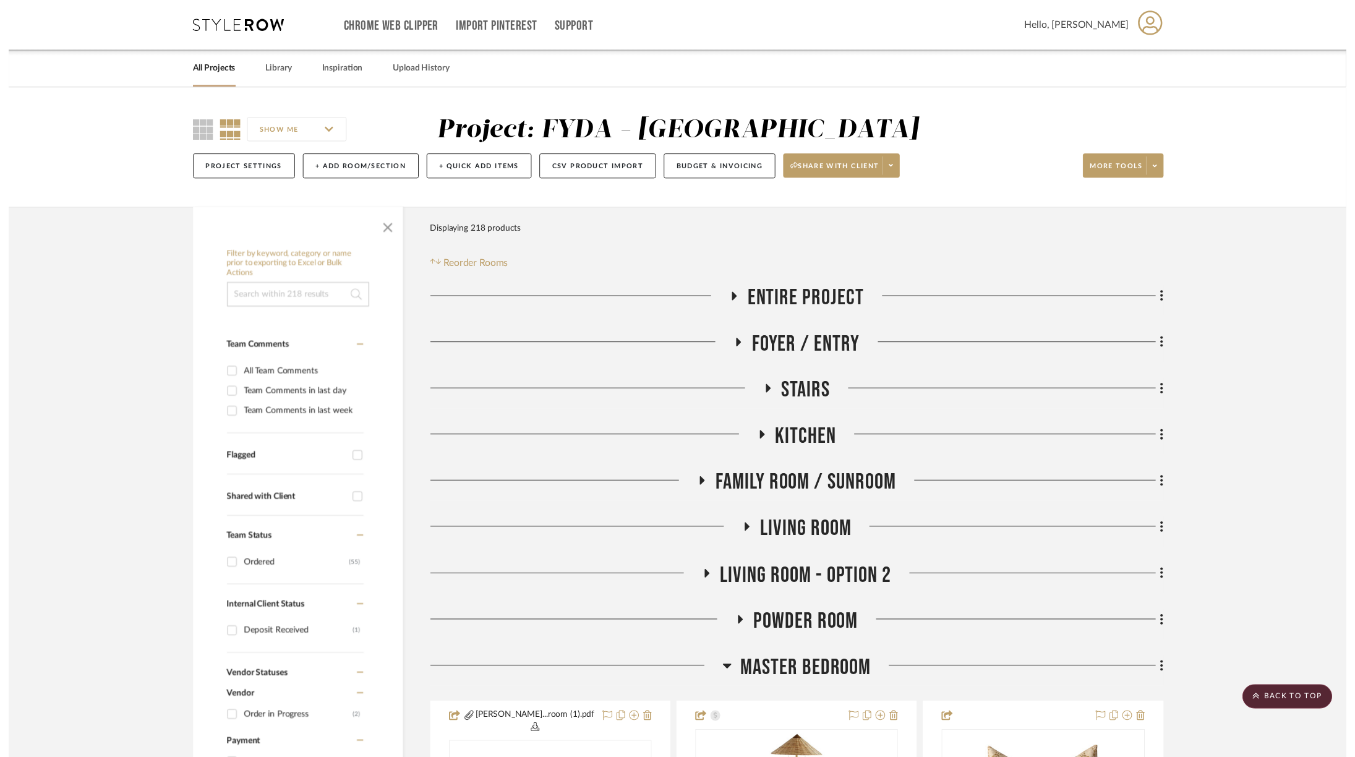
scroll to position [3058, 0]
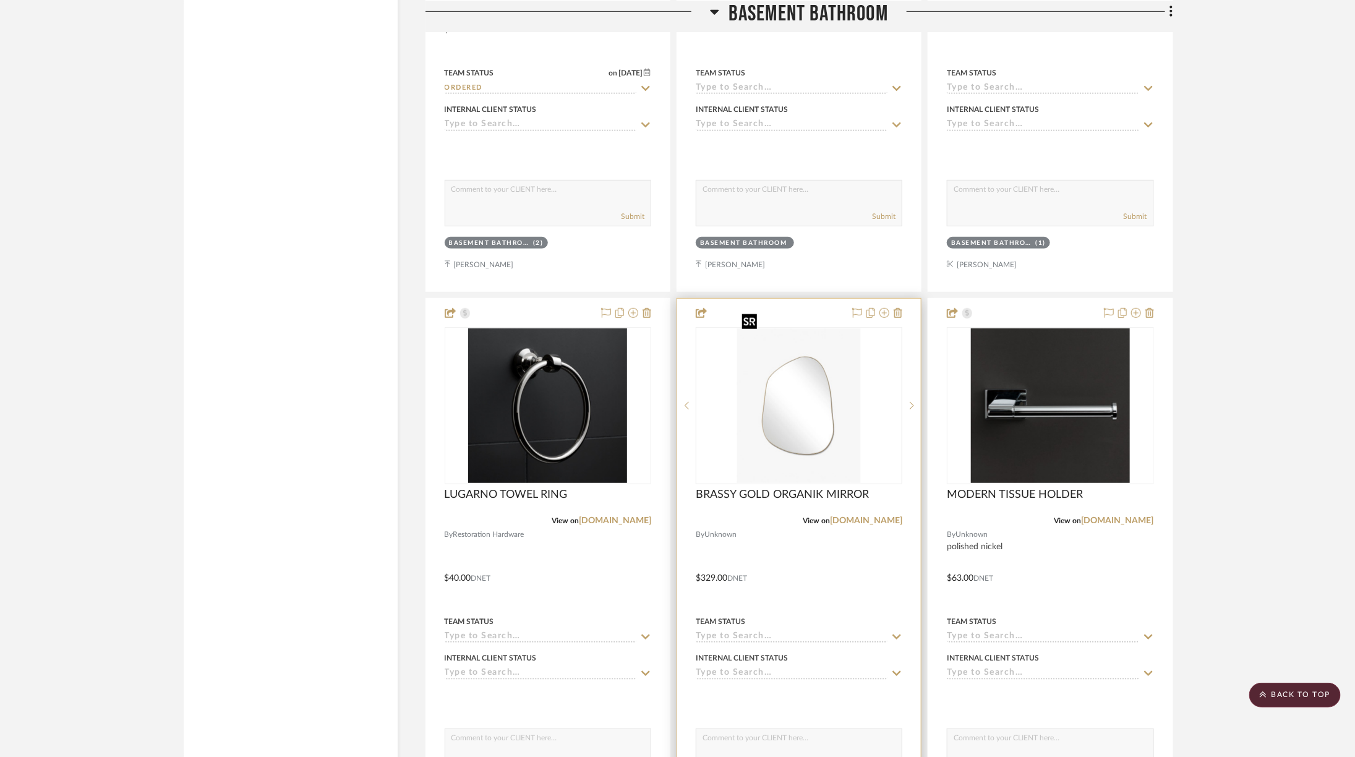
click at [854, 398] on img "0" at bounding box center [799, 405] width 124 height 155
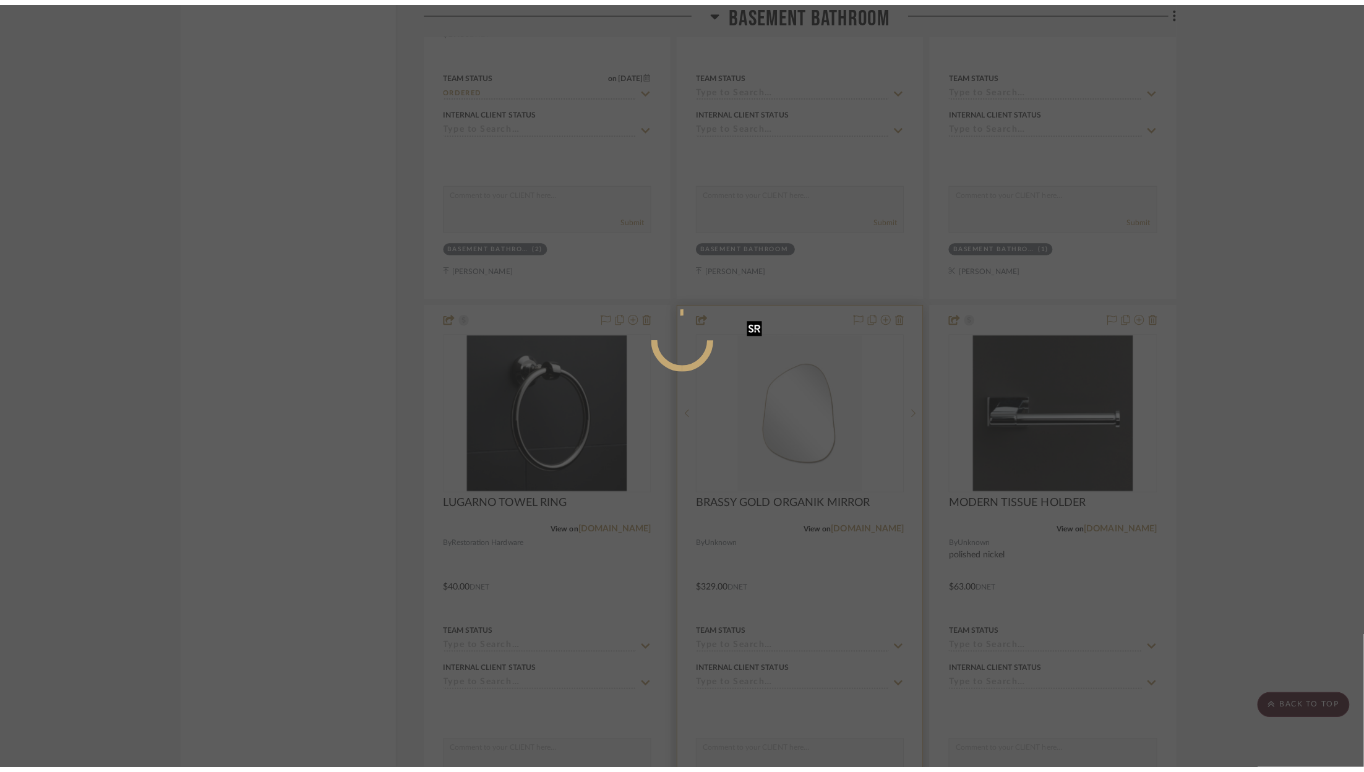
scroll to position [0, 0]
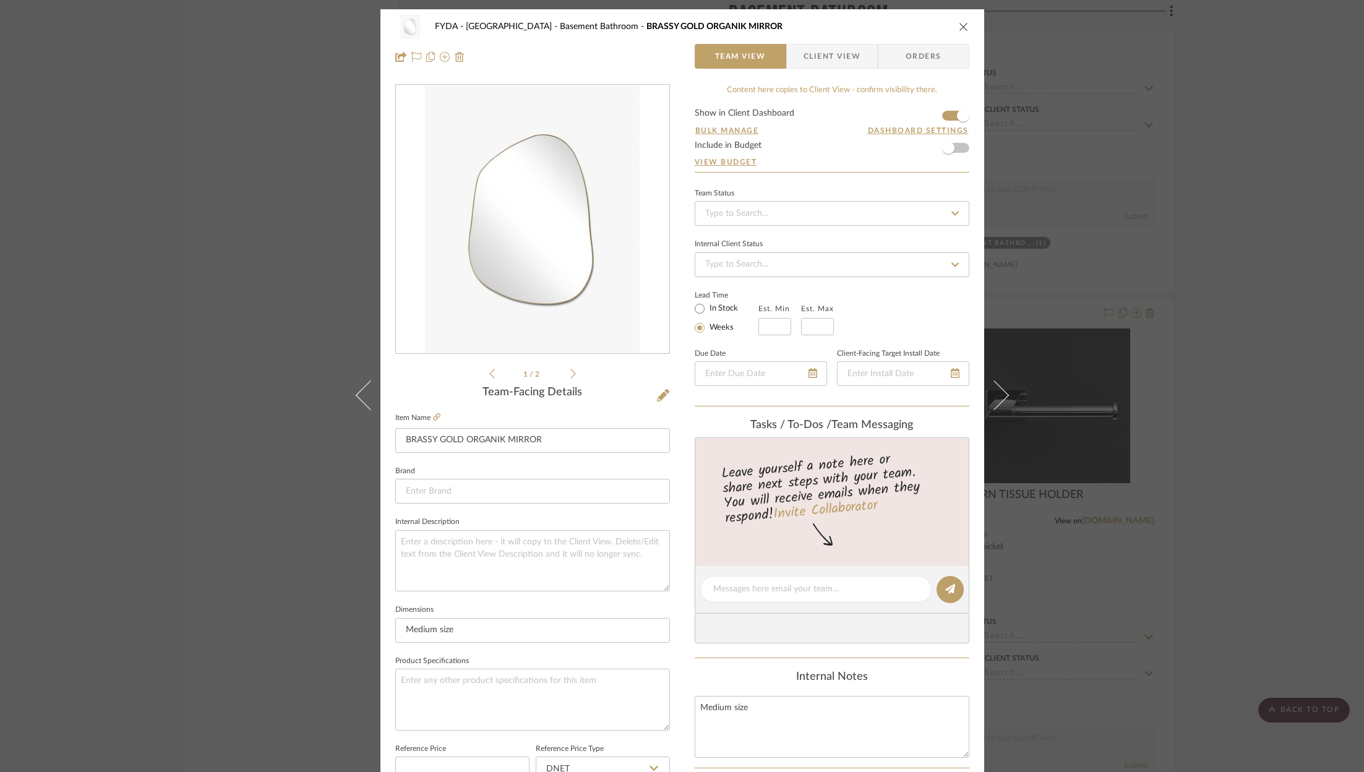
click at [1177, 159] on div "FYDA - 655 City Park Basement Bathroom BRASSY GOLD ORGANIK MIRROR Team View Cli…" at bounding box center [682, 386] width 1364 height 772
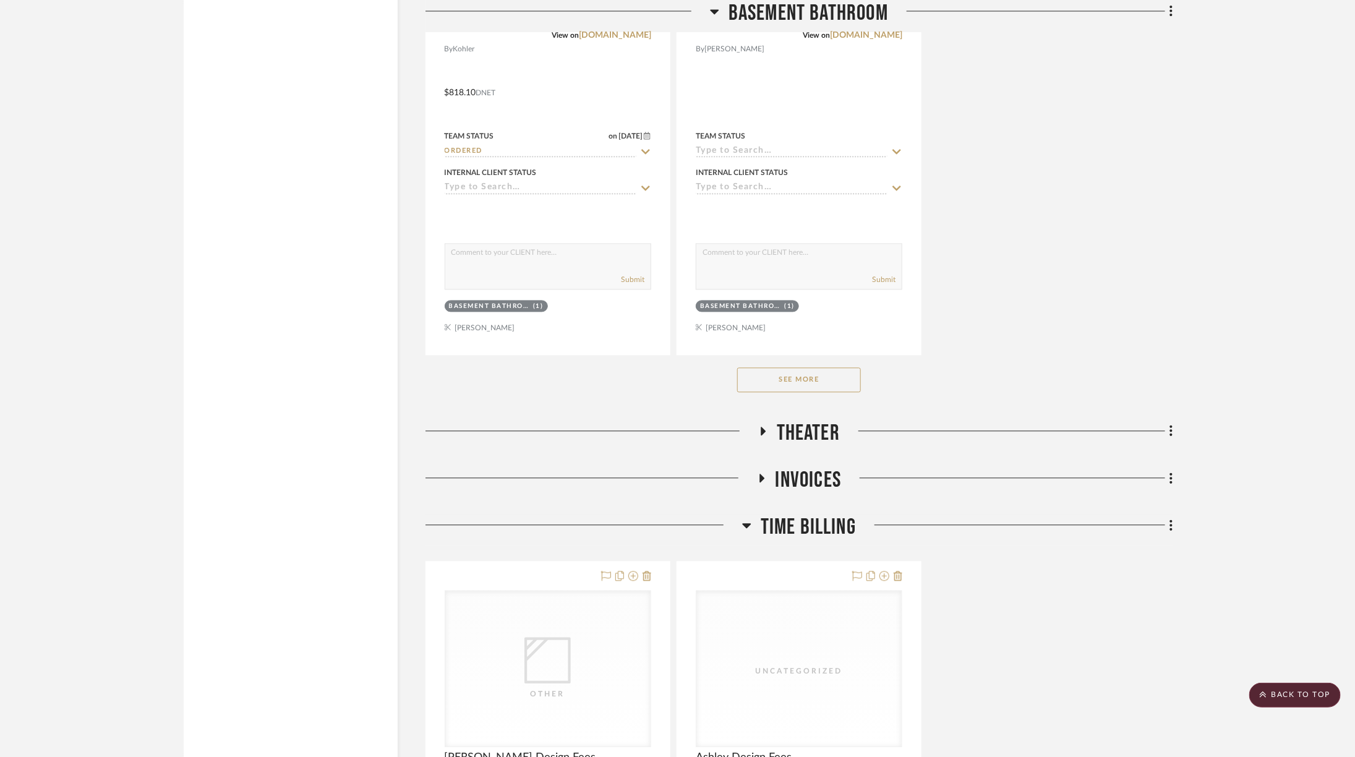
scroll to position [4124, 0]
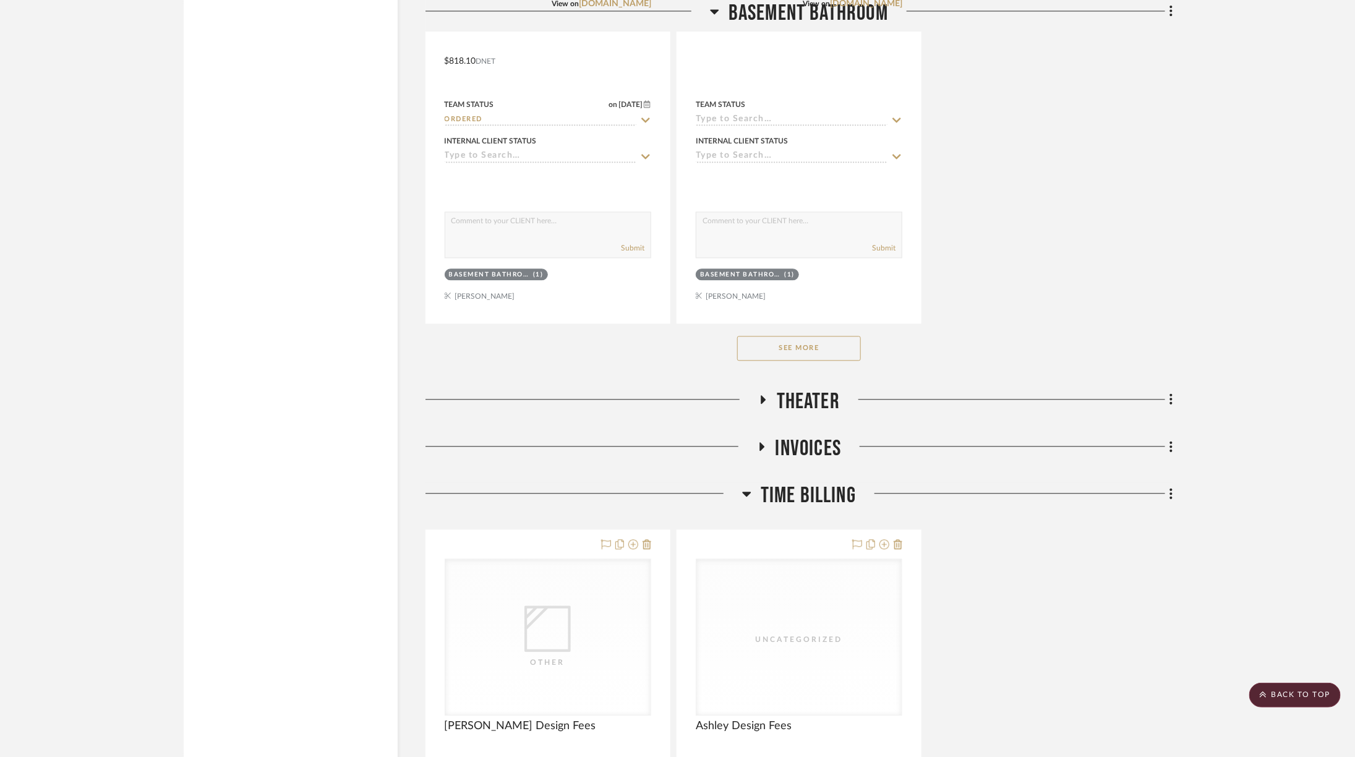
click at [834, 336] on button "See More" at bounding box center [799, 348] width 124 height 25
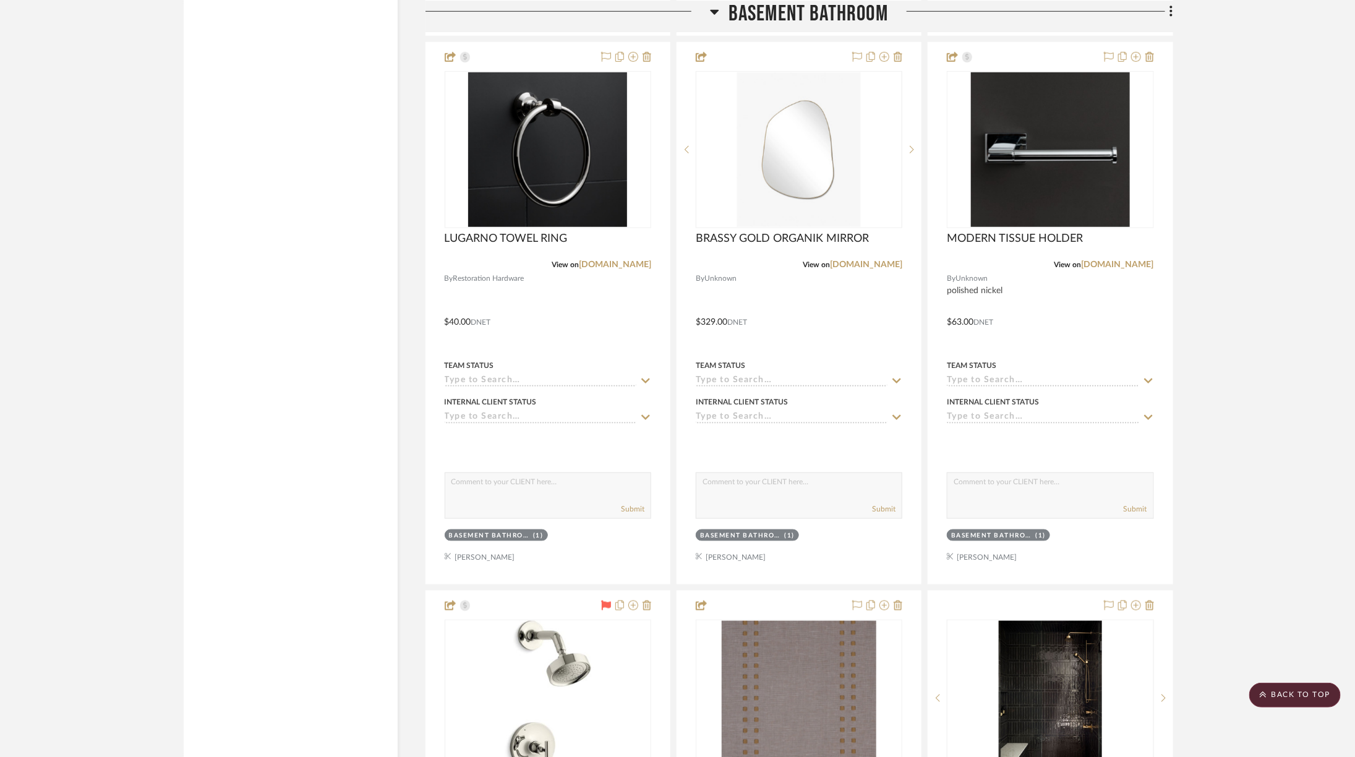
scroll to position [3289, 0]
